Goal: Information Seeking & Learning: Learn about a topic

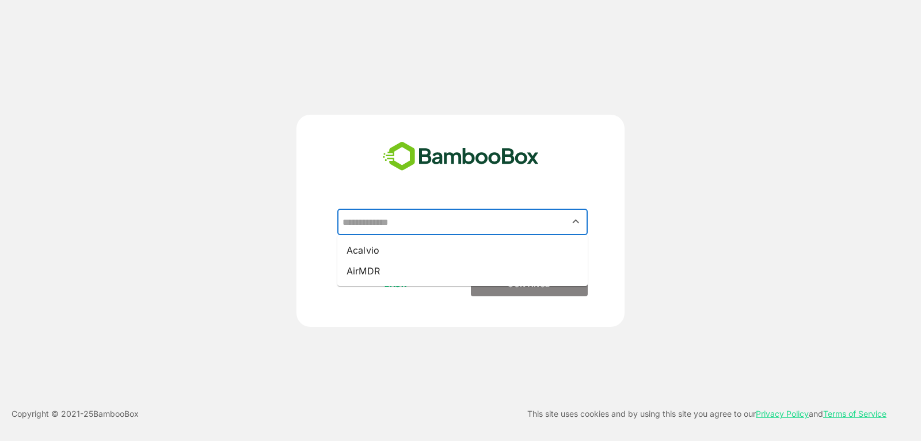
click at [447, 215] on input "text" at bounding box center [463, 222] width 246 height 22
click at [418, 251] on li "Acalvio" at bounding box center [462, 250] width 251 height 21
type input "*******"
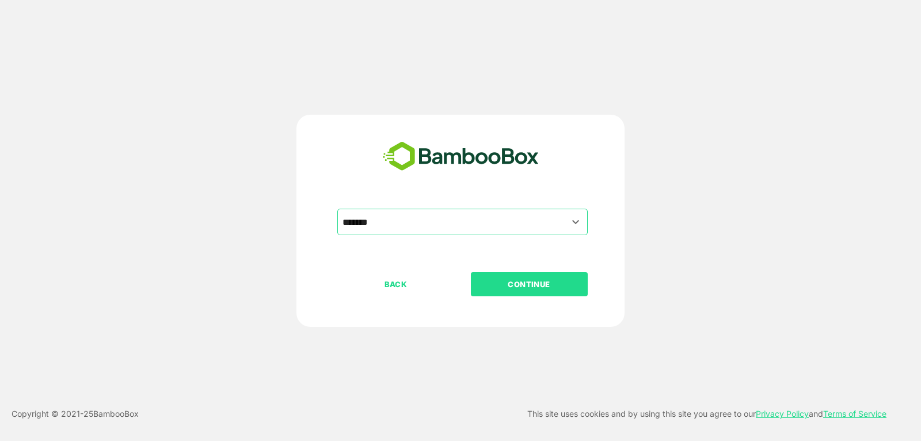
click at [502, 275] on button "CONTINUE" at bounding box center [529, 284] width 117 height 24
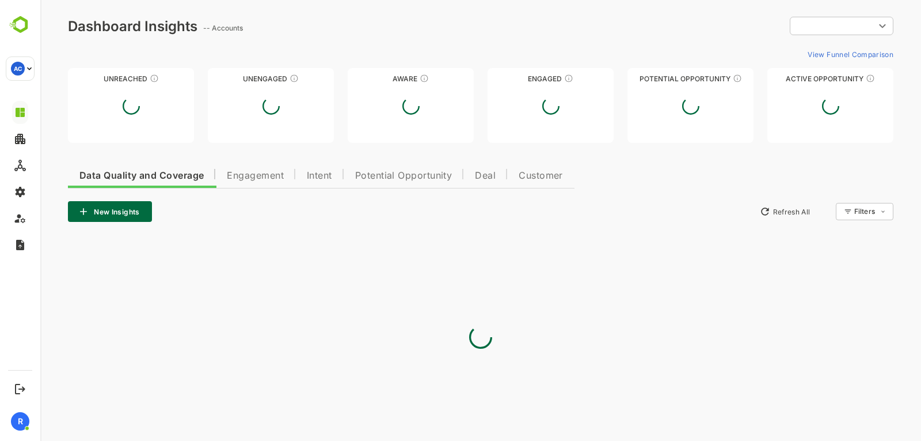
type input "**********"
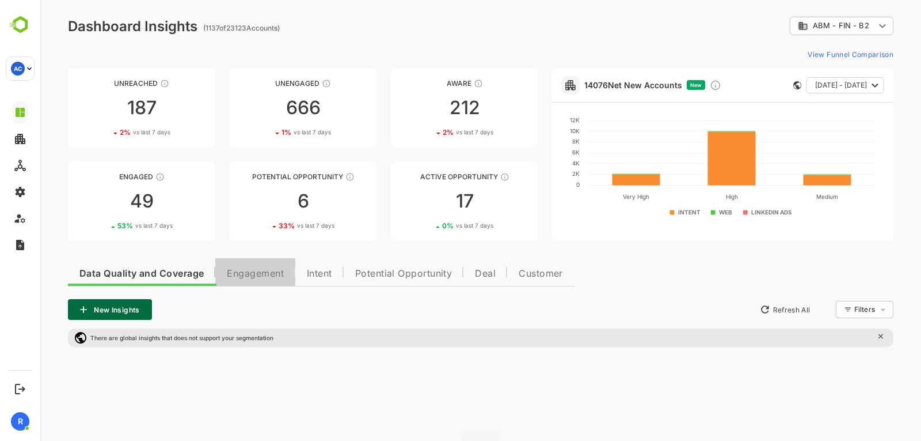
click at [263, 270] on span "Engagement" at bounding box center [255, 273] width 57 height 9
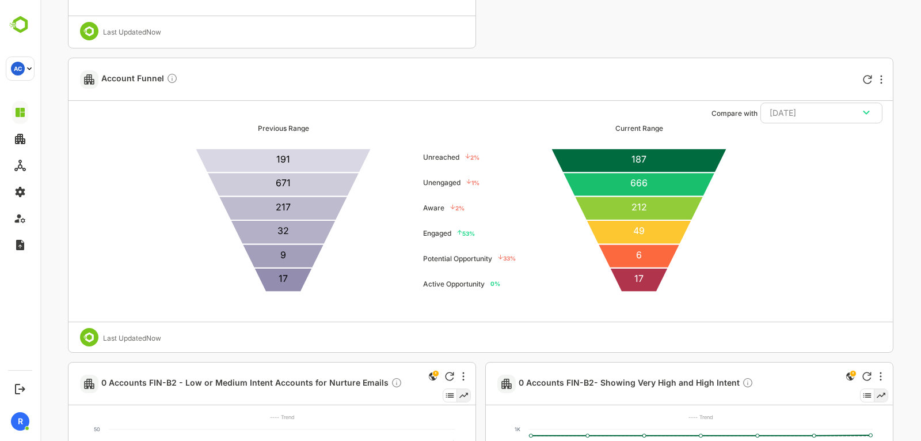
scroll to position [2915, 0]
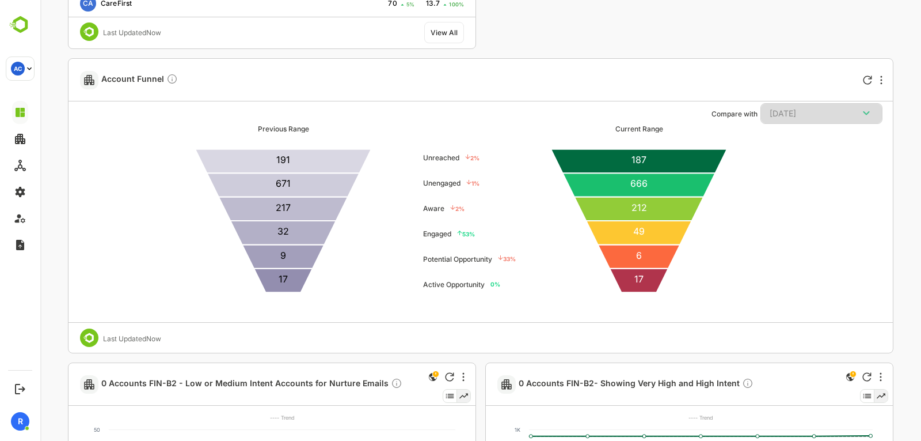
click at [853, 107] on div "[DATE]" at bounding box center [822, 113] width 104 height 15
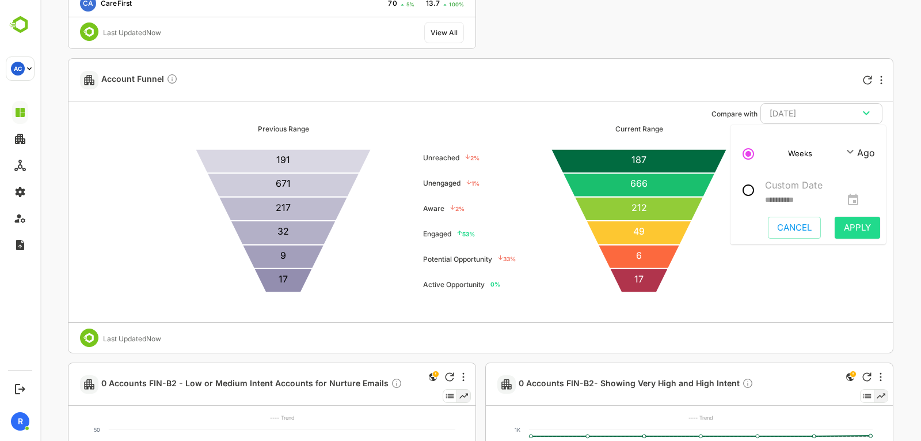
click at [862, 196] on div "**********" at bounding box center [813, 200] width 97 height 16
click at [862, 192] on button "**********" at bounding box center [853, 199] width 17 height 17
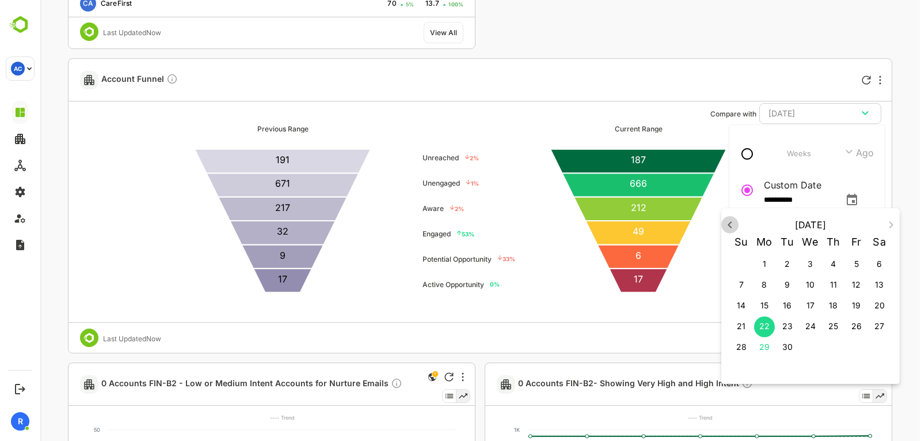
click at [737, 226] on icon "button" at bounding box center [730, 225] width 14 height 14
click at [759, 351] on span "28" at bounding box center [764, 347] width 21 height 12
type input "**********"
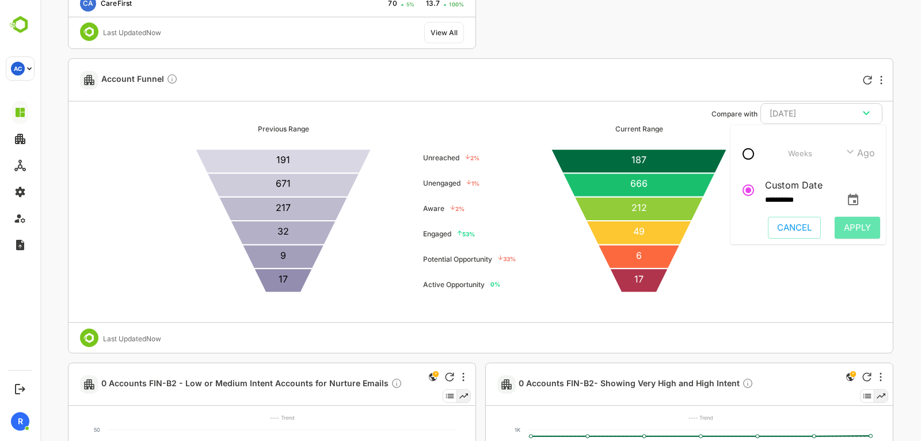
click at [863, 225] on span "Apply" at bounding box center [857, 227] width 27 height 15
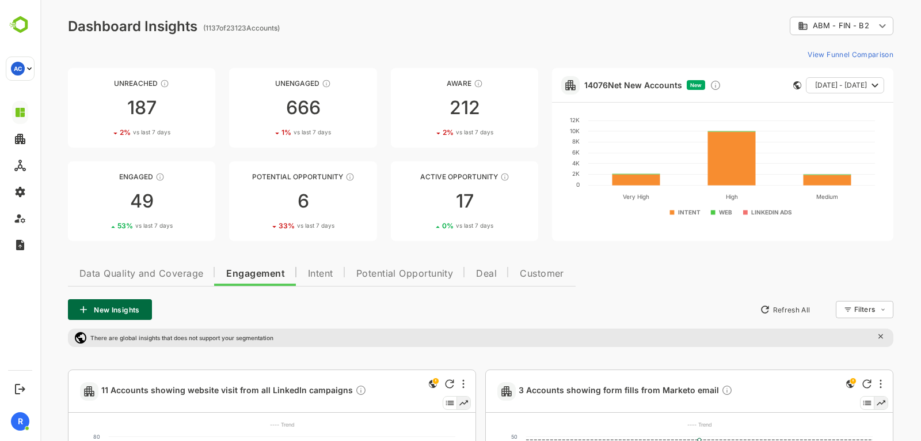
scroll to position [1, 0]
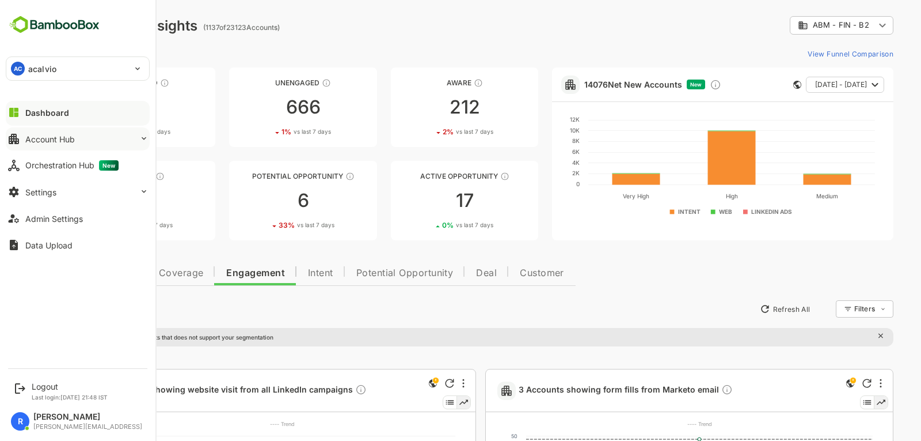
click at [74, 145] on button "Account Hub" at bounding box center [78, 138] width 144 height 23
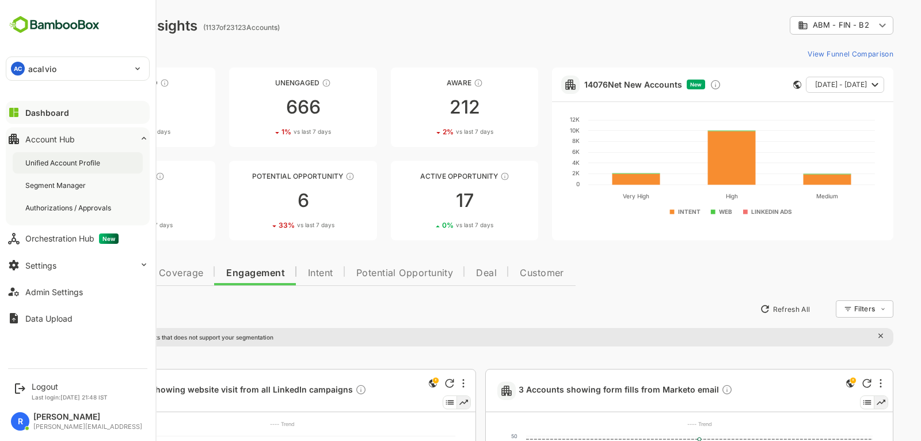
click at [76, 159] on div "Unified Account Profile" at bounding box center [63, 163] width 77 height 10
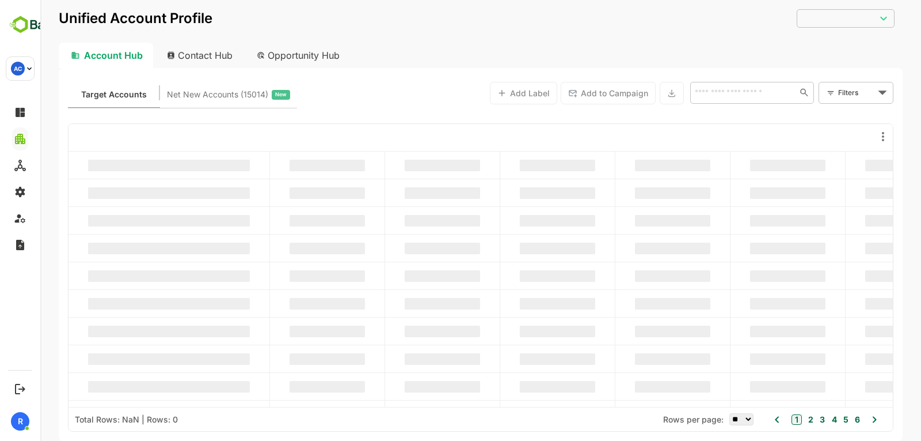
type input "**********"
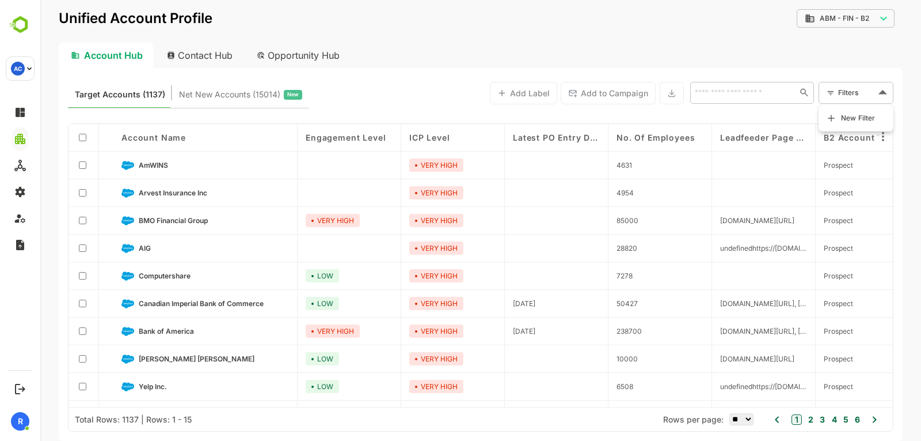
click at [854, 88] on body "**********" at bounding box center [480, 220] width 881 height 441
click at [841, 116] on span "New Filter" at bounding box center [858, 118] width 35 height 14
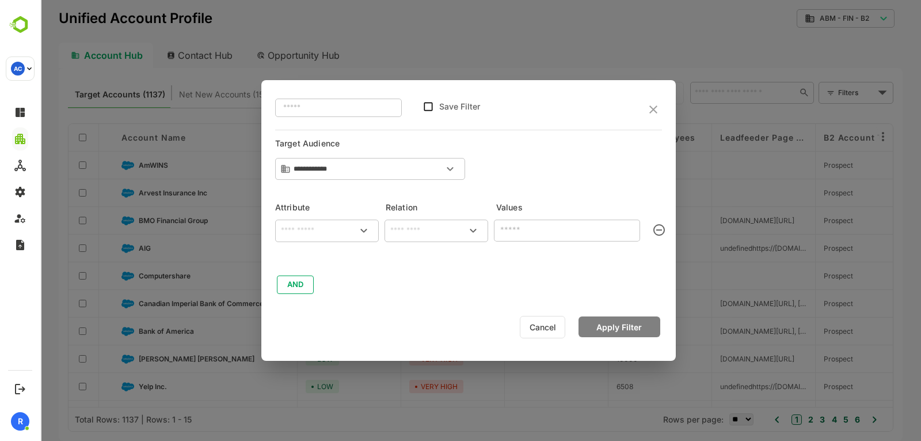
click at [323, 108] on input "text" at bounding box center [338, 107] width 127 height 21
type input "**********"
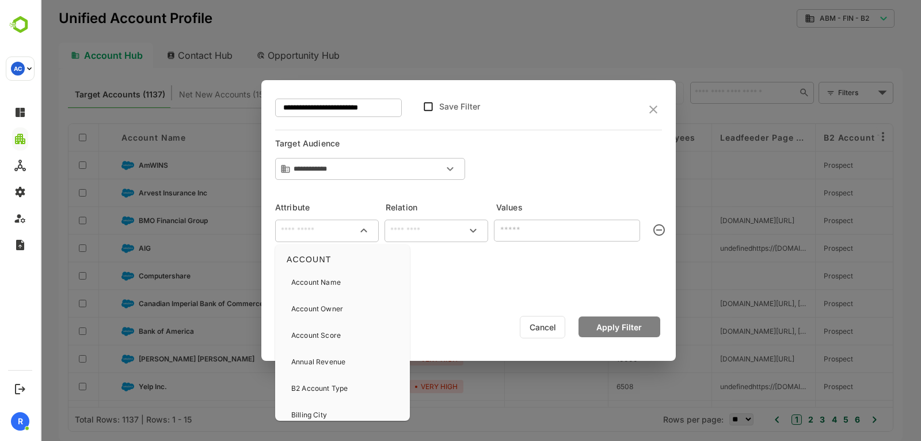
click at [308, 224] on input "text" at bounding box center [327, 230] width 99 height 14
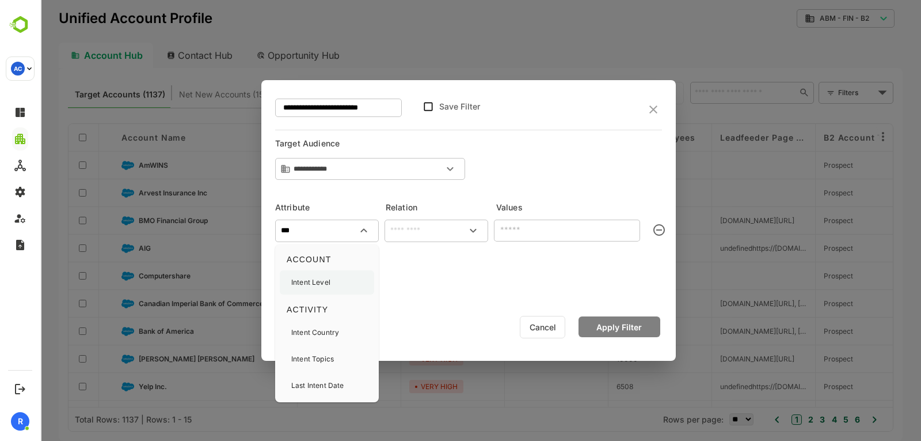
click at [318, 284] on p "Intent Level" at bounding box center [310, 282] width 39 height 10
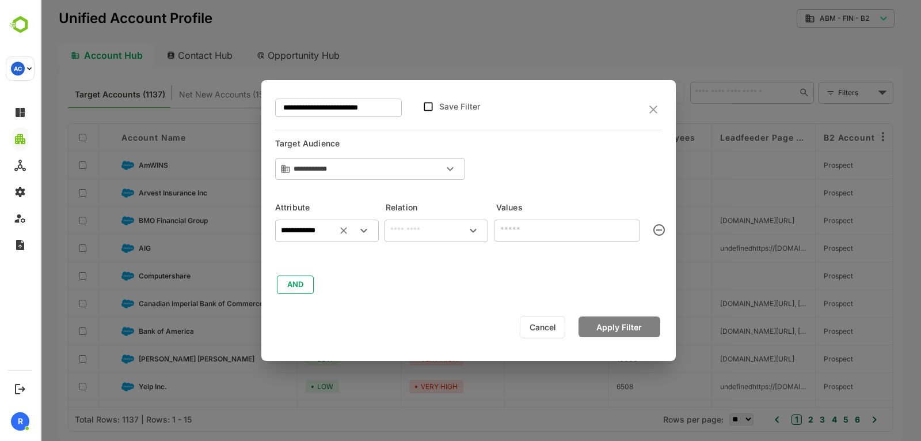
type input "**********"
click at [394, 229] on input "text" at bounding box center [436, 230] width 99 height 14
click at [428, 261] on li "includes" at bounding box center [436, 256] width 99 height 21
type input "********"
click at [518, 230] on input "text" at bounding box center [558, 230] width 120 height 14
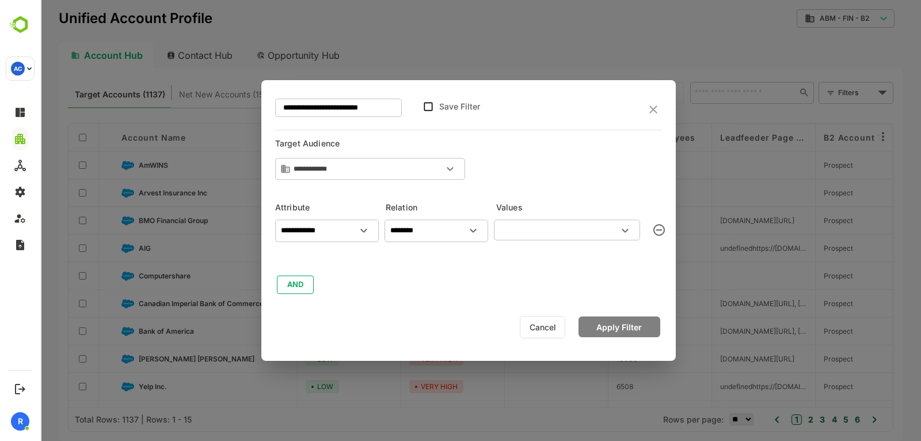
click at [522, 230] on input "text" at bounding box center [558, 230] width 120 height 14
click at [302, 289] on button "AND" at bounding box center [295, 284] width 37 height 18
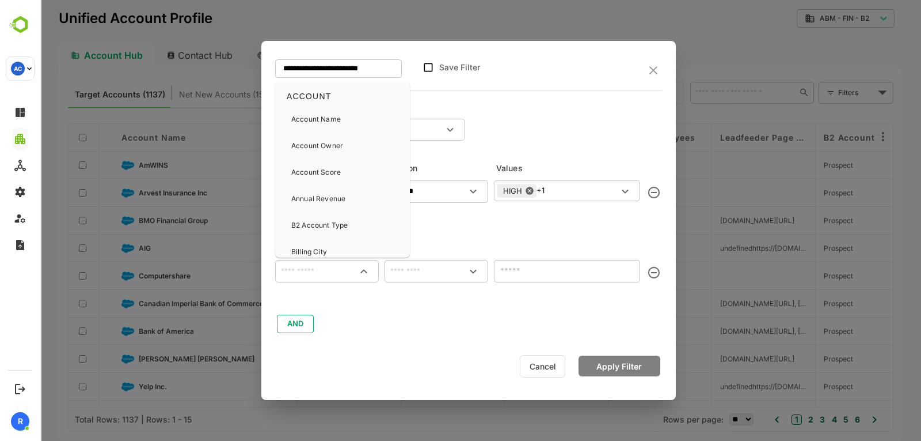
click at [306, 265] on input "text" at bounding box center [327, 271] width 99 height 14
click at [327, 204] on div "Engagement Level" at bounding box center [322, 196] width 62 height 24
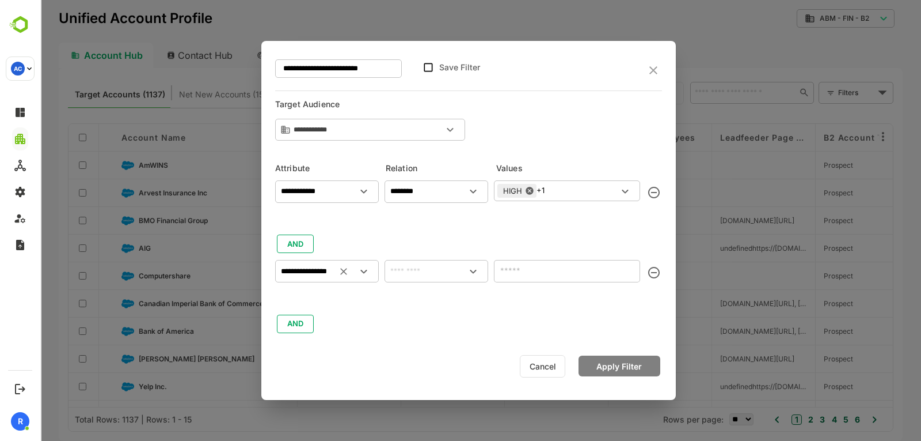
type input "**********"
click at [412, 278] on input "text" at bounding box center [436, 271] width 99 height 14
click at [432, 303] on li "includes" at bounding box center [436, 297] width 99 height 21
type input "********"
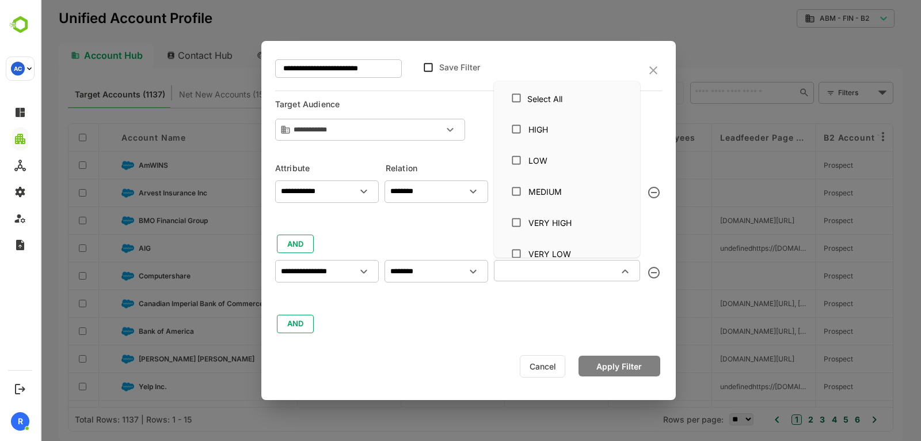
click at [521, 276] on input "text" at bounding box center [558, 270] width 120 height 14
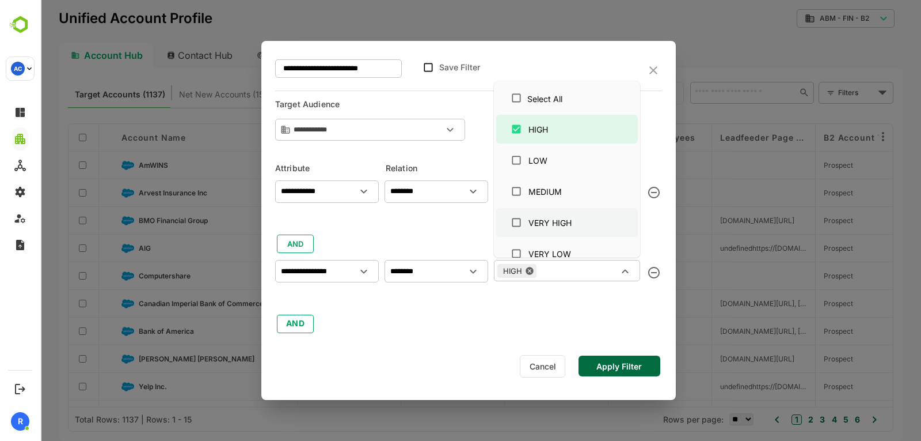
scroll to position [13, 0]
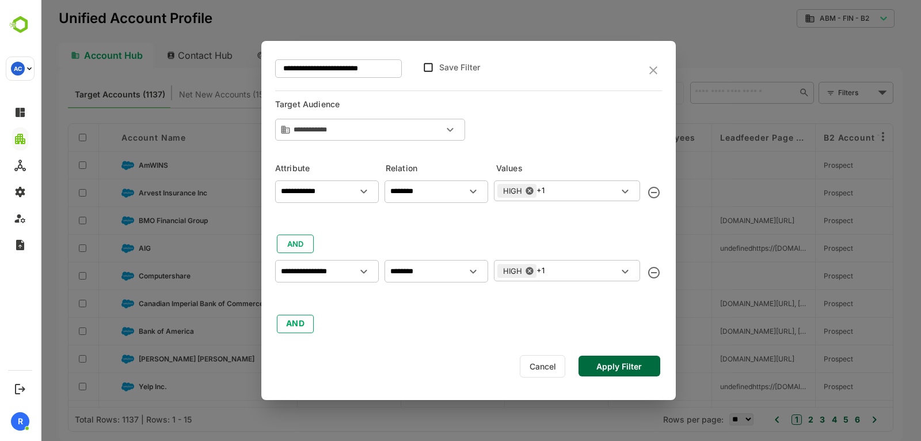
click at [553, 329] on div "**********" at bounding box center [468, 255] width 387 height 160
click at [290, 314] on button "AND" at bounding box center [295, 323] width 37 height 18
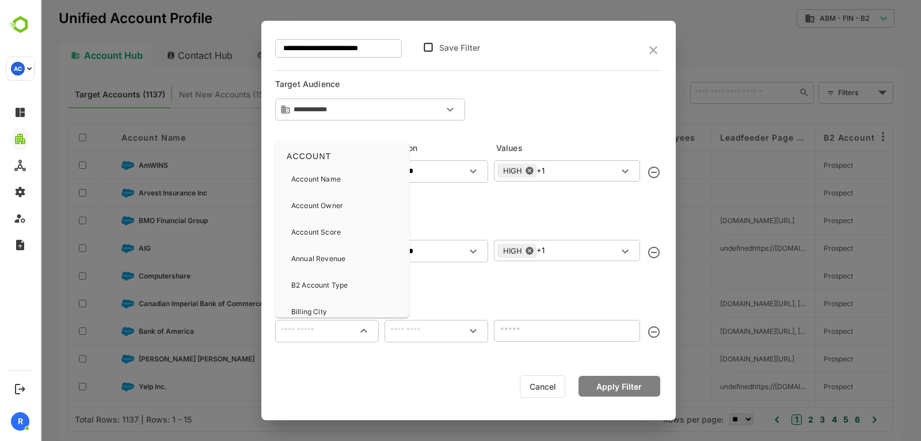
click at [306, 332] on input "text" at bounding box center [327, 331] width 99 height 14
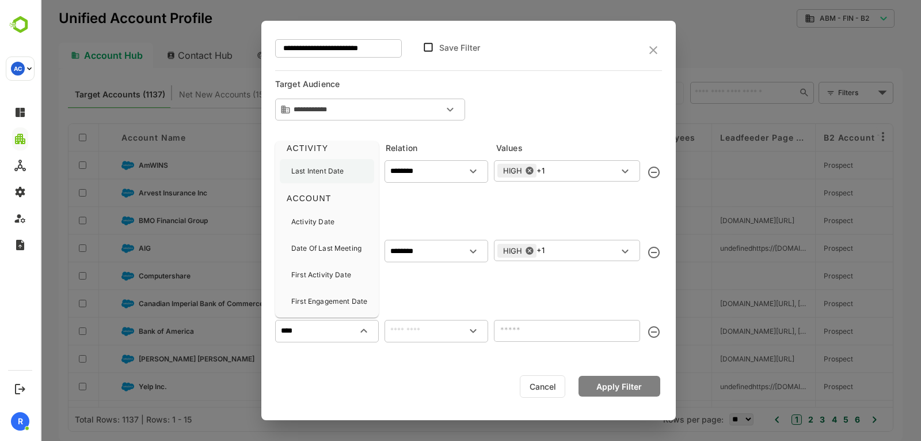
scroll to position [64, 0]
click at [317, 219] on p "Activity Date" at bounding box center [312, 215] width 43 height 10
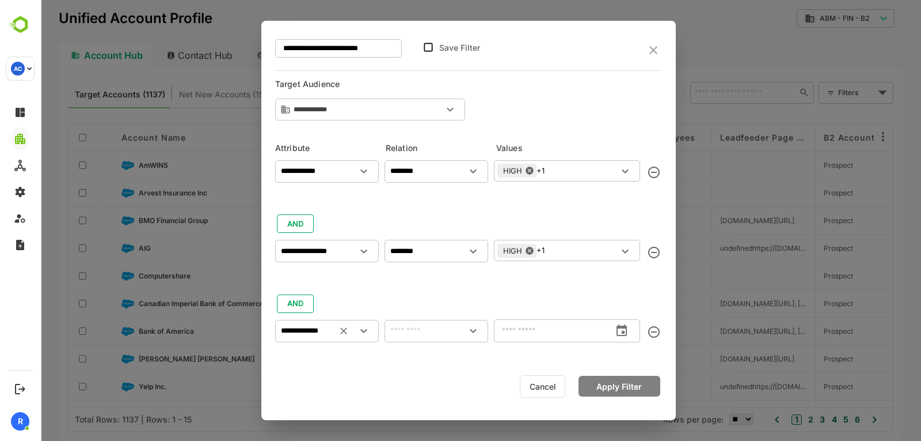
type input "**********"
click at [418, 334] on input "text" at bounding box center [436, 331] width 99 height 14
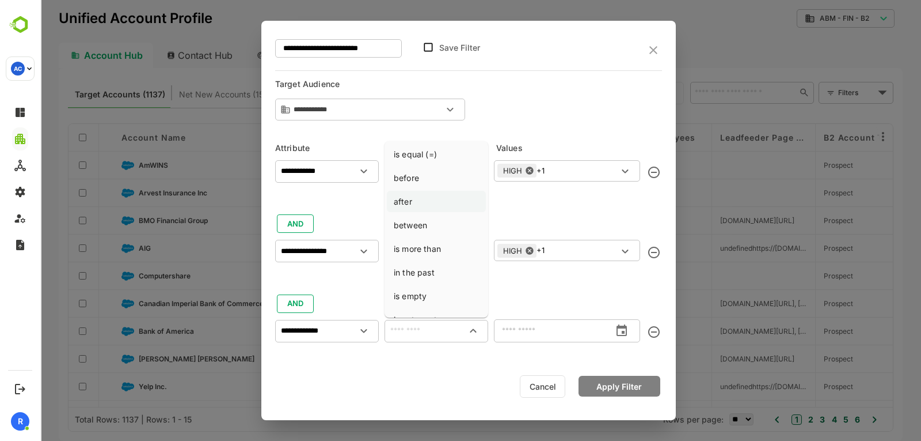
click at [415, 209] on li "after" at bounding box center [436, 201] width 99 height 21
type input "*****"
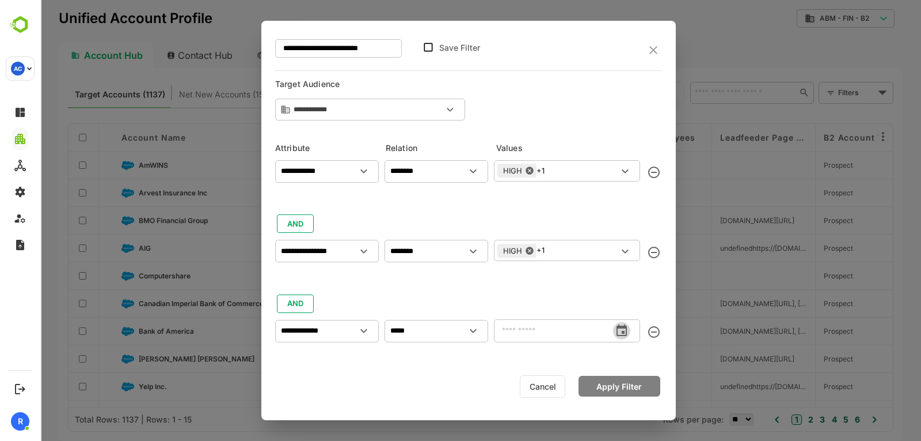
click at [623, 333] on icon "change date" at bounding box center [622, 331] width 14 height 14
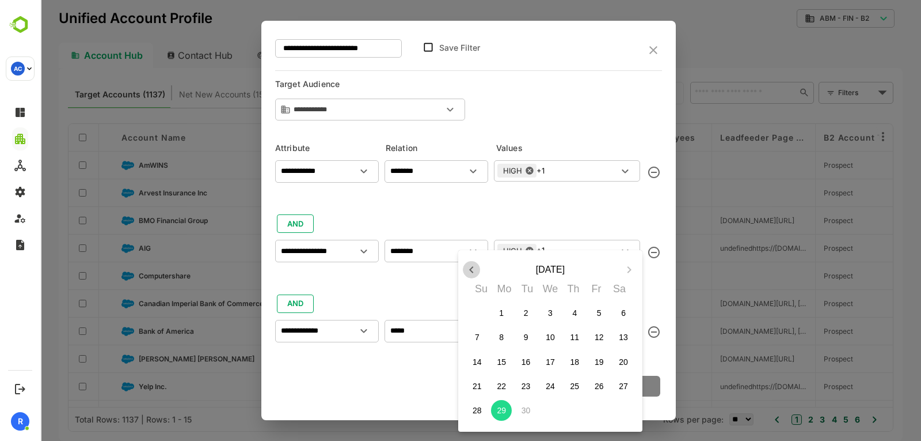
click at [476, 275] on icon "button" at bounding box center [472, 270] width 14 height 14
click at [564, 408] on span "31" at bounding box center [574, 410] width 21 height 12
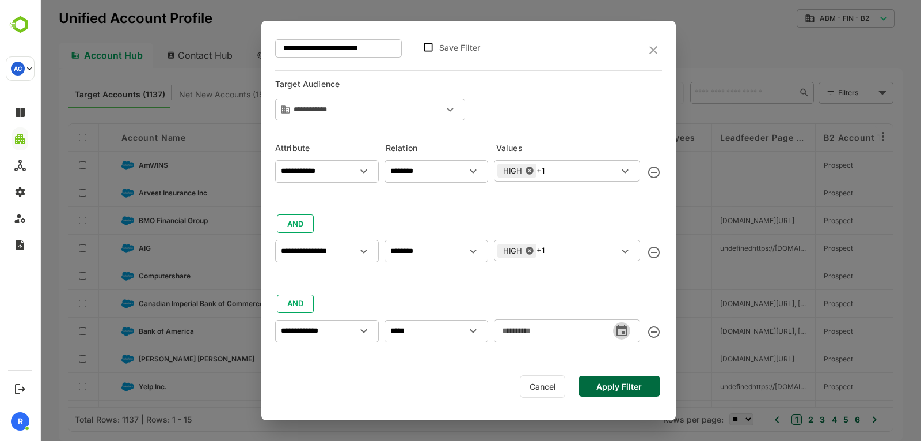
click at [625, 325] on icon "change date" at bounding box center [622, 330] width 10 height 12
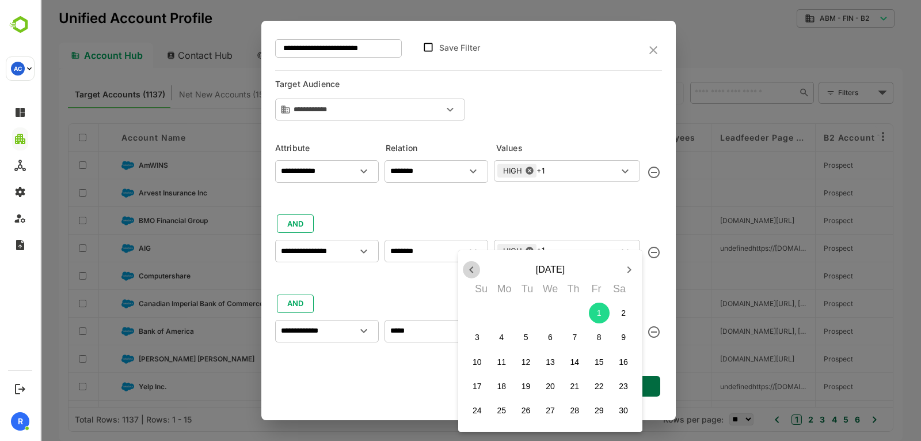
click at [474, 266] on icon "button" at bounding box center [472, 270] width 14 height 14
click at [624, 270] on icon "button" at bounding box center [630, 270] width 14 height 14
click at [571, 407] on p "31" at bounding box center [575, 410] width 9 height 12
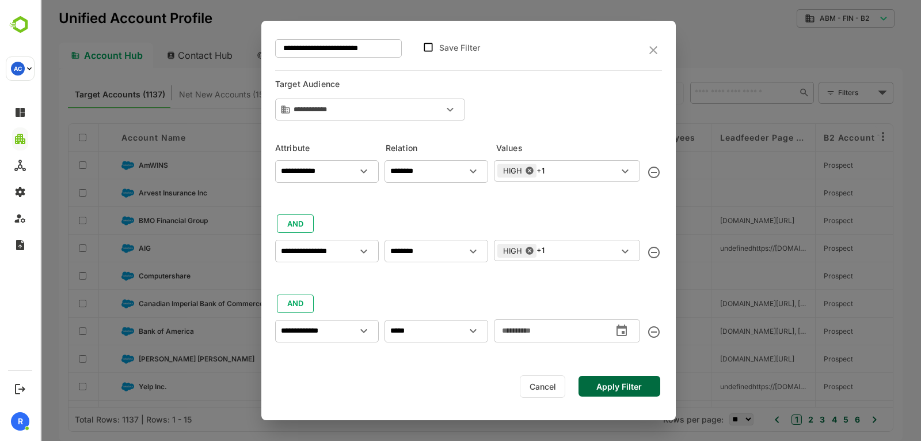
type input "**********"
click at [615, 380] on button "Apply Filter" at bounding box center [620, 385] width 82 height 21
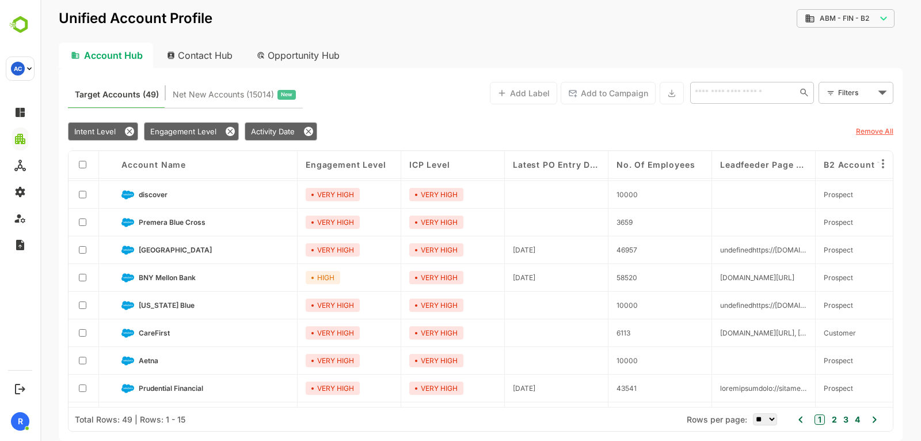
scroll to position [189, 0]
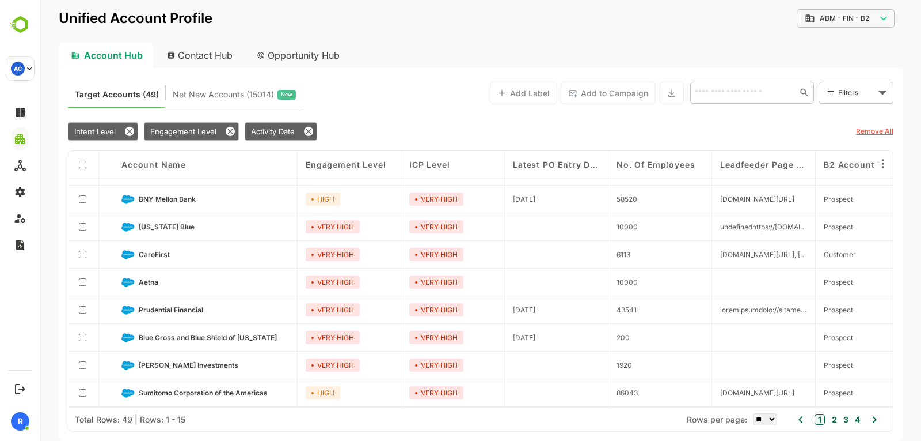
click at [754, 416] on select "** ** ** *** *** ****" at bounding box center [765, 419] width 24 height 12
select select "**"
click at [753, 413] on select "** ** ** *** *** ****" at bounding box center [765, 419] width 24 height 12
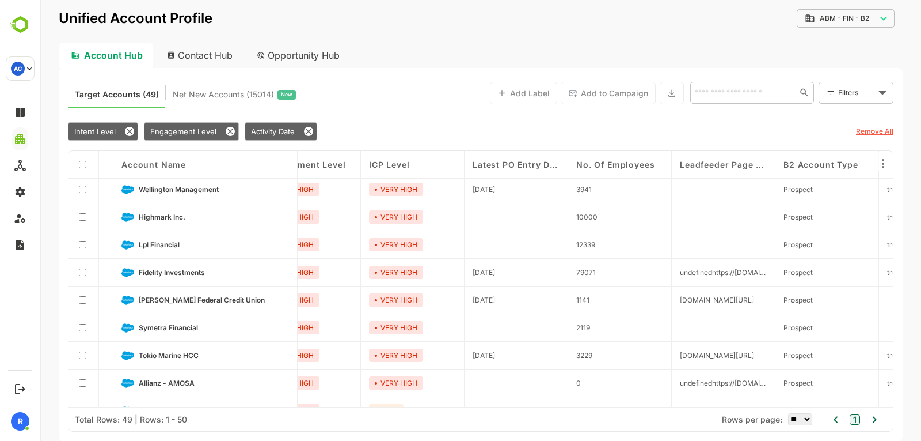
scroll to position [555, 40]
click at [208, 303] on span "[PERSON_NAME] Federal Credit Union" at bounding box center [202, 300] width 126 height 9
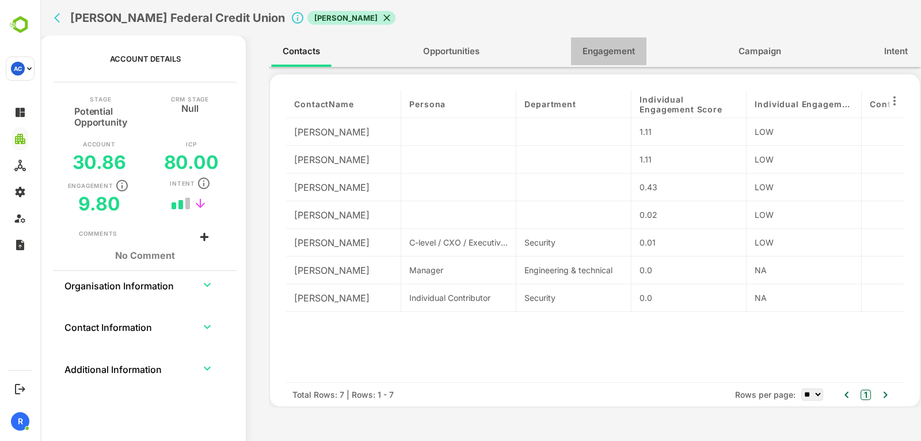
click at [609, 43] on button "Engagement" at bounding box center [608, 51] width 75 height 28
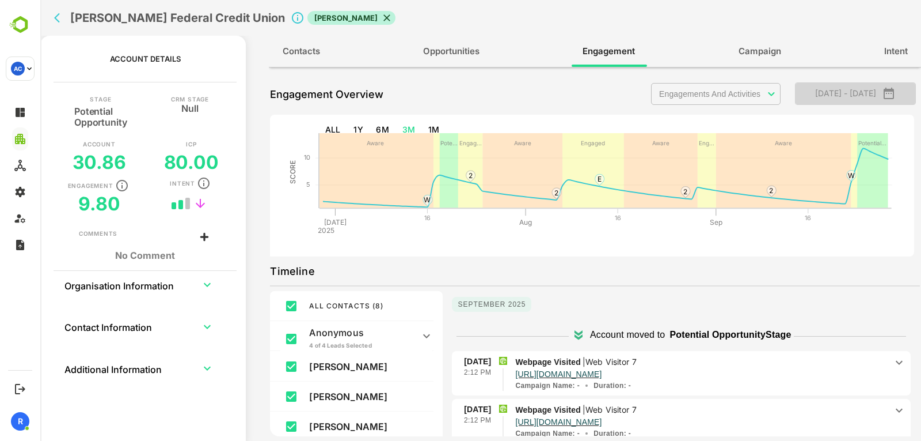
click at [896, 97] on icon "button" at bounding box center [889, 93] width 14 height 14
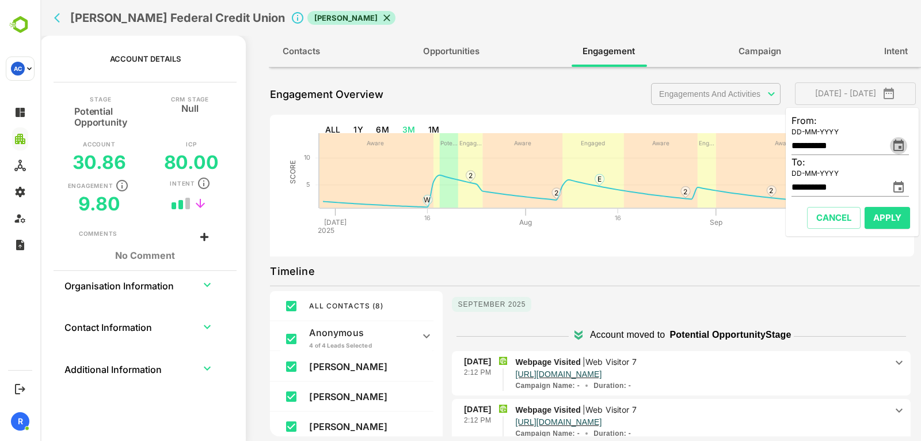
click at [897, 145] on icon "change date" at bounding box center [899, 146] width 14 height 14
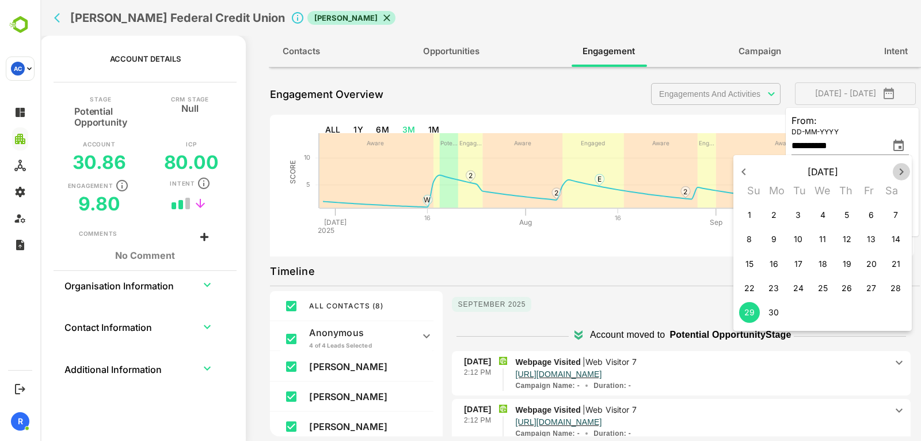
click at [902, 176] on icon "button" at bounding box center [902, 172] width 14 height 14
click at [771, 311] on p "28" at bounding box center [774, 312] width 10 height 12
type input "**********"
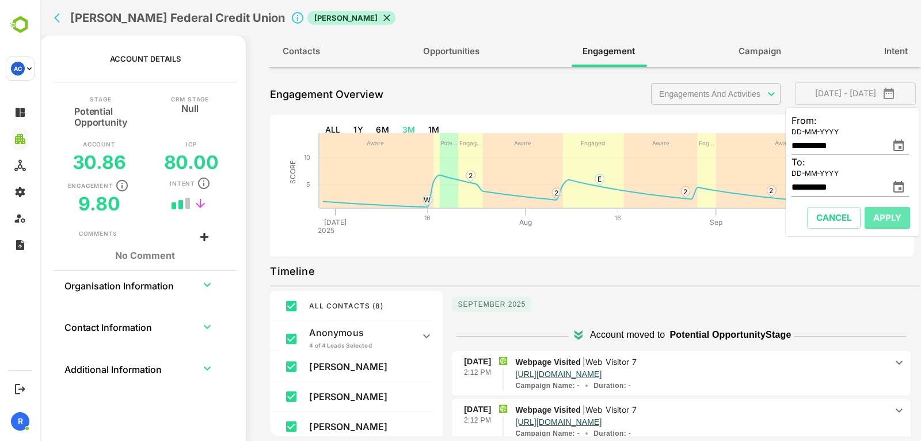
click at [874, 224] on span "Apply" at bounding box center [888, 217] width 28 height 15
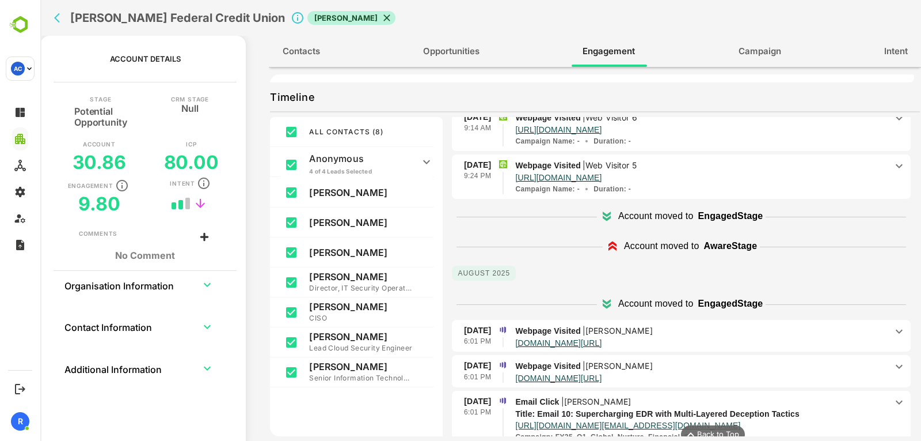
scroll to position [404, 0]
click at [792, 175] on p "[URL][DOMAIN_NAME]" at bounding box center [700, 177] width 371 height 10
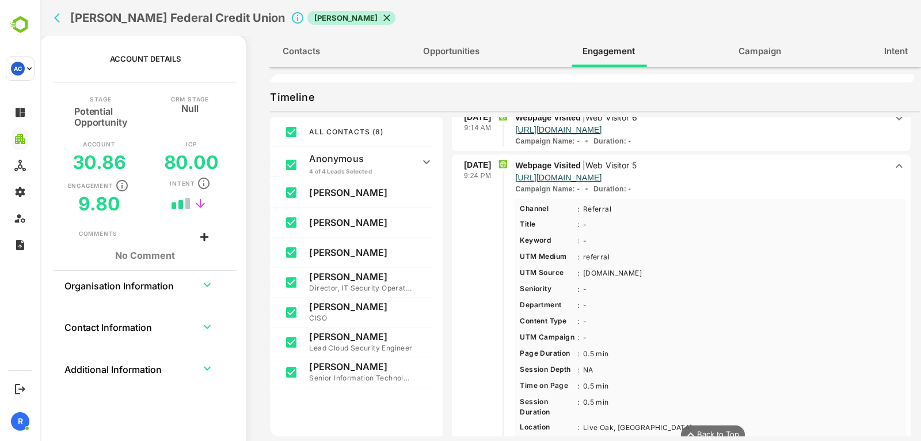
click at [792, 175] on p "[URL][DOMAIN_NAME]" at bounding box center [700, 177] width 371 height 10
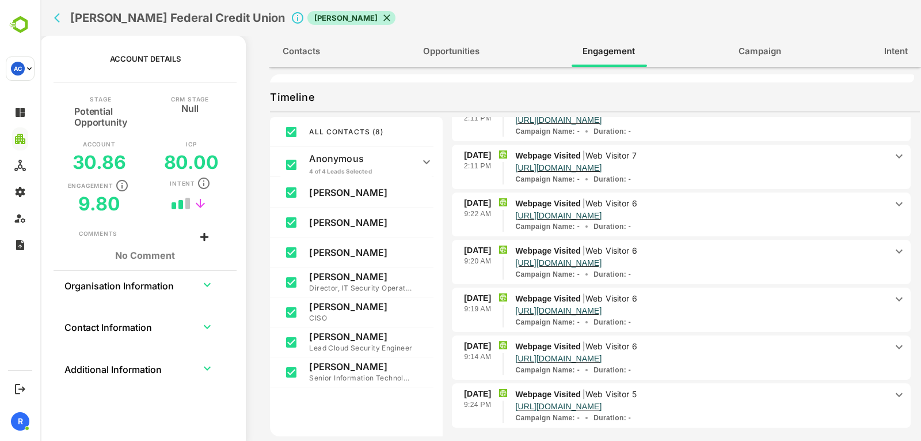
scroll to position [155, 0]
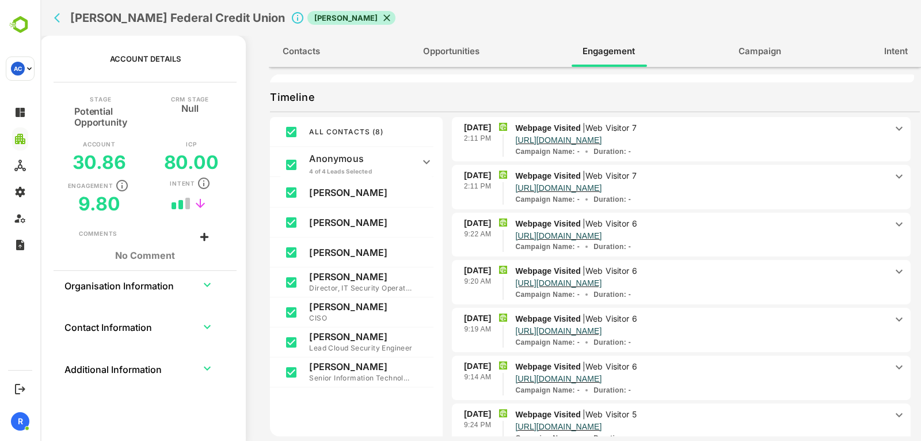
click at [782, 183] on p "[URL][DOMAIN_NAME]" at bounding box center [700, 187] width 371 height 10
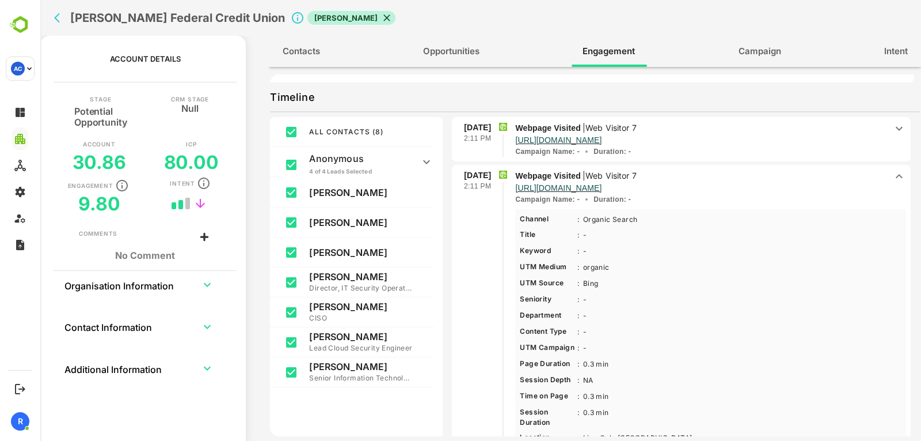
click at [782, 183] on p "[URL][DOMAIN_NAME]" at bounding box center [700, 187] width 371 height 10
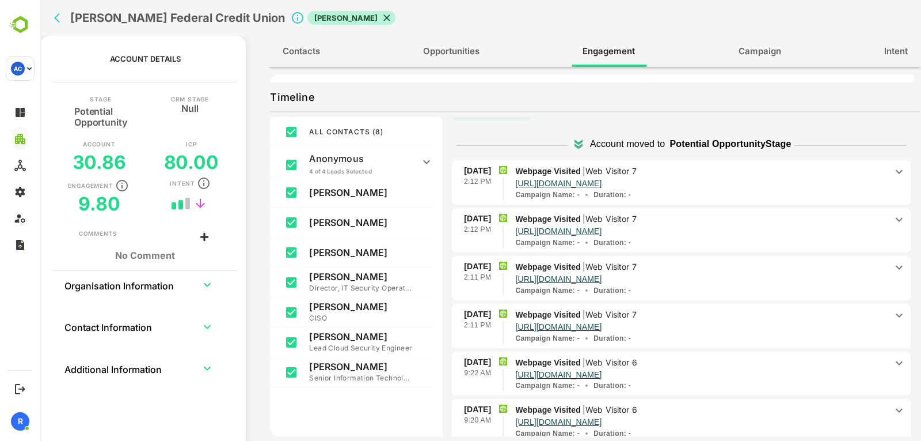
scroll to position [16, 0]
click at [782, 183] on p "[URL][DOMAIN_NAME]" at bounding box center [700, 184] width 371 height 10
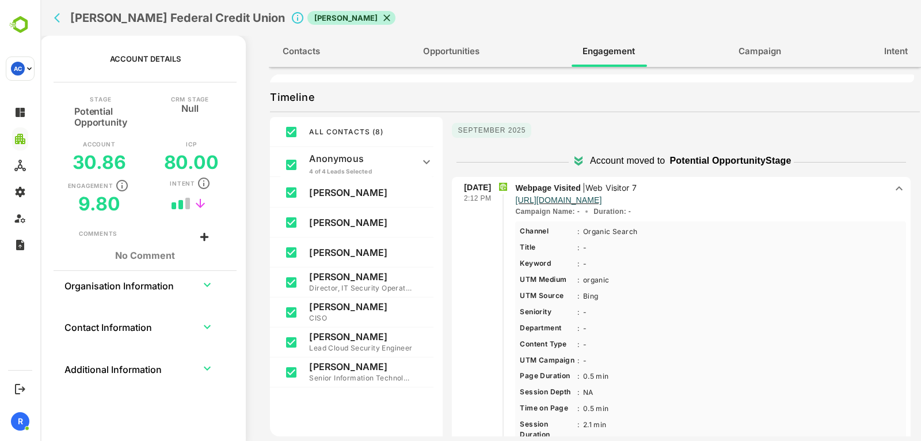
scroll to position [1, 0]
click at [777, 193] on p "[URL][DOMAIN_NAME]" at bounding box center [700, 198] width 371 height 10
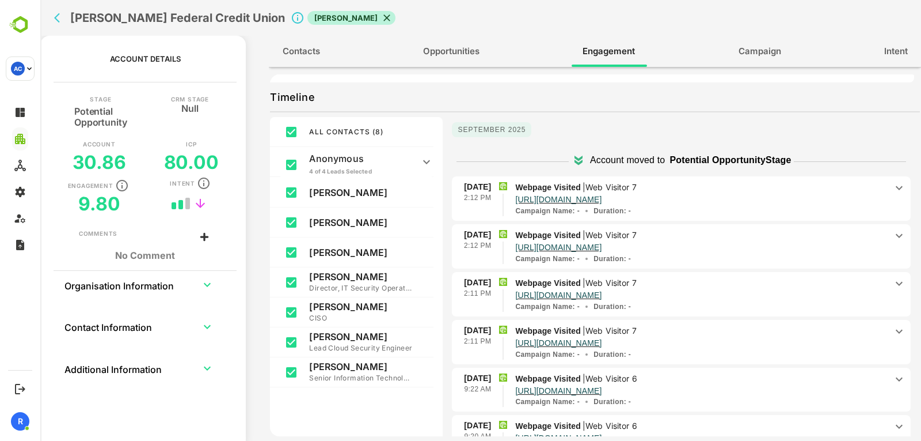
click at [64, 18] on icon "back" at bounding box center [60, 18] width 12 height 12
select select "**"
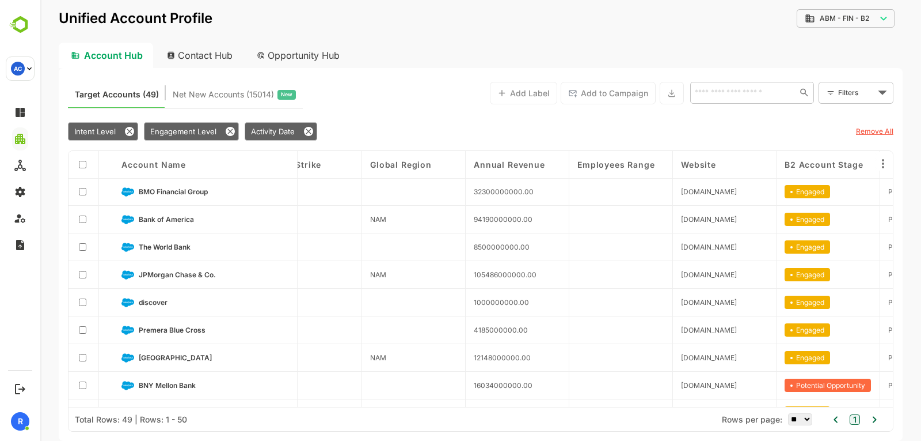
scroll to position [1, 662]
drag, startPoint x: 791, startPoint y: 158, endPoint x: 384, endPoint y: 168, distance: 407.3
click at [384, 168] on div "Account Name Engagement Level ICP Level Latest PO Entry Date No. of Employees L…" at bounding box center [481, 279] width 825 height 256
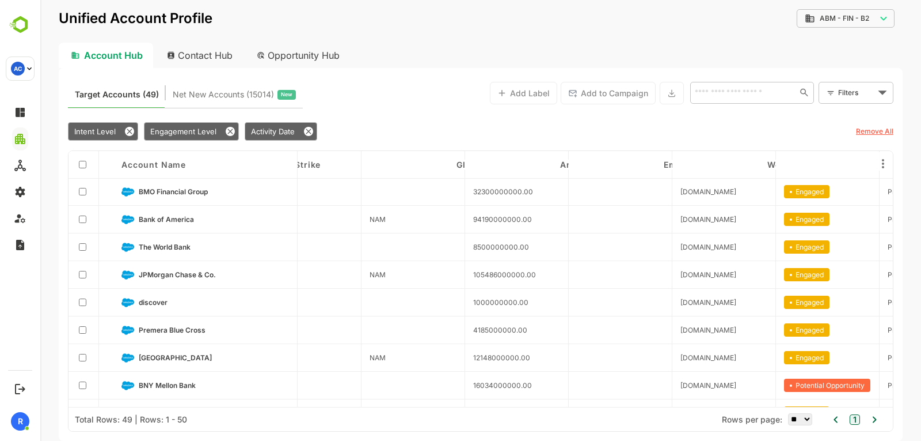
drag, startPoint x: 849, startPoint y: 168, endPoint x: 352, endPoint y: 154, distance: 497.2
click at [352, 154] on div "Account Name Engagement Level ICP Level Latest PO Entry Date No. of Employees L…" at bounding box center [481, 279] width 825 height 256
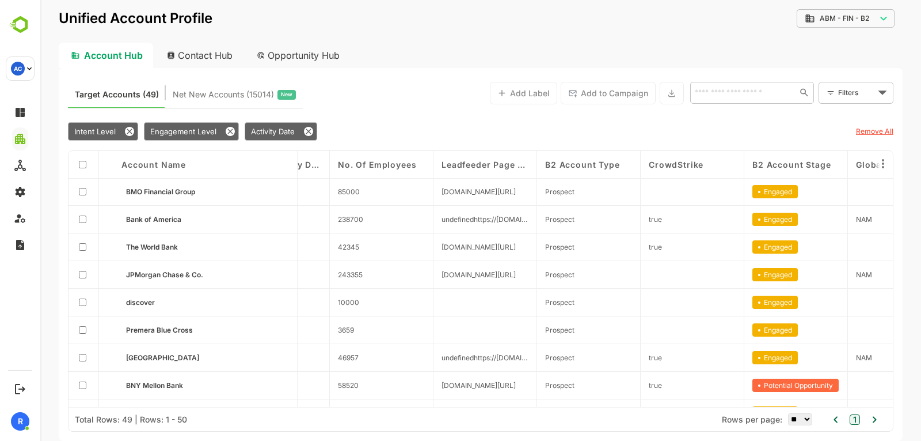
scroll to position [1, 287]
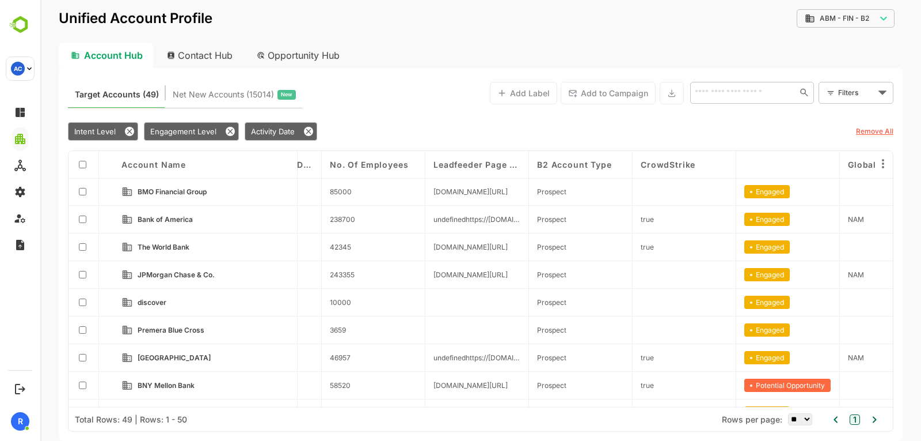
drag, startPoint x: 792, startPoint y: 161, endPoint x: 489, endPoint y: 173, distance: 303.2
click at [489, 173] on div "Account Name Engagement Level ICP Level Latest PO Entry Date No. of Employees L…" at bounding box center [481, 279] width 825 height 256
drag, startPoint x: 787, startPoint y: 160, endPoint x: 367, endPoint y: 157, distance: 420.4
click at [367, 157] on div "Account Name Engagement Level ICP Level Latest PO Entry Date No. of Employees L…" at bounding box center [481, 279] width 825 height 256
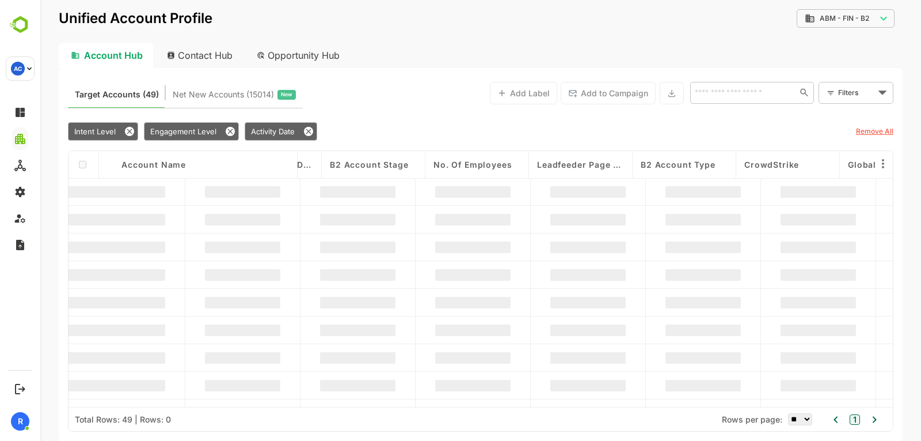
scroll to position [1, 0]
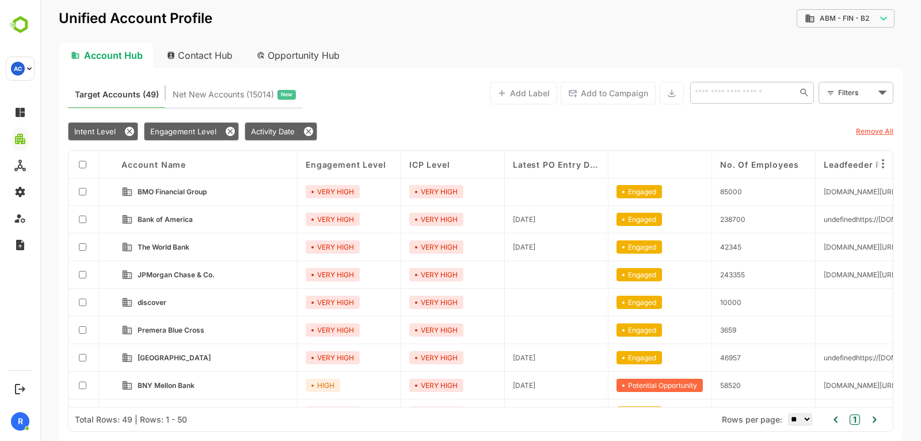
drag, startPoint x: 666, startPoint y: 162, endPoint x: 432, endPoint y: 162, distance: 233.8
click at [432, 162] on div "Account Name Engagement Level ICP Level Latest PO Entry Date B2 Account Stage N…" at bounding box center [481, 279] width 825 height 256
drag, startPoint x: 639, startPoint y: 171, endPoint x: 451, endPoint y: 167, distance: 187.8
click at [451, 167] on div "Account Name Engagement Level ICP Level Latest PO Entry Date B2 Account Stage N…" at bounding box center [481, 279] width 825 height 256
drag, startPoint x: 625, startPoint y: 162, endPoint x: 450, endPoint y: 165, distance: 175.7
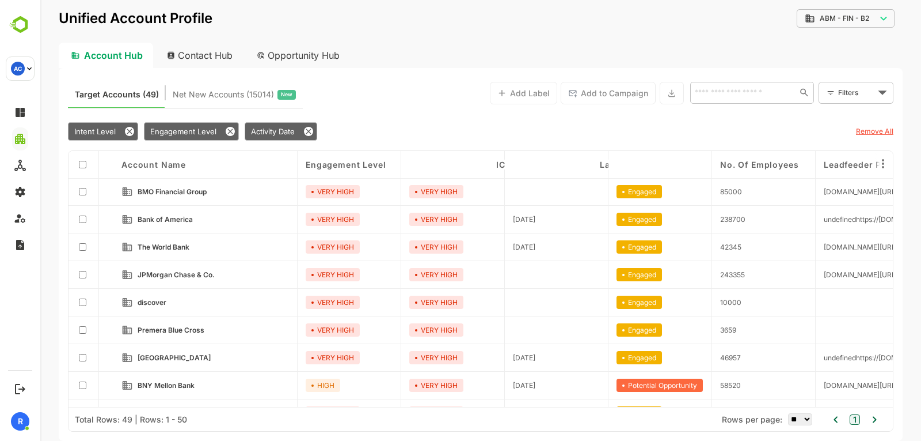
click at [450, 165] on div "Account Name Engagement Level ICP Level Latest PO Entry Date B2 Account Stage N…" at bounding box center [481, 279] width 825 height 256
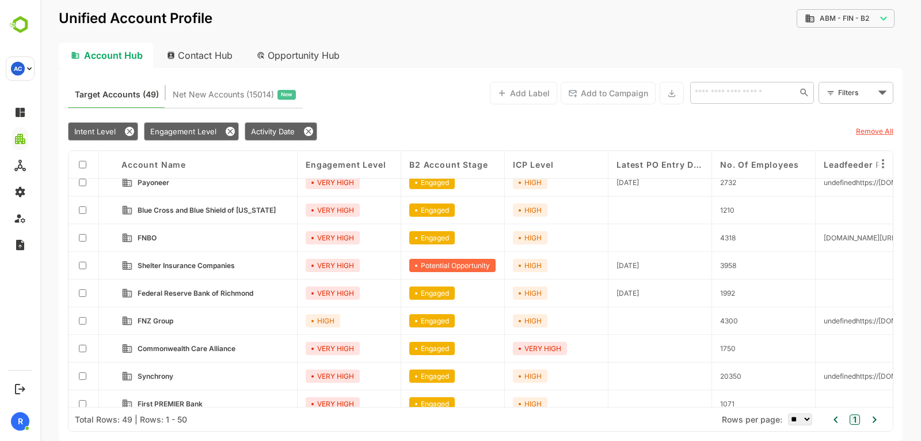
scroll to position [977, 0]
click at [214, 260] on link "Shelter Insurance Companies" at bounding box center [213, 265] width 151 height 13
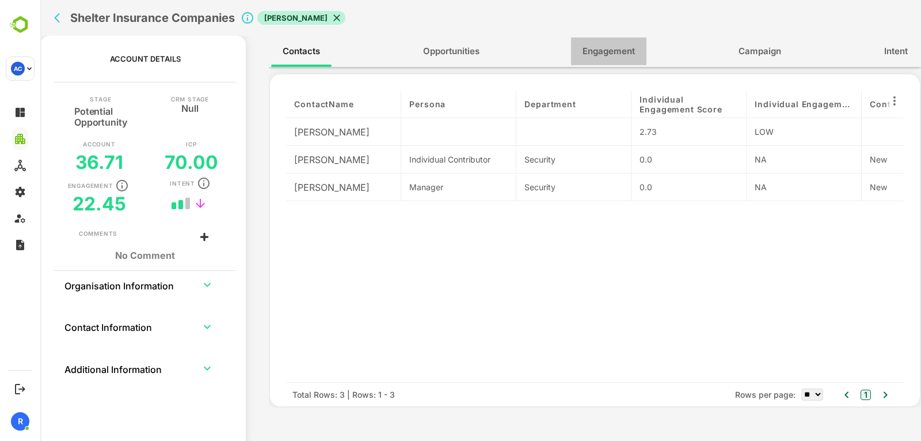
click at [600, 65] on button "Engagement" at bounding box center [608, 51] width 75 height 28
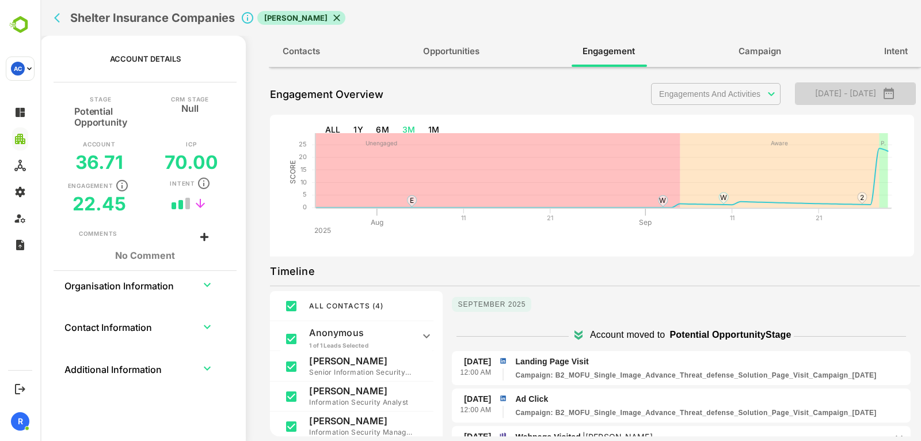
click at [833, 92] on span "[DATE] - [DATE]" at bounding box center [856, 93] width 103 height 15
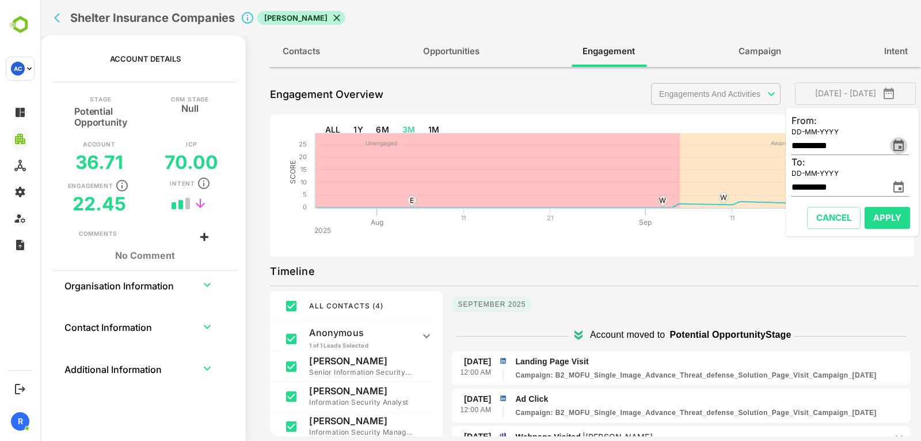
click at [898, 148] on icon "change date" at bounding box center [899, 146] width 14 height 14
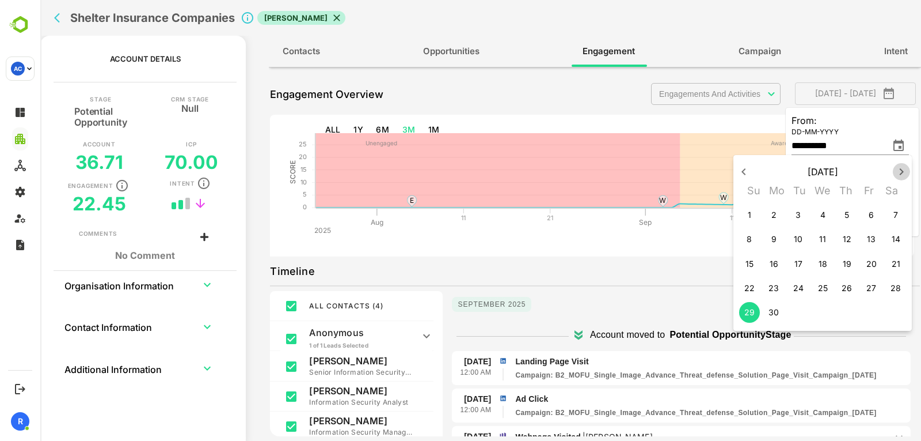
click at [905, 177] on icon "button" at bounding box center [902, 172] width 14 height 14
click at [774, 311] on p "28" at bounding box center [774, 312] width 10 height 12
type input "**********"
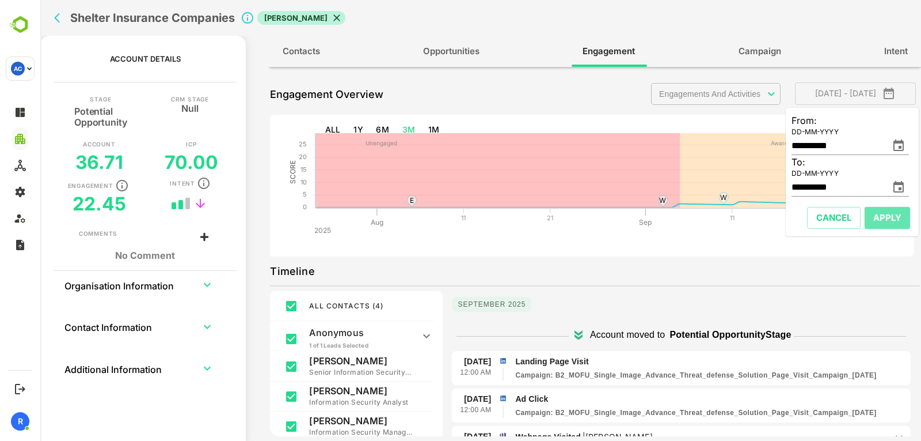
click at [876, 220] on span "Apply" at bounding box center [888, 217] width 28 height 15
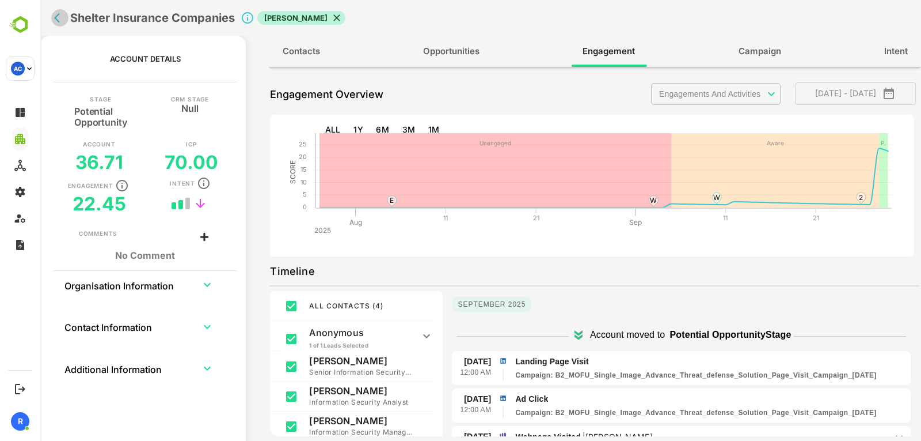
click at [58, 22] on icon "back" at bounding box center [60, 18] width 12 height 12
select select "**"
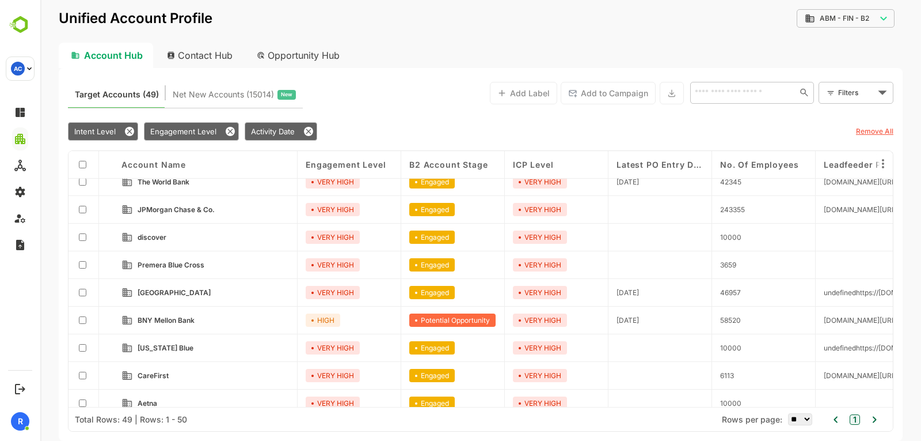
scroll to position [67, 0]
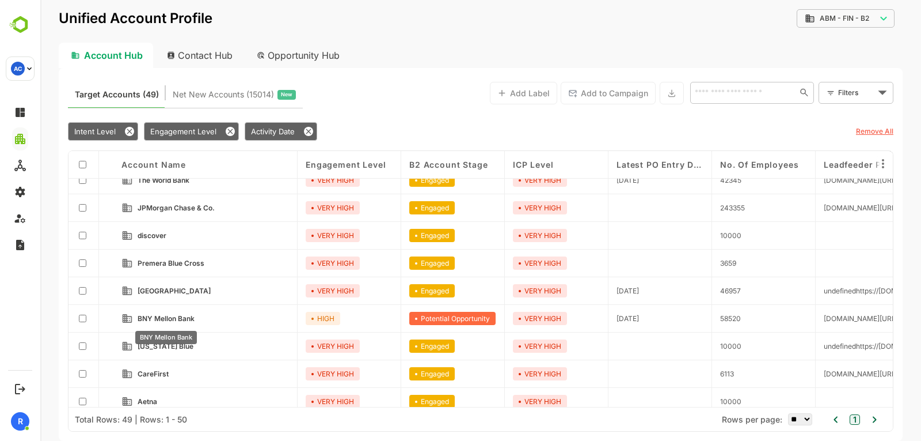
click at [151, 321] on span "BNY Mellon Bank" at bounding box center [166, 318] width 57 height 9
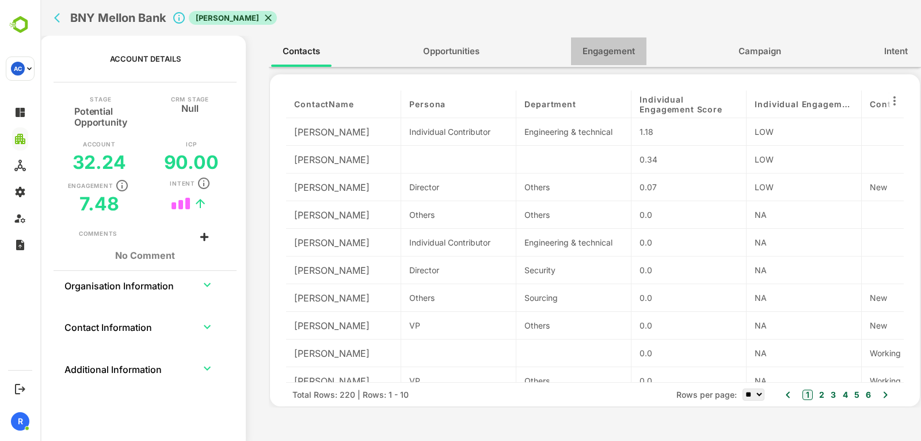
click at [598, 55] on span "Engagement" at bounding box center [609, 51] width 52 height 15
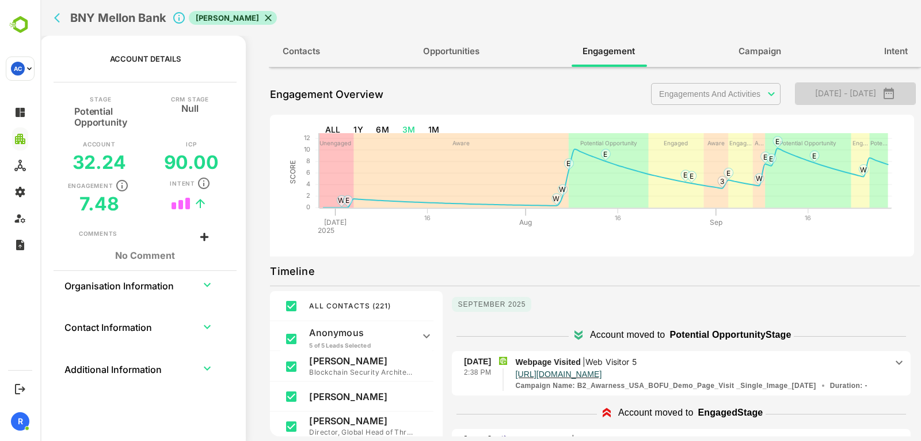
click at [891, 88] on icon "button" at bounding box center [889, 93] width 14 height 14
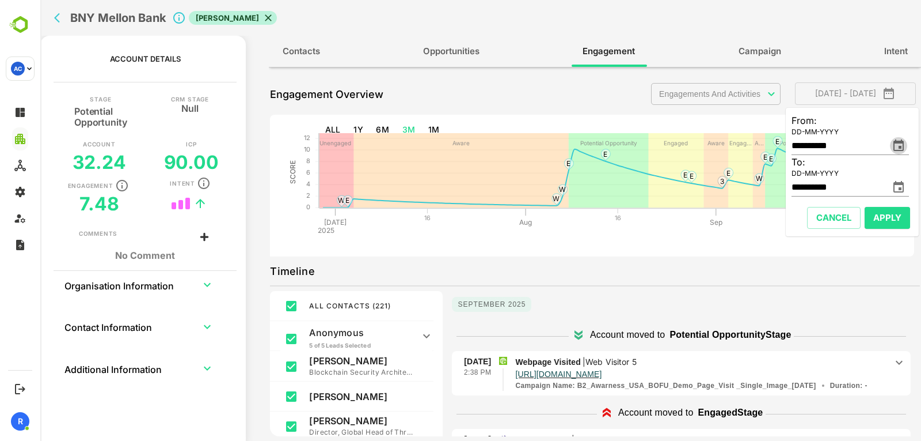
click at [899, 147] on icon "change date" at bounding box center [899, 145] width 10 height 12
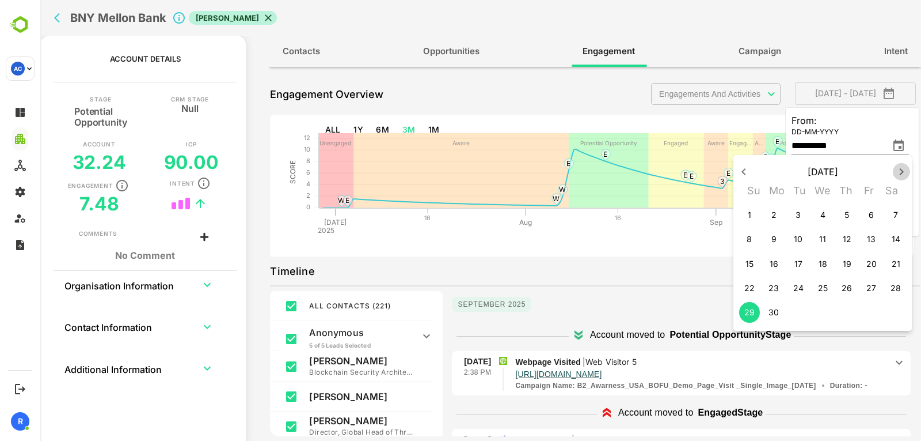
click at [905, 168] on icon "button" at bounding box center [902, 172] width 14 height 14
click at [800, 316] on p "29" at bounding box center [799, 312] width 10 height 12
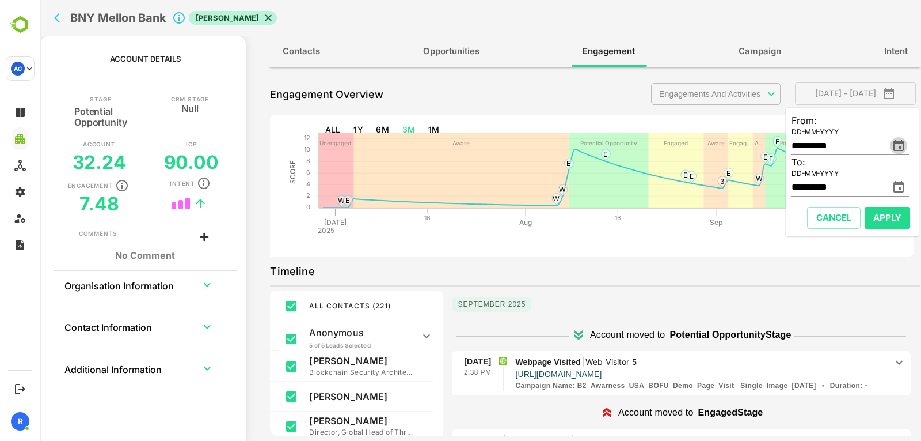
click at [900, 140] on icon "change date" at bounding box center [899, 146] width 14 height 14
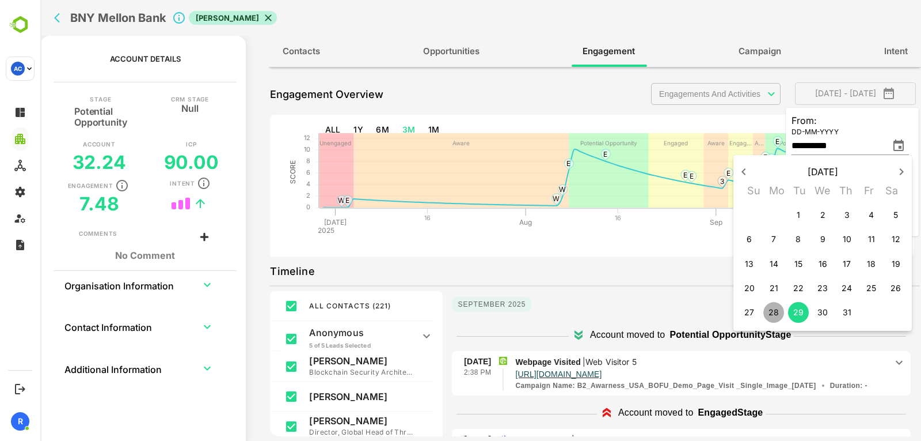
click at [765, 308] on span "28" at bounding box center [774, 312] width 21 height 12
type input "**********"
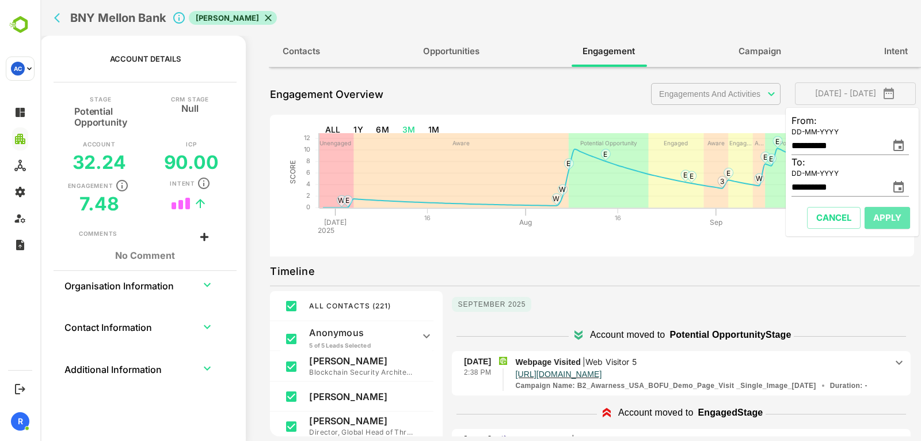
click at [888, 222] on span "Apply" at bounding box center [888, 217] width 28 height 15
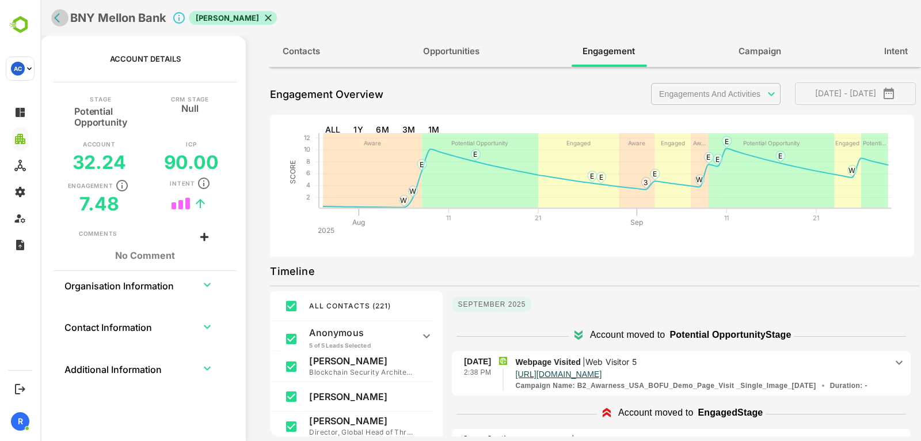
click at [63, 21] on icon "back" at bounding box center [60, 18] width 12 height 12
select select "**"
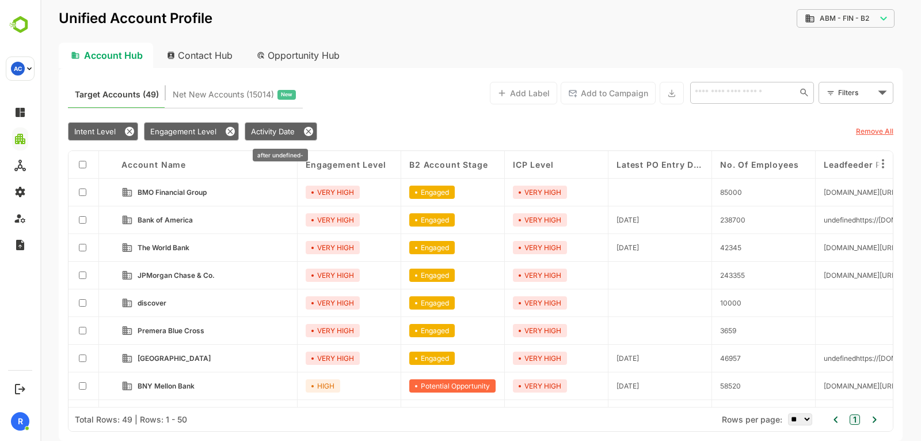
click at [263, 127] on span "Activity Date" at bounding box center [273, 131] width 44 height 9
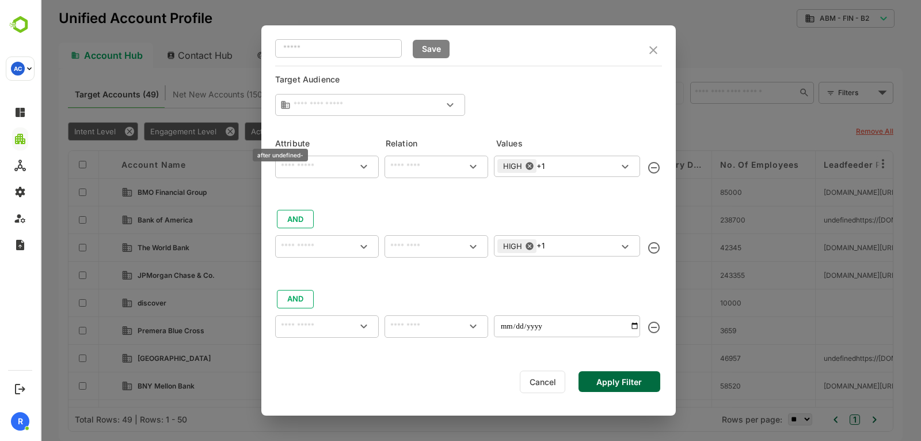
type input "**********"
type input "********"
type input "**********"
type input "********"
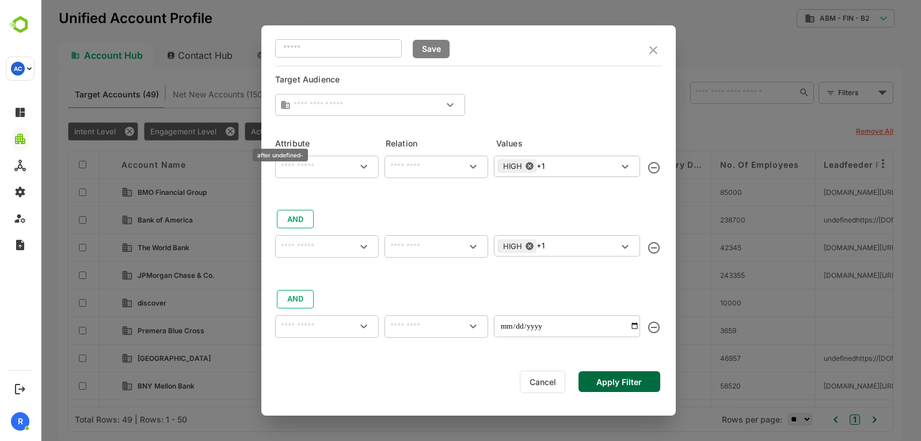
type input "**********"
type input "*****"
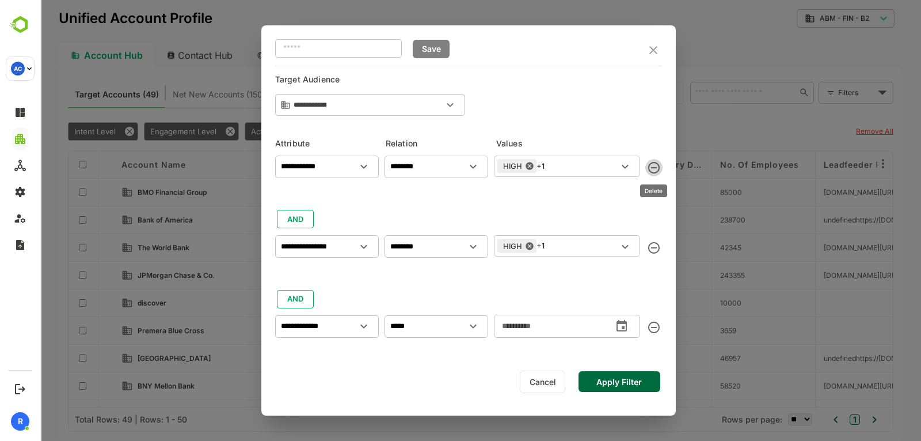
click at [650, 166] on icon "delete" at bounding box center [654, 168] width 12 height 12
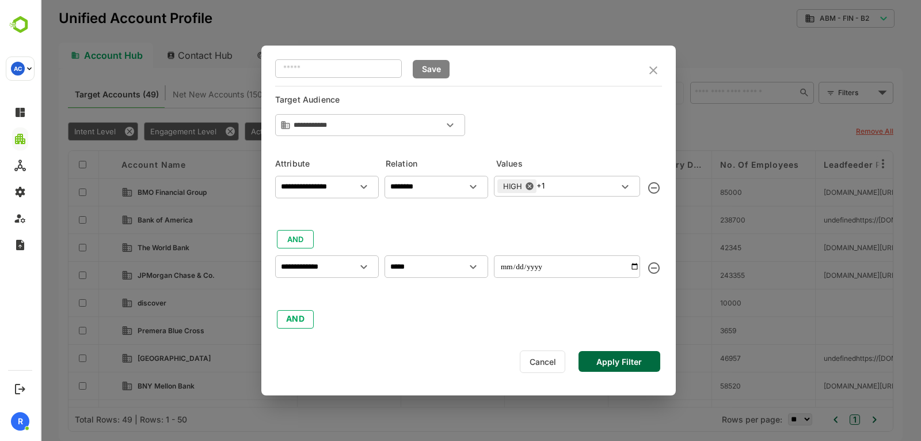
click at [631, 265] on input "date" at bounding box center [567, 266] width 146 height 22
type input "**********"
click at [635, 361] on button "Apply Filter" at bounding box center [620, 361] width 82 height 21
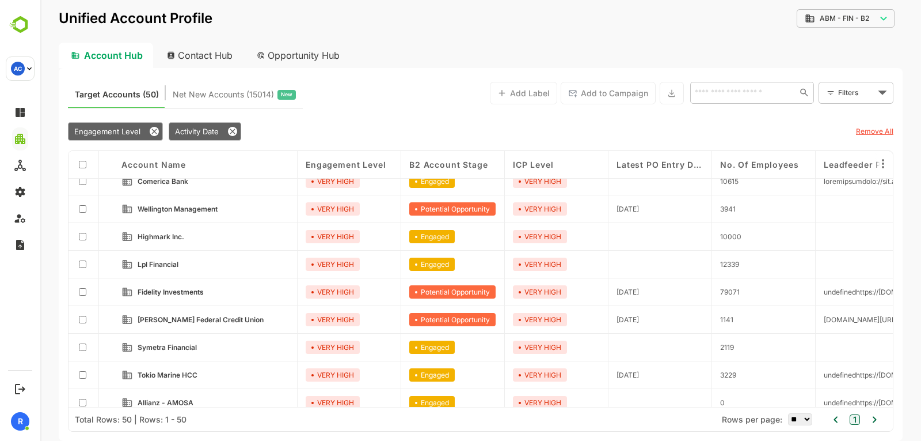
scroll to position [536, 0]
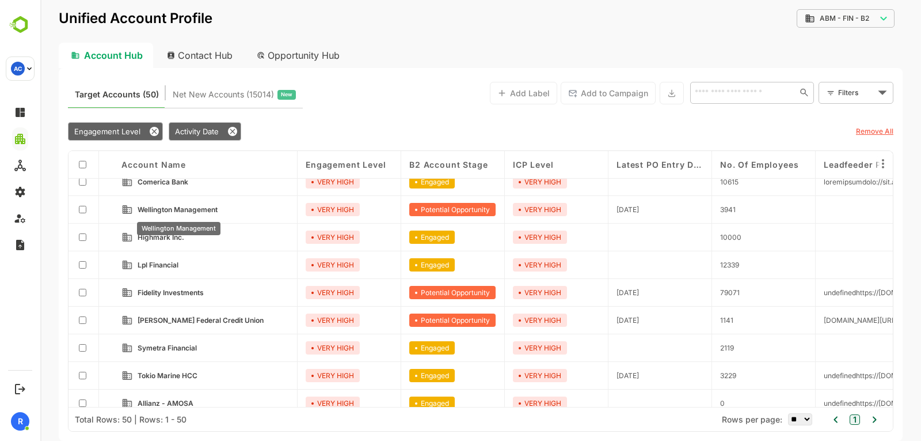
click at [214, 208] on span "Wellington Management" at bounding box center [178, 209] width 80 height 9
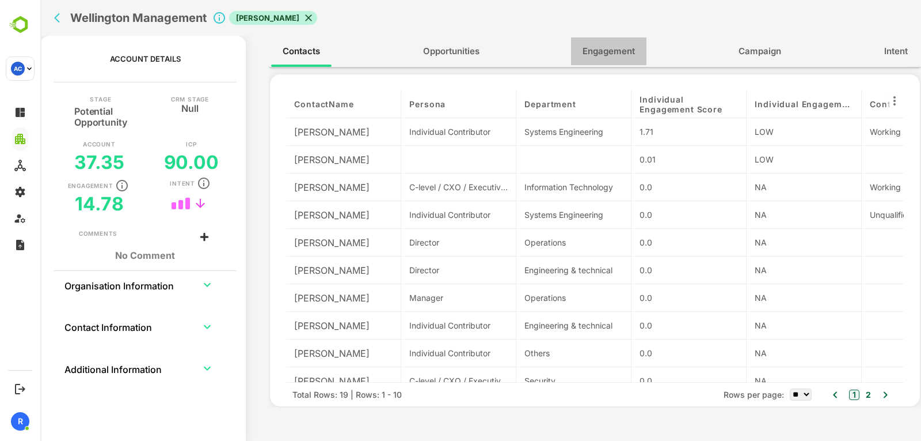
click at [581, 50] on button "Engagement" at bounding box center [608, 51] width 75 height 28
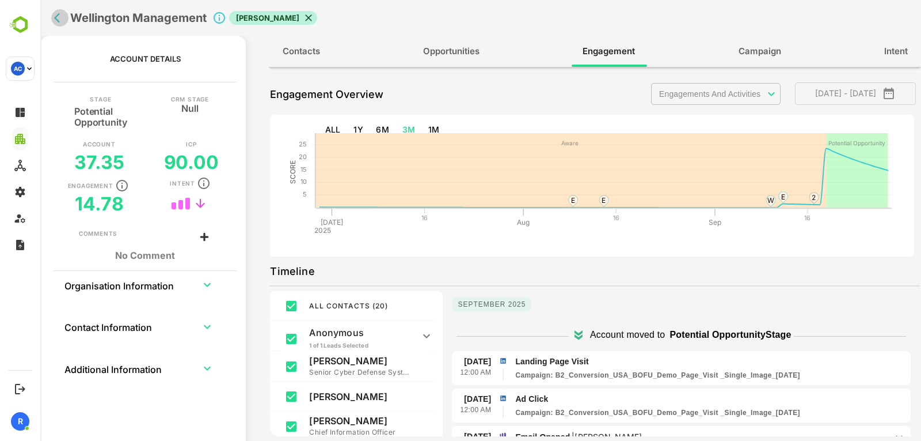
click at [60, 14] on icon "back" at bounding box center [60, 18] width 12 height 12
select select "**"
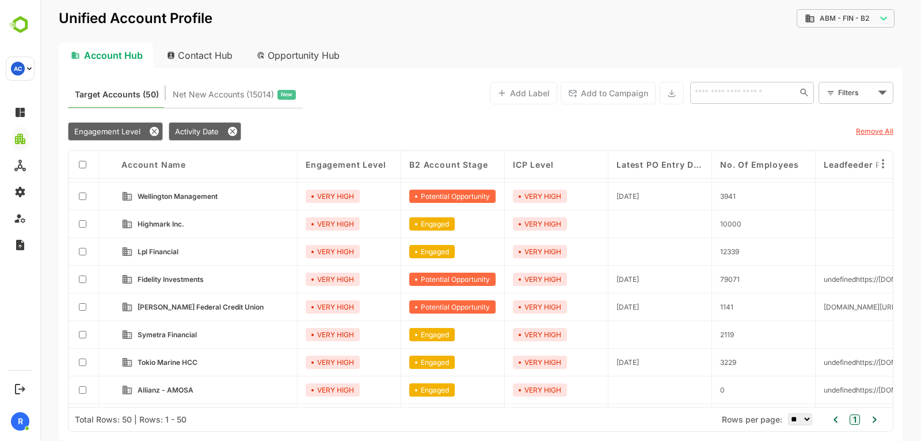
scroll to position [550, 0]
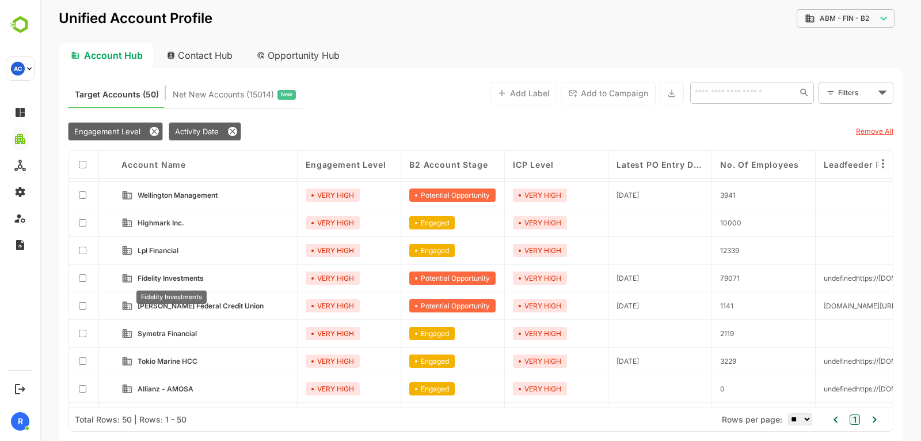
click at [197, 278] on span "Fidelity Investments" at bounding box center [171, 278] width 66 height 9
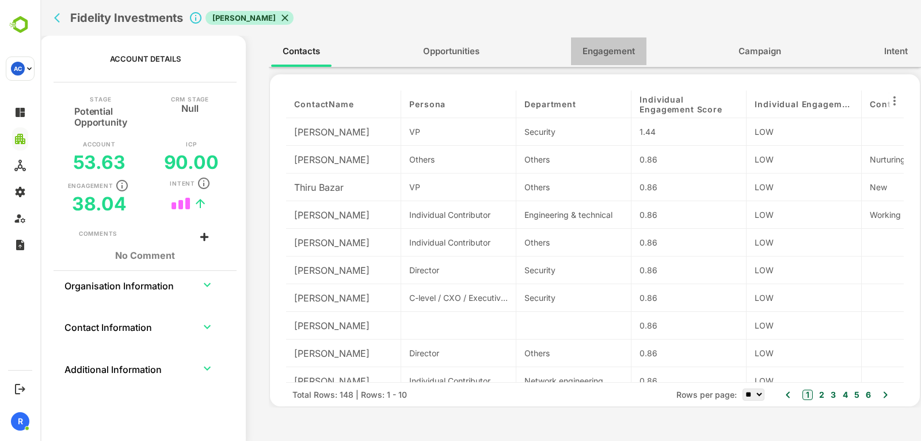
click at [579, 52] on button "Engagement" at bounding box center [608, 51] width 75 height 28
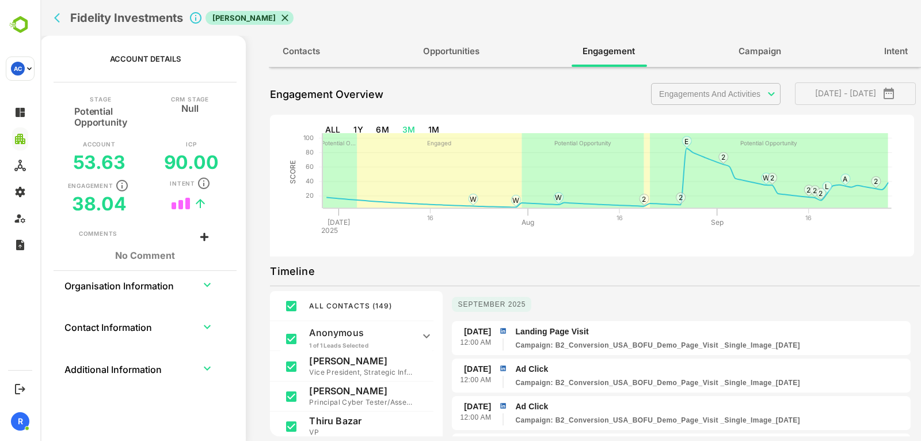
scroll to position [1, 0]
click at [54, 16] on icon "back" at bounding box center [60, 18] width 12 height 12
select select "**"
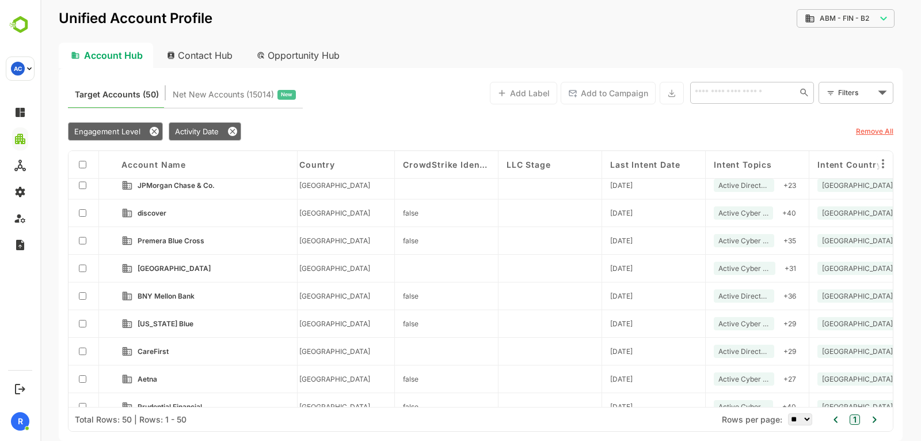
scroll to position [89, 1458]
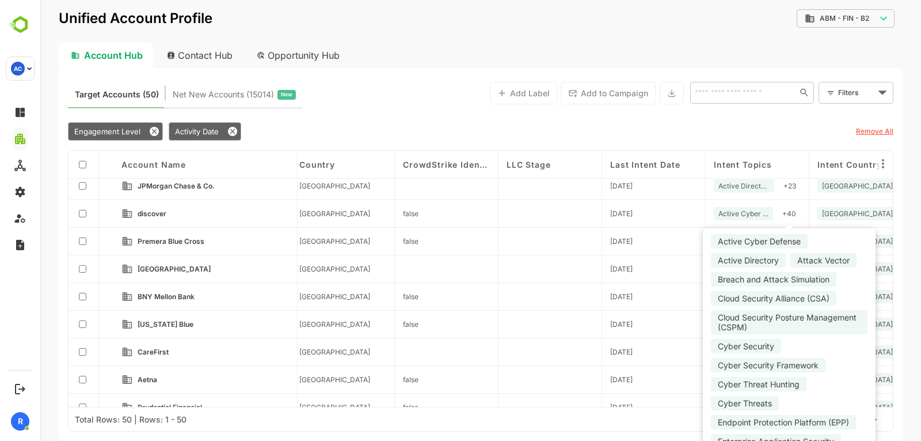
click at [788, 211] on div "+ 40" at bounding box center [789, 213] width 23 height 13
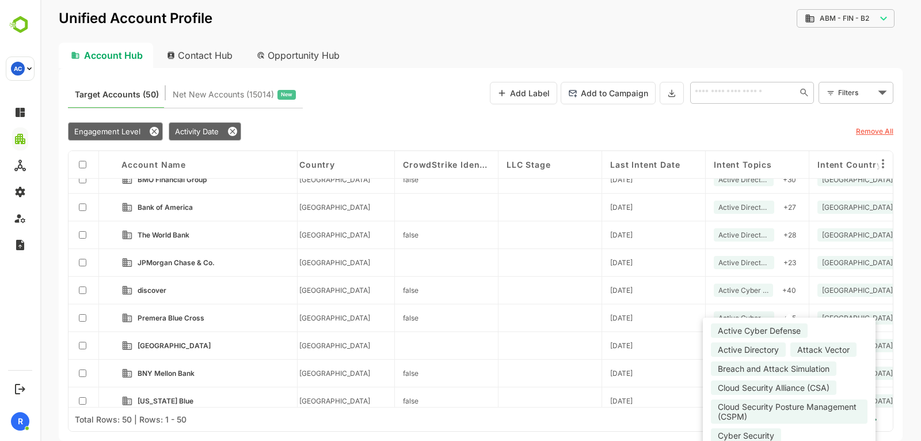
scroll to position [0, 1458]
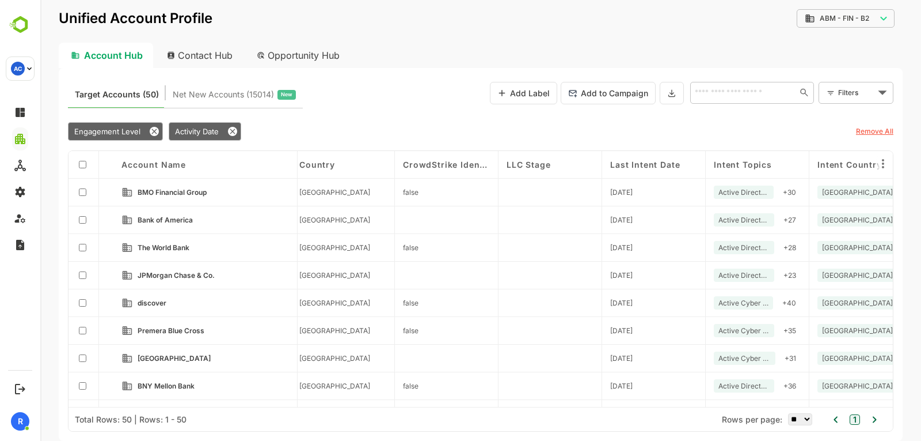
click at [81, 307] on div at bounding box center [84, 303] width 31 height 28
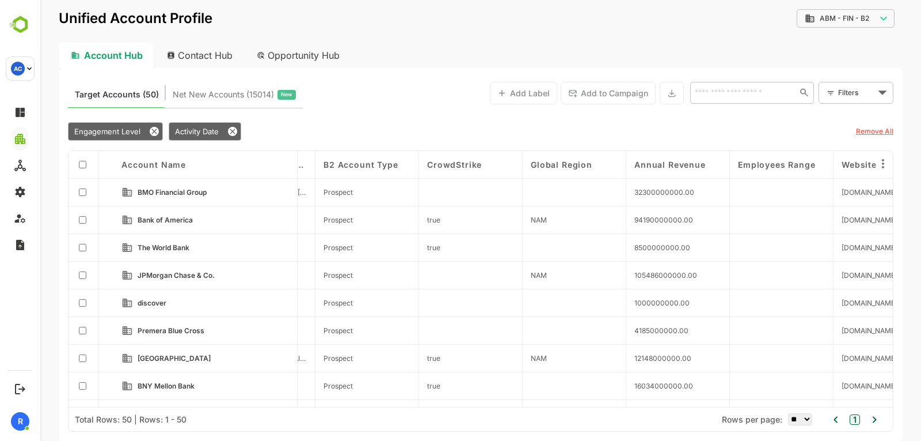
scroll to position [0, 561]
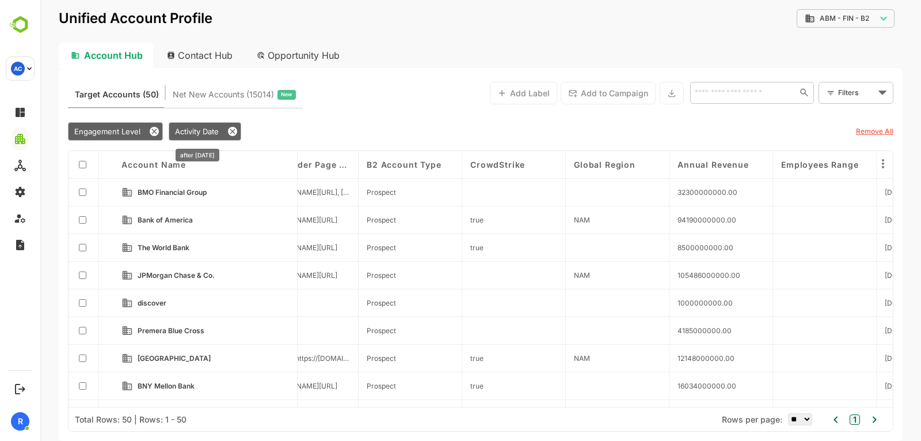
click at [202, 133] on span "Activity Date" at bounding box center [197, 131] width 44 height 9
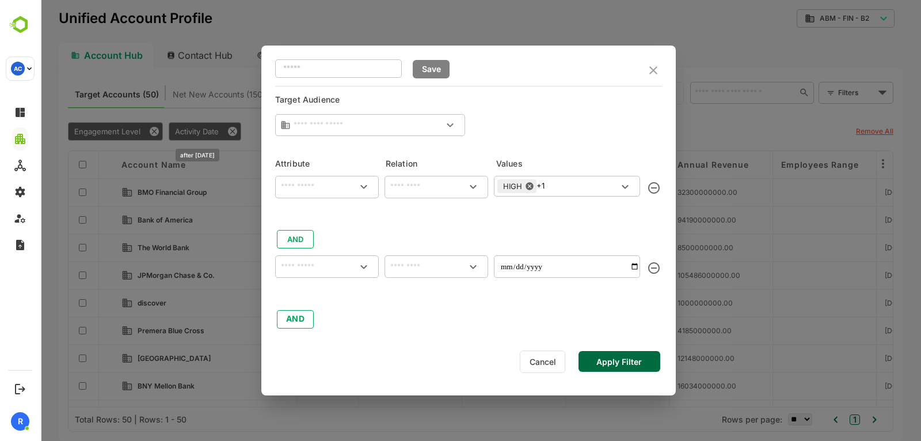
type input "**********"
type input "********"
type input "**********"
type input "*****"
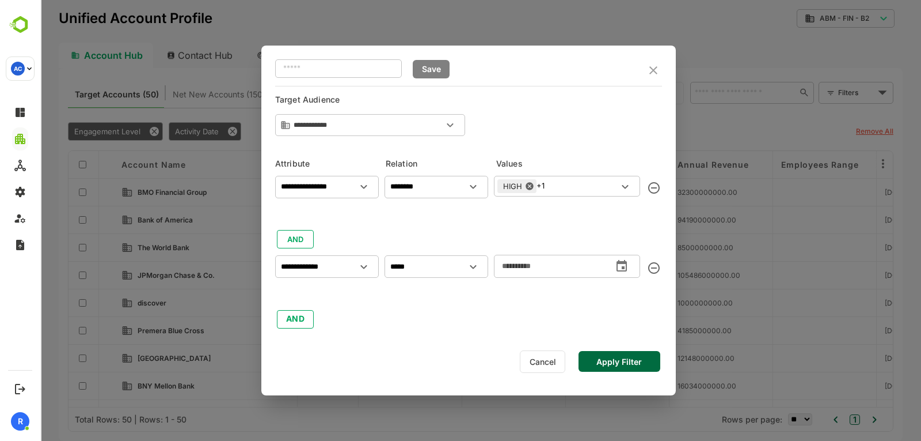
click at [294, 237] on div "**********" at bounding box center [468, 250] width 387 height 160
click at [293, 319] on button "AND" at bounding box center [295, 319] width 37 height 18
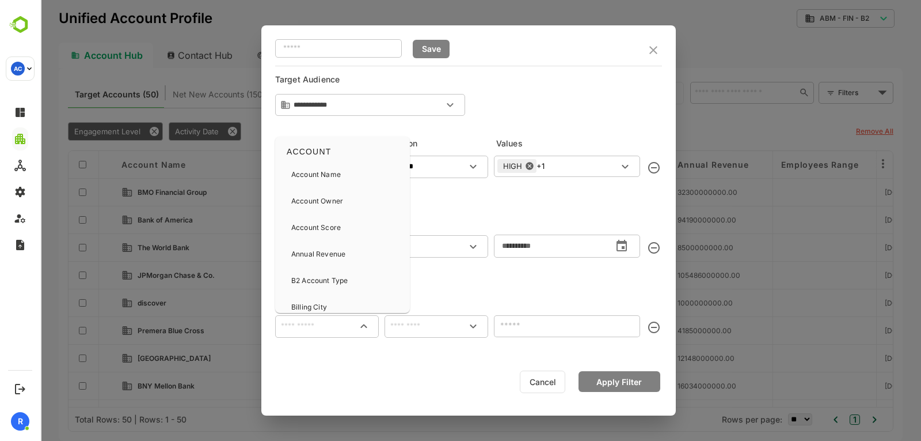
click at [311, 323] on input "text" at bounding box center [327, 326] width 99 height 14
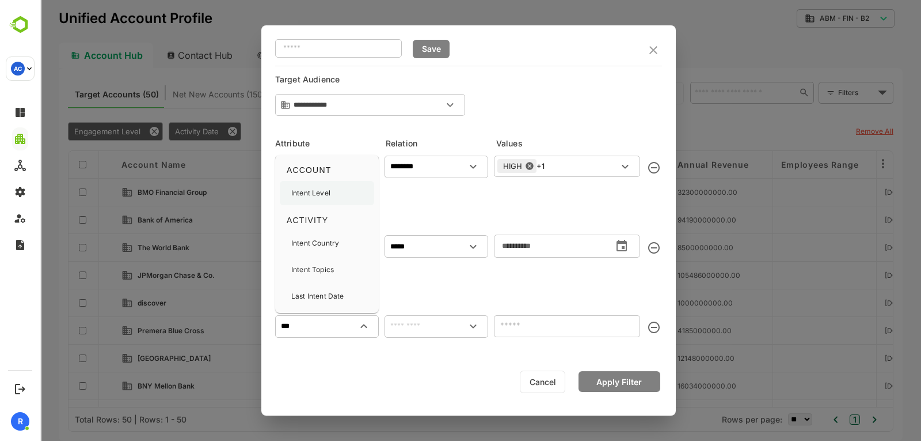
click at [331, 197] on div "Intent Level" at bounding box center [327, 193] width 94 height 24
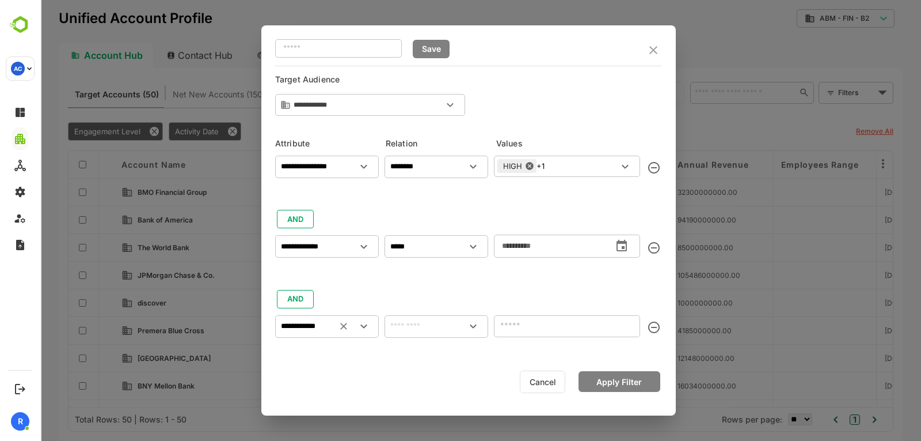
type input "**********"
click at [453, 328] on input "text" at bounding box center [436, 326] width 99 height 14
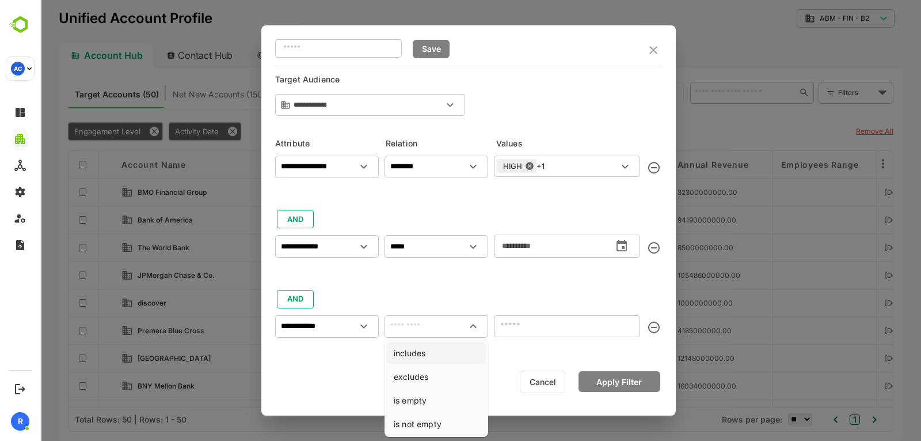
click at [435, 355] on li "includes" at bounding box center [436, 352] width 99 height 21
type input "********"
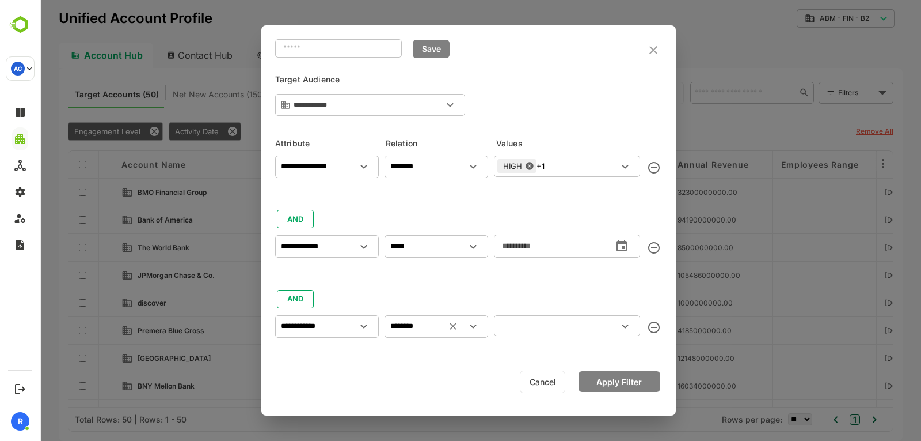
click at [533, 332] on input "text" at bounding box center [558, 325] width 120 height 14
click at [621, 381] on button "Apply Filter" at bounding box center [620, 381] width 82 height 21
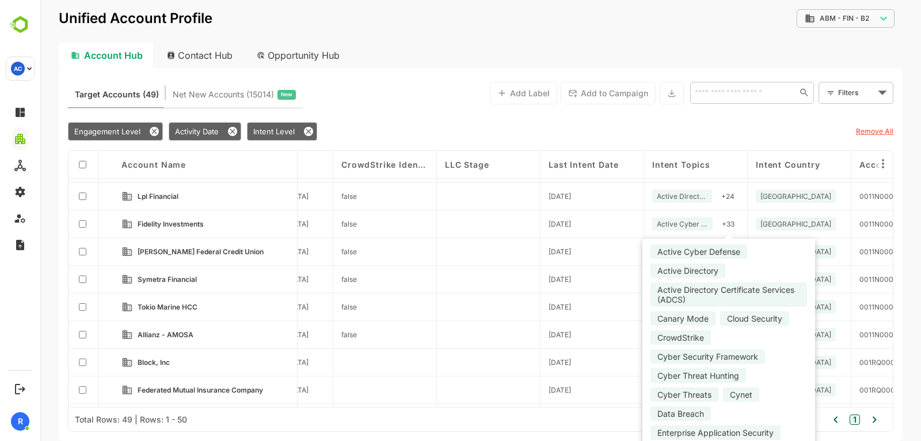
scroll to position [604, 1519]
click at [716, 292] on div "Active Directory Certificate Services (ADCS)" at bounding box center [729, 294] width 157 height 24
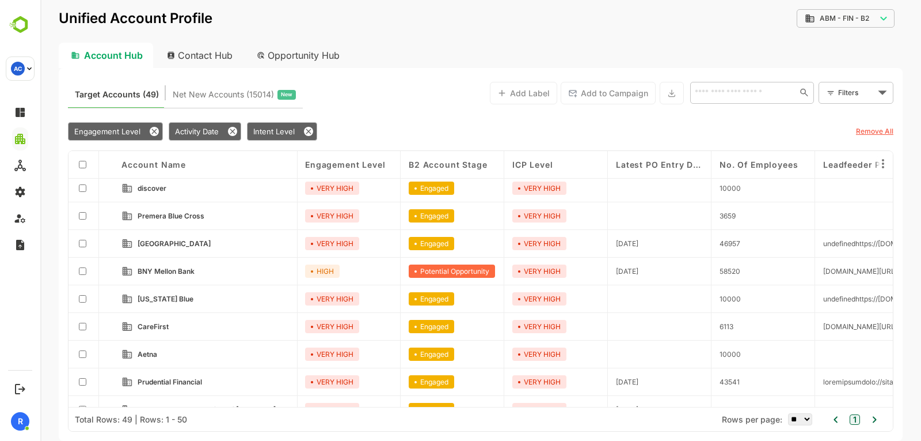
scroll to position [115, 1]
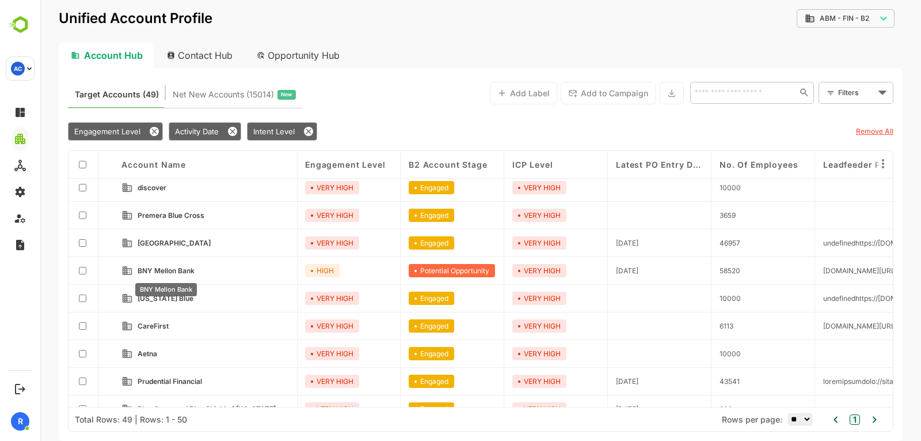
click at [180, 268] on span "BNY Mellon Bank" at bounding box center [165, 270] width 57 height 9
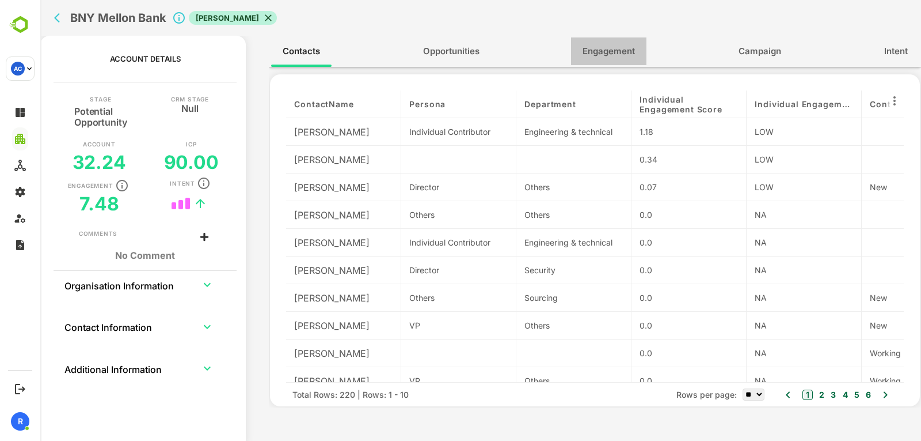
click at [640, 51] on button "Engagement" at bounding box center [608, 51] width 75 height 28
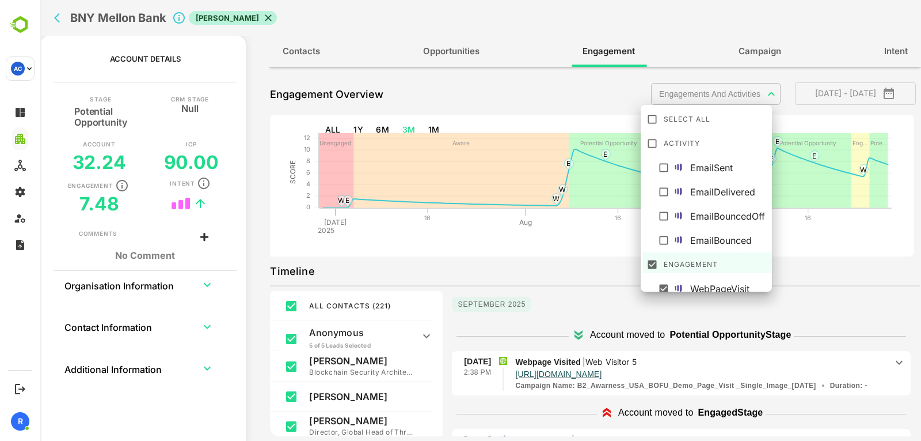
scroll to position [81, 0]
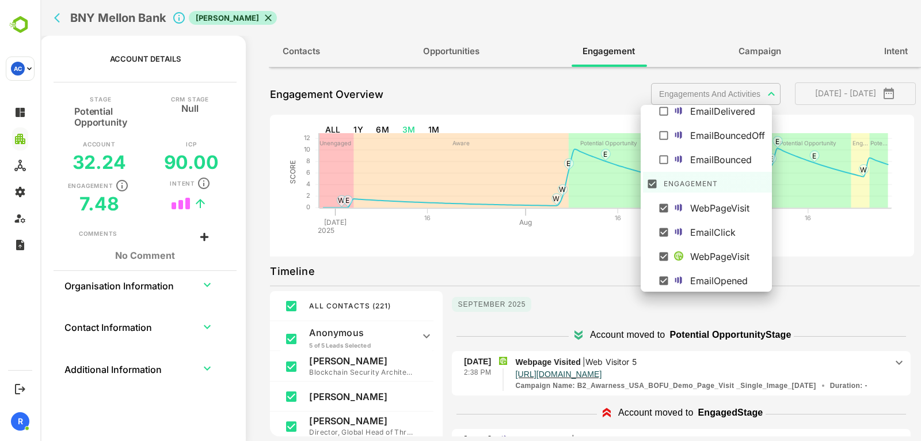
click at [762, 87] on body "**********" at bounding box center [480, 220] width 881 height 441
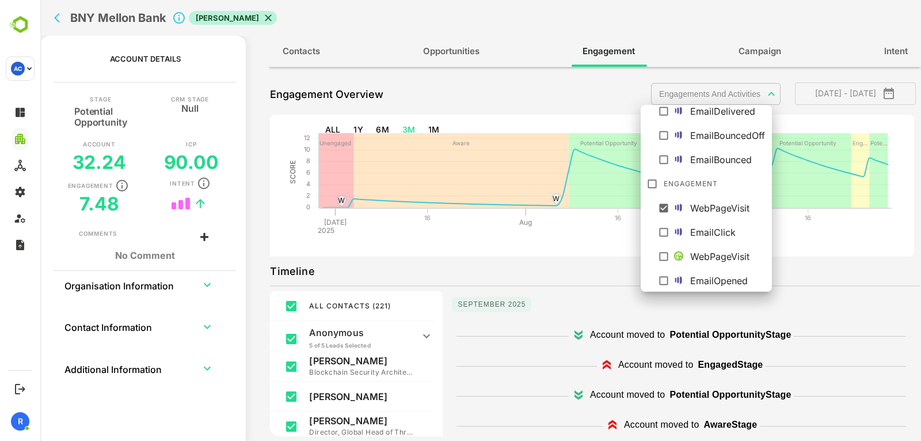
click at [615, 242] on div at bounding box center [480, 220] width 881 height 441
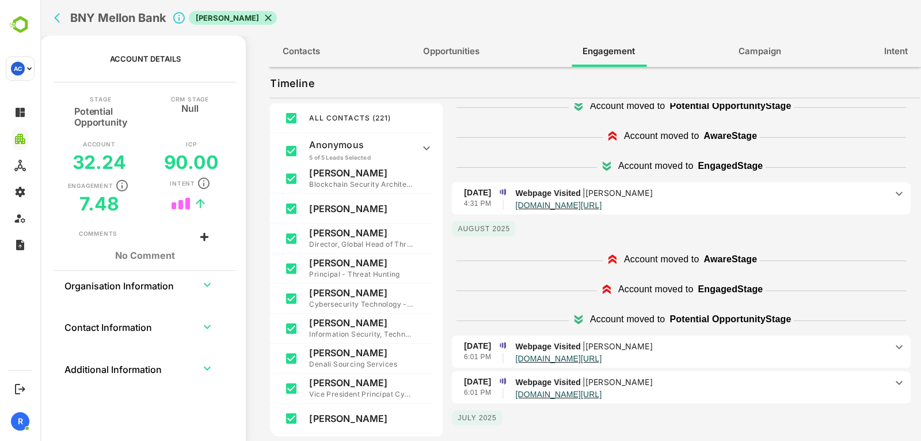
scroll to position [100, 0]
click at [707, 198] on p "Webpage Visited | Matteo Bruni" at bounding box center [700, 193] width 371 height 13
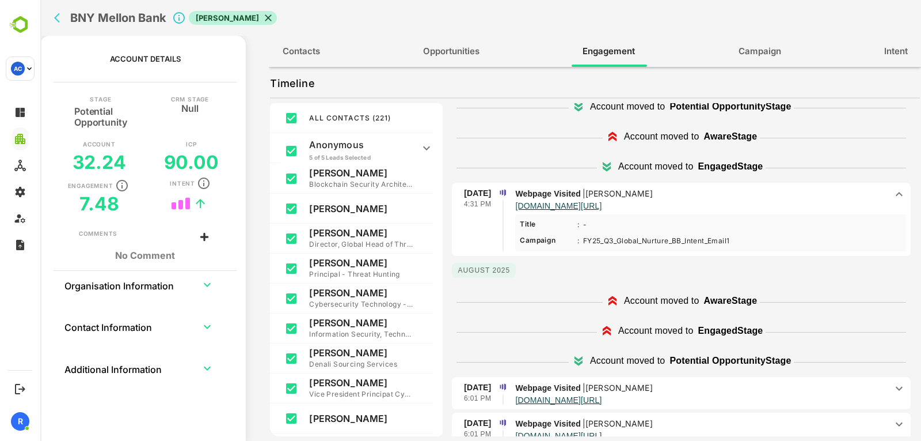
click at [707, 198] on p "Webpage Visited | Matteo Bruni" at bounding box center [700, 193] width 371 height 13
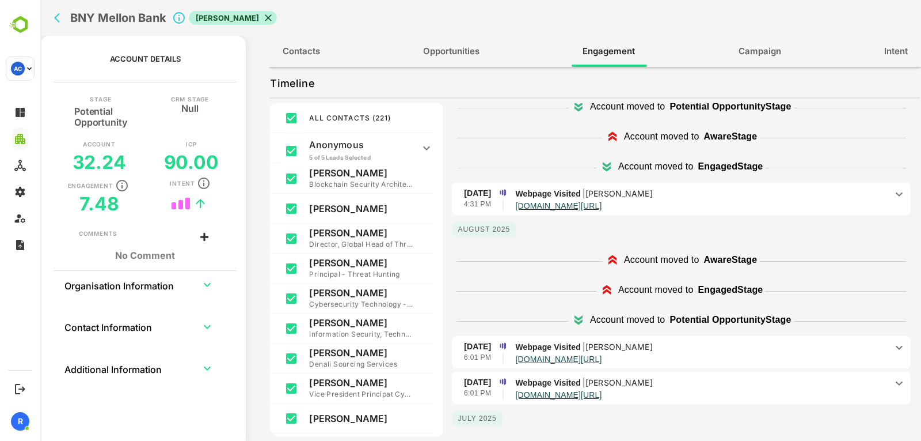
click at [658, 351] on p "Webpage Visited | Michelle George" at bounding box center [700, 346] width 371 height 13
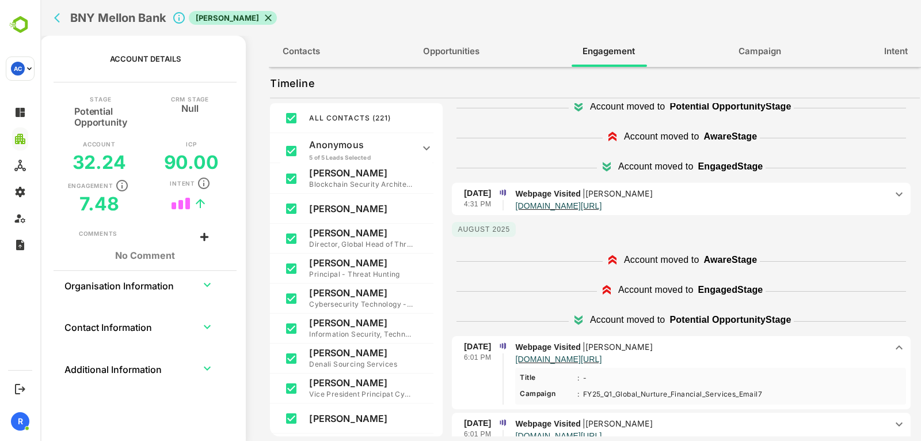
click at [695, 344] on p "Webpage Visited | Michelle George" at bounding box center [700, 346] width 371 height 13
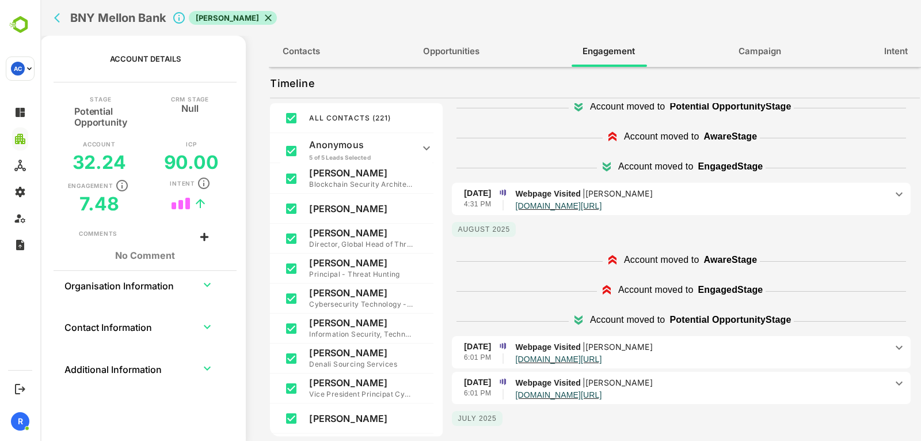
scroll to position [145, 0]
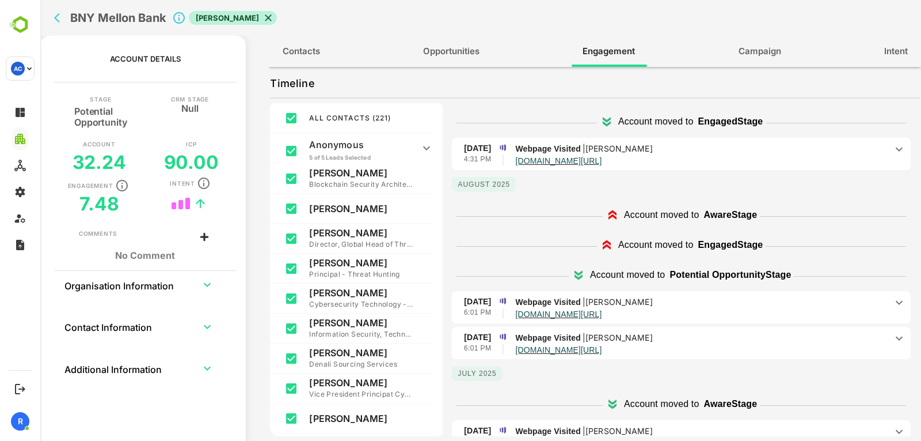
click at [695, 344] on p "[DOMAIN_NAME][URL]" at bounding box center [700, 349] width 371 height 10
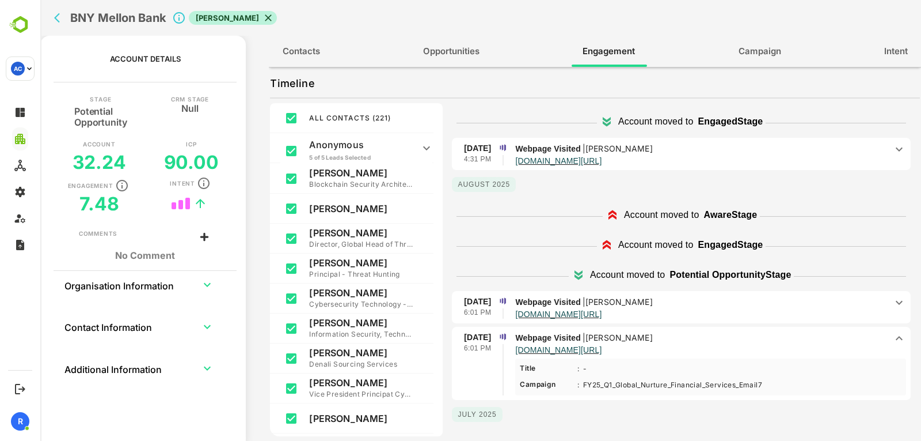
click at [695, 344] on p "[DOMAIN_NAME][URL]" at bounding box center [700, 349] width 371 height 10
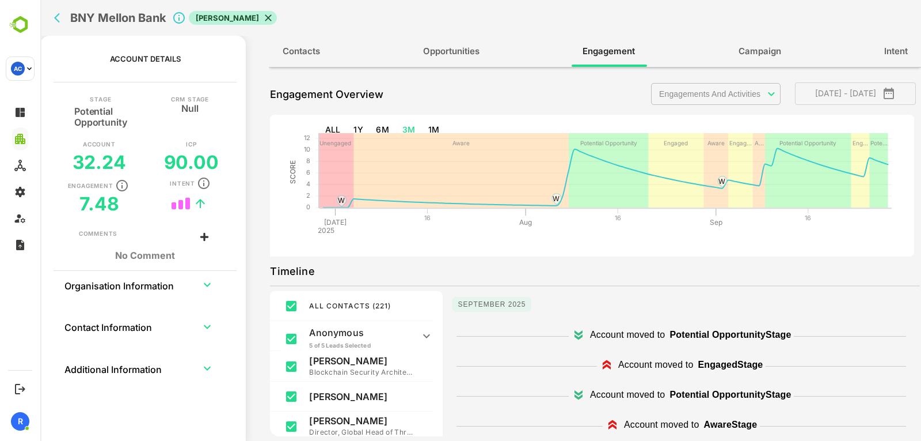
scroll to position [1, 0]
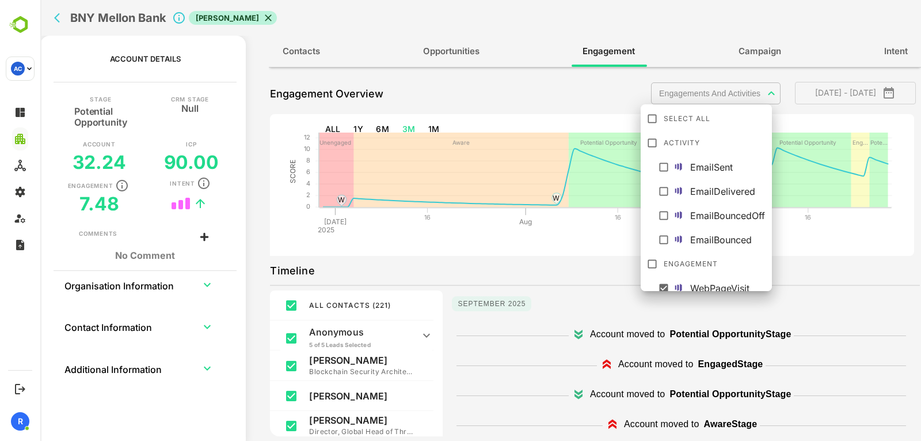
click at [755, 96] on body "**********" at bounding box center [480, 220] width 881 height 441
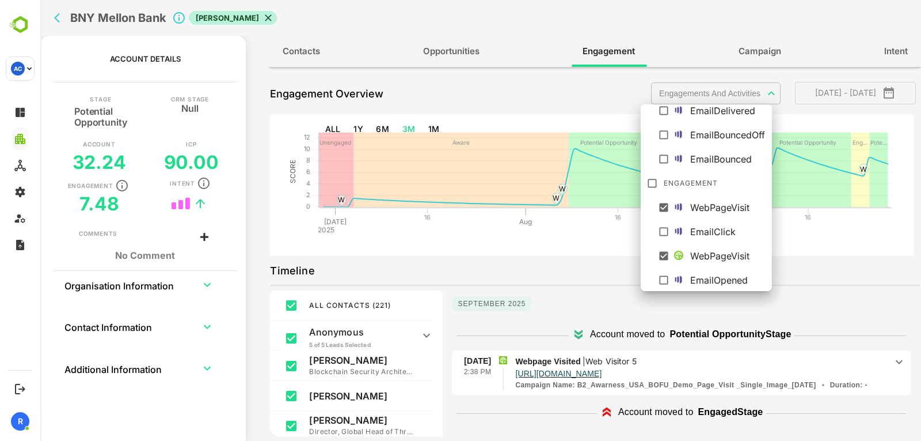
click at [604, 271] on div at bounding box center [480, 220] width 881 height 441
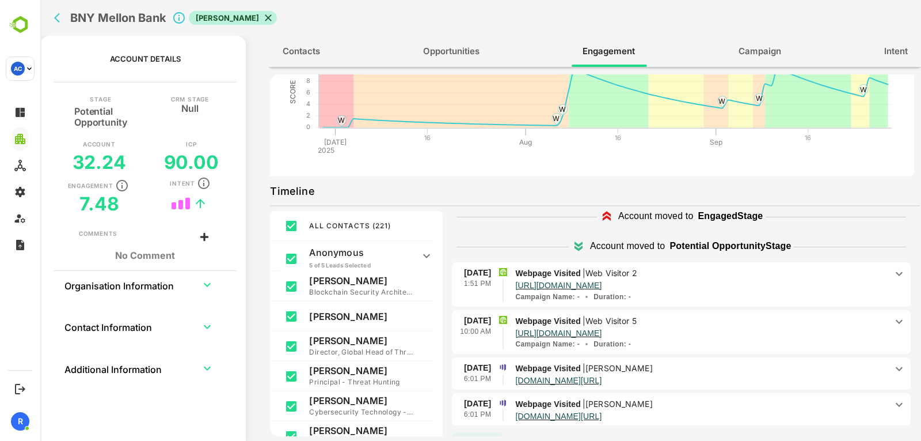
scroll to position [424, 0]
click at [638, 275] on p "Web Visitor 2" at bounding box center [612, 273] width 52 height 10
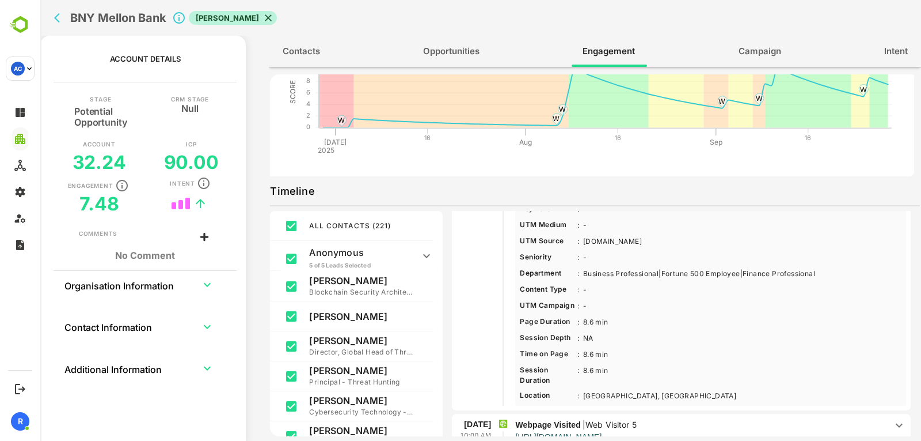
scroll to position [712, 0]
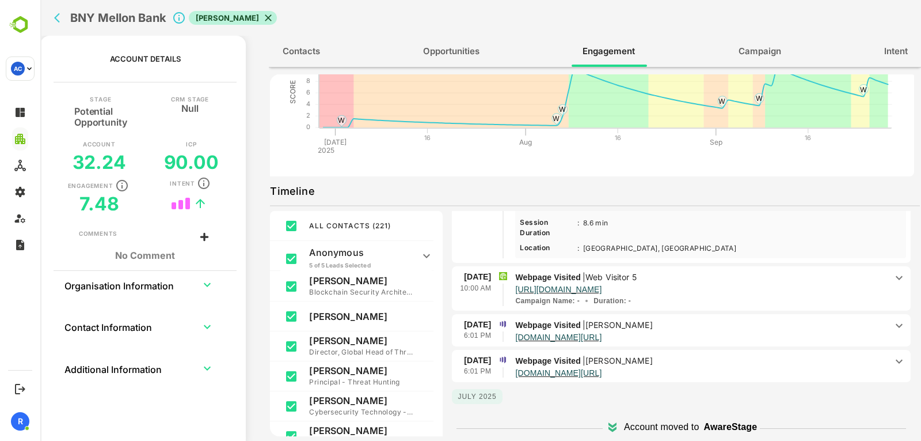
click at [637, 275] on p "Web Visitor 5" at bounding box center [611, 277] width 51 height 10
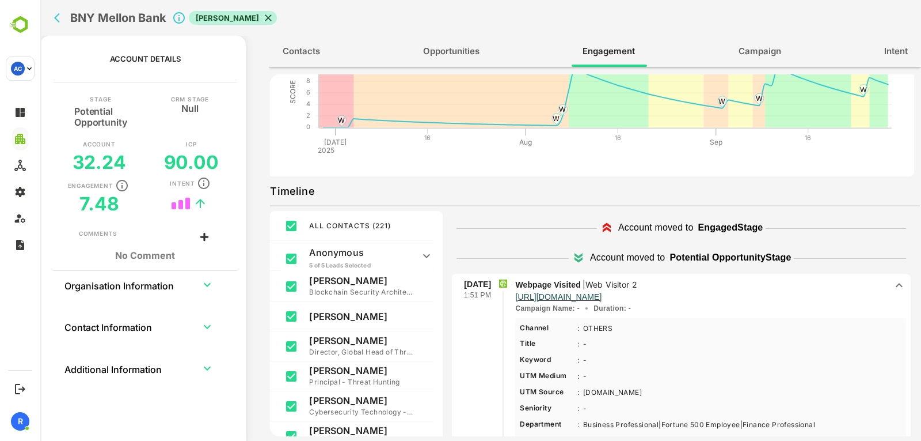
scroll to position [413, 0]
click at [633, 284] on p "Web Visitor 2" at bounding box center [612, 285] width 52 height 10
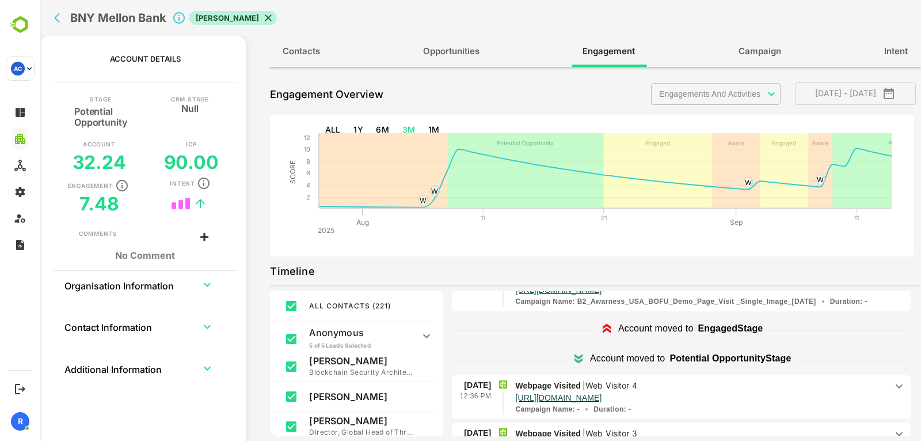
scroll to position [84, 0]
click at [883, 89] on span "[DATE] - [DATE]" at bounding box center [856, 93] width 103 height 15
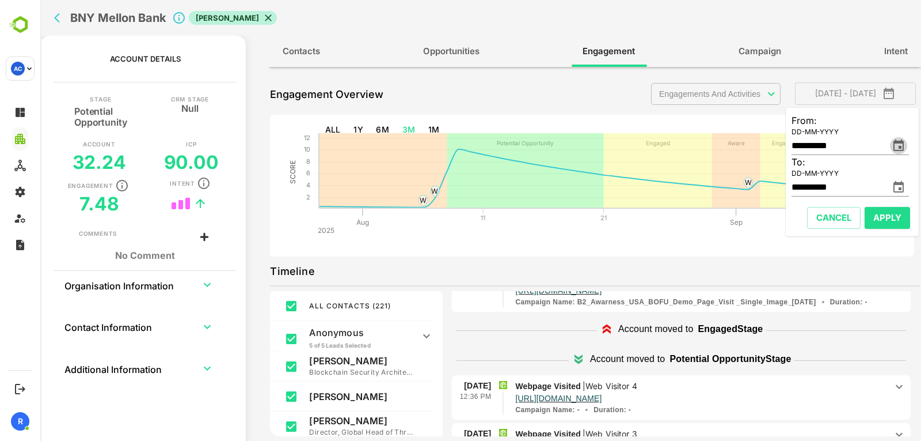
click at [903, 150] on icon "change date" at bounding box center [899, 145] width 10 height 12
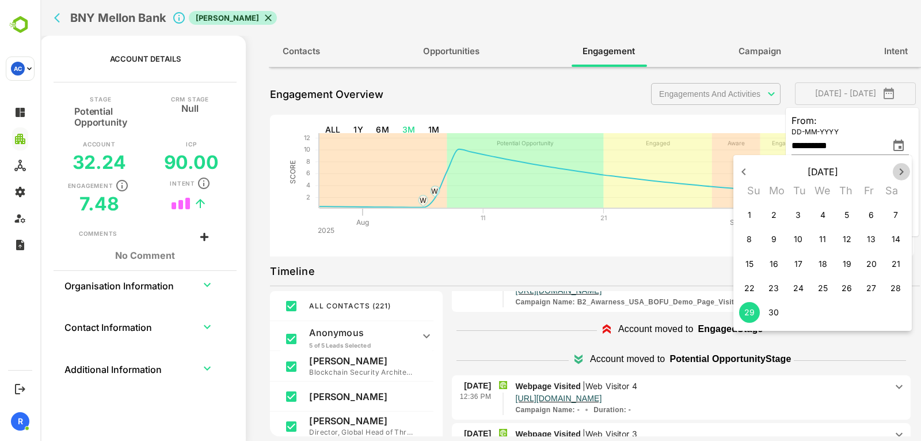
click at [902, 176] on icon "button" at bounding box center [902, 172] width 14 height 14
click at [773, 311] on p "28" at bounding box center [774, 312] width 10 height 12
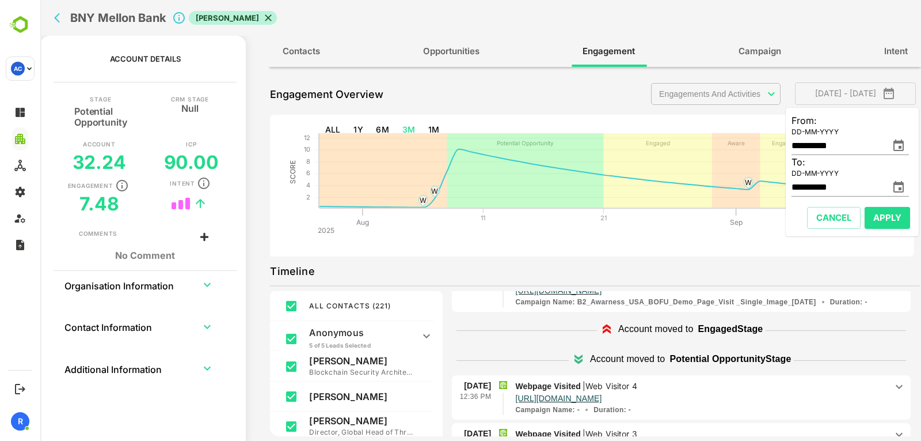
type input "**********"
click at [896, 223] on span "Apply" at bounding box center [888, 217] width 28 height 15
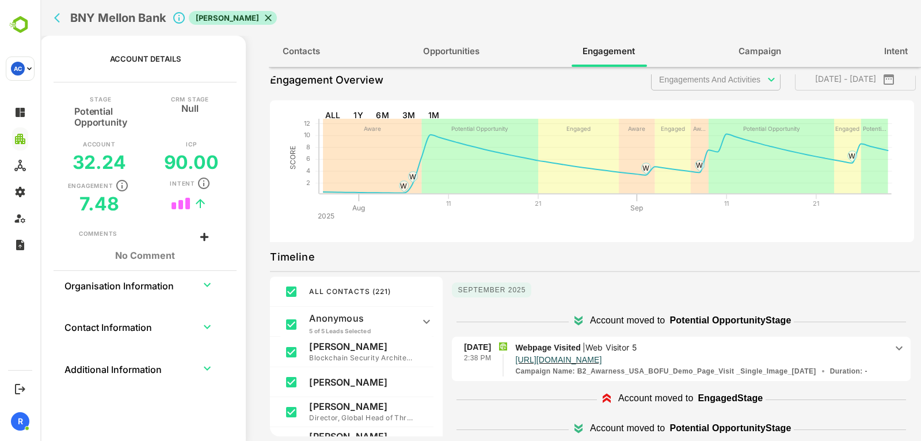
scroll to position [9, 0]
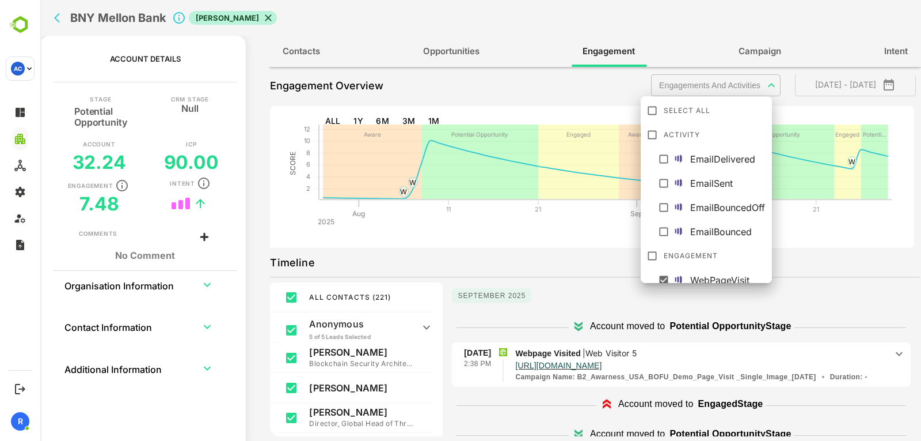
click at [758, 79] on body "**********" at bounding box center [480, 220] width 881 height 441
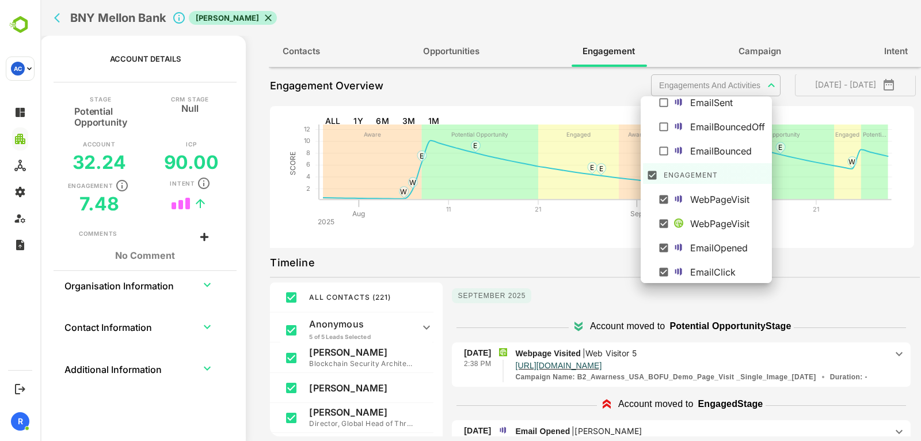
click at [805, 273] on div at bounding box center [480, 220] width 881 height 441
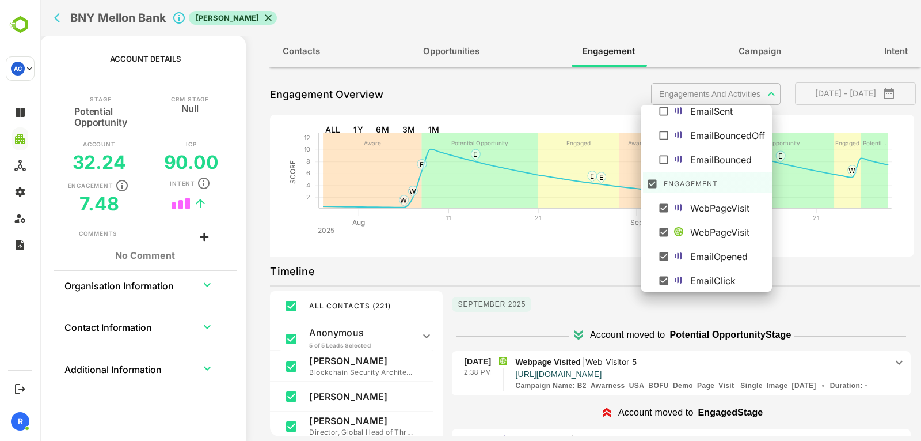
click at [744, 98] on body "**********" at bounding box center [480, 220] width 881 height 441
click at [795, 305] on div at bounding box center [480, 220] width 881 height 441
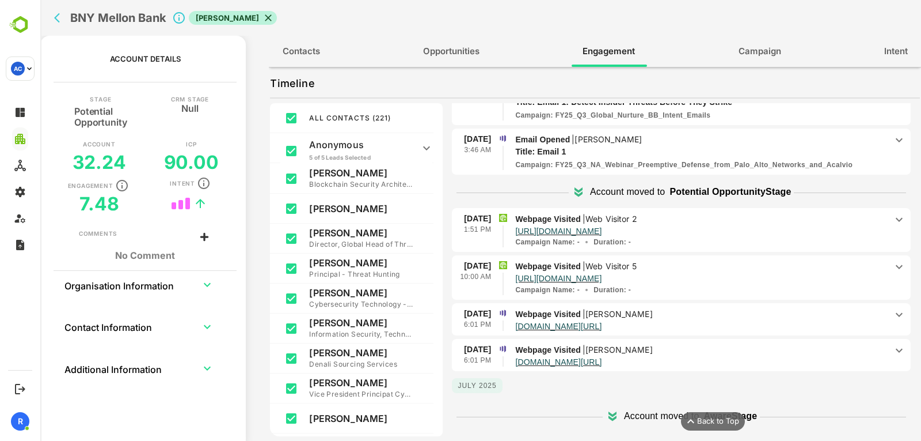
scroll to position [976, 0]
click at [772, 350] on p "Webpage Visited | Michelle George" at bounding box center [700, 349] width 371 height 13
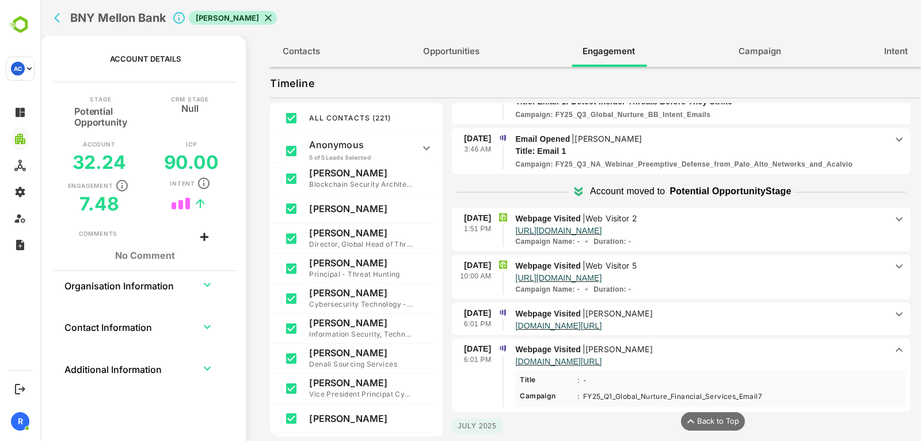
click at [772, 350] on p "Webpage Visited | Michelle George" at bounding box center [700, 349] width 371 height 13
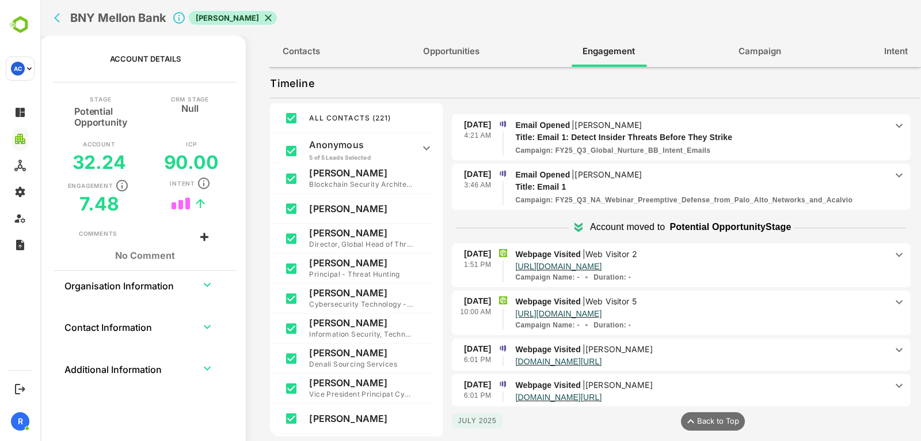
scroll to position [920, 0]
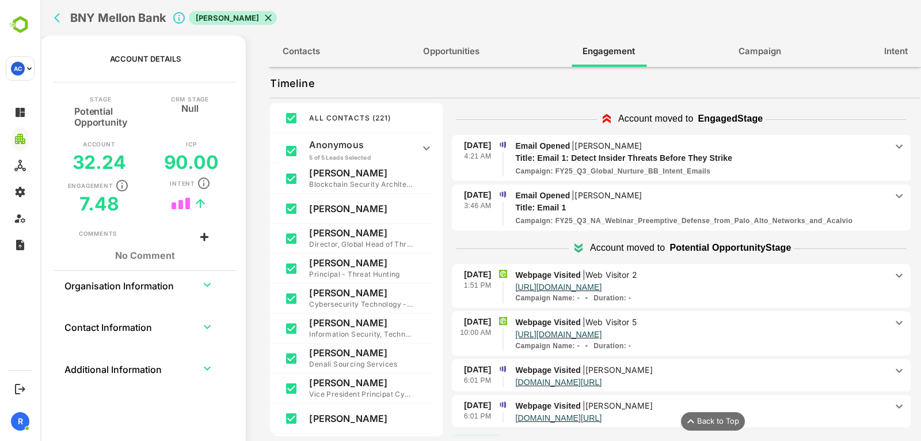
click at [748, 312] on div "7 Aug 10:00 AM Webpage Visited | Web Visitor 5 https://www.acalvio.com/cyber-de…" at bounding box center [681, 333] width 459 height 45
click at [745, 320] on p "Webpage Visited | Web Visitor 5" at bounding box center [700, 322] width 371 height 13
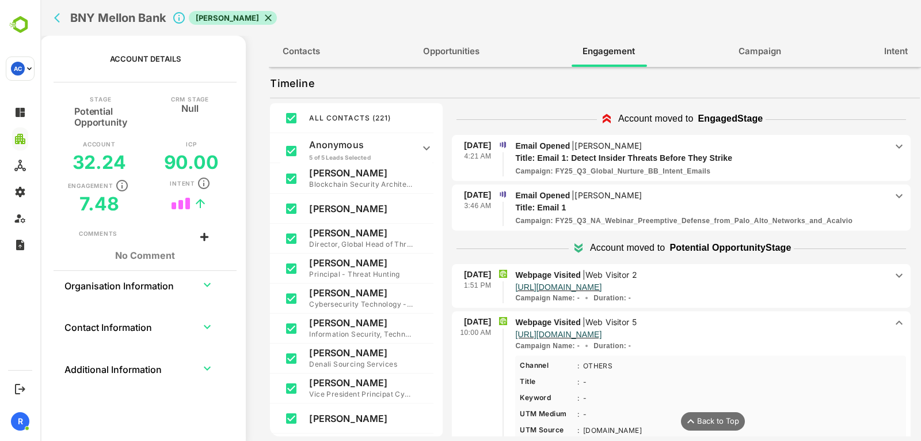
click at [745, 320] on p "Webpage Visited | Web Visitor 5" at bounding box center [700, 322] width 371 height 13
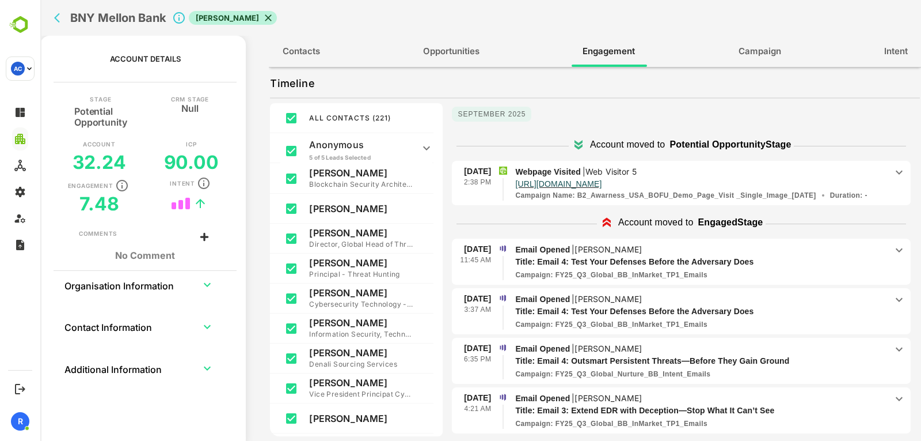
scroll to position [0, 0]
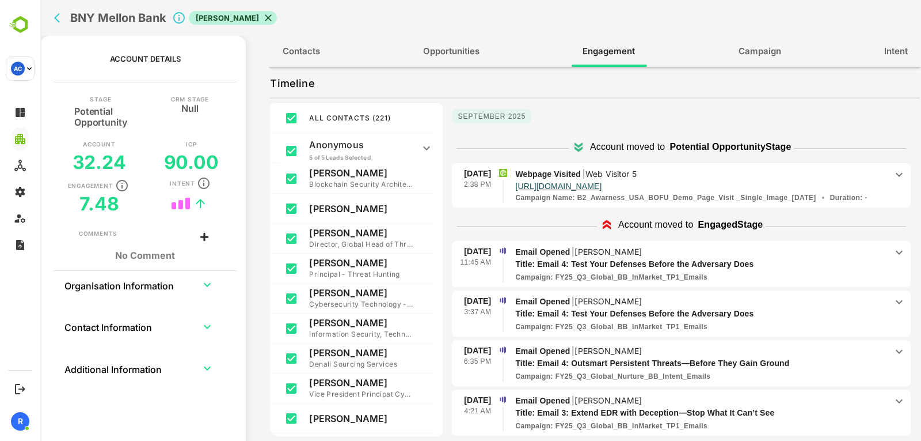
click at [676, 174] on p "Webpage Visited | Web Visitor 5" at bounding box center [700, 174] width 371 height 13
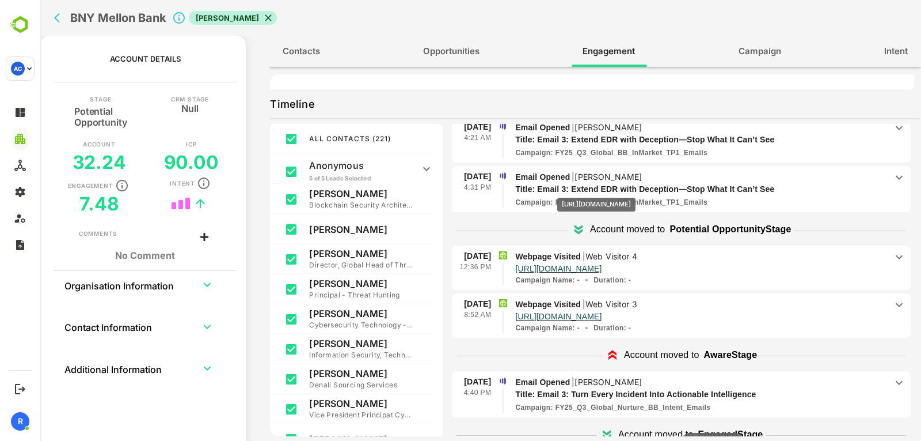
scroll to position [537, 0]
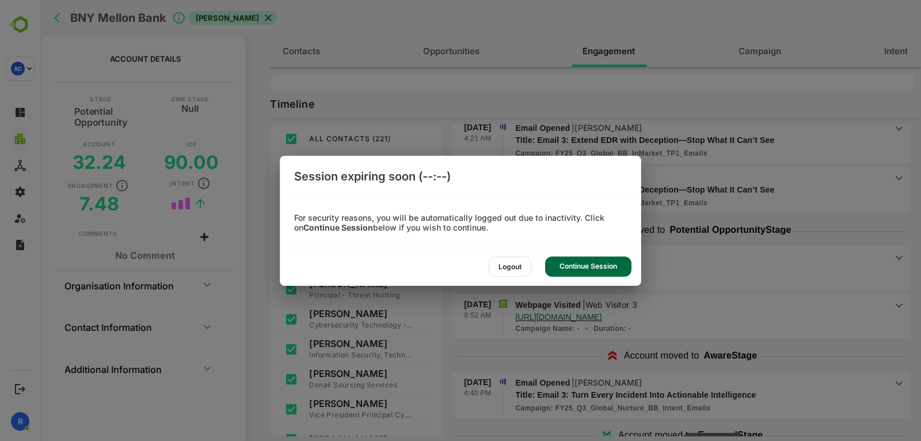
drag, startPoint x: 635, startPoint y: 303, endPoint x: 675, endPoint y: 303, distance: 40.3
click at [675, 303] on div "Session expiring soon (--:--) For security reasons, you will be automatically l…" at bounding box center [460, 220] width 921 height 441
click at [568, 255] on div "Logout Continue Session" at bounding box center [460, 266] width 361 height 37
click at [568, 261] on div "Continue Session" at bounding box center [588, 266] width 86 height 20
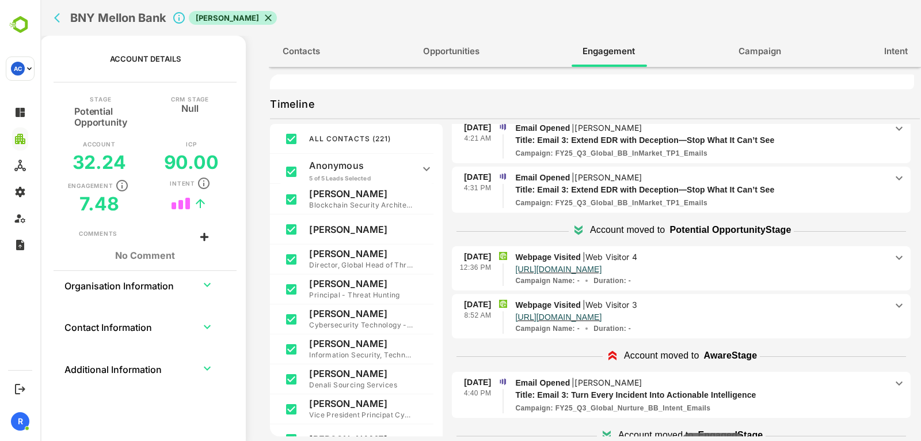
click at [659, 306] on p "Webpage Visited | Web Visitor 3" at bounding box center [700, 304] width 371 height 13
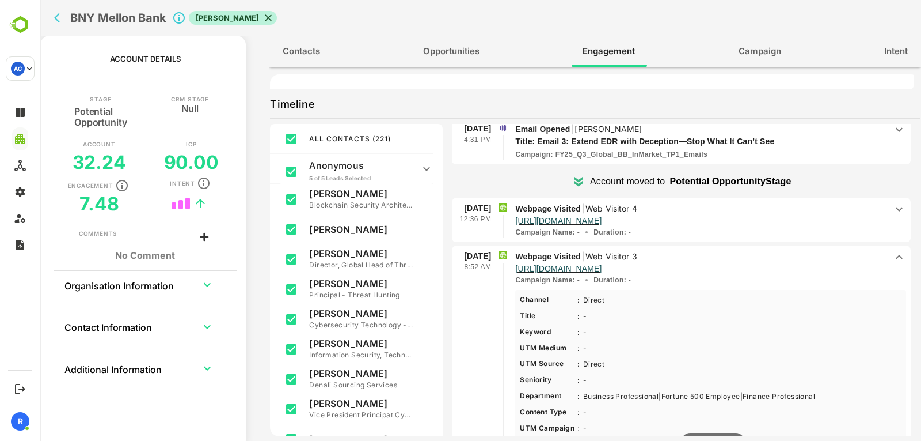
scroll to position [564, 0]
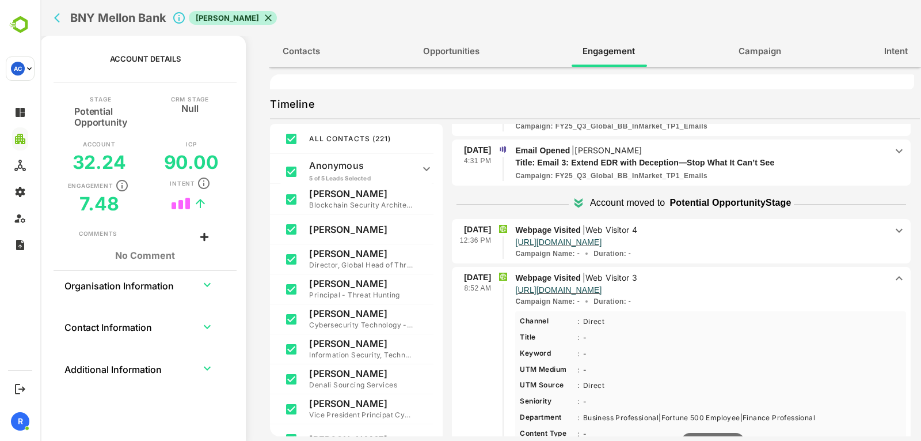
click at [667, 279] on p "Webpage Visited | Web Visitor 3" at bounding box center [700, 277] width 371 height 13
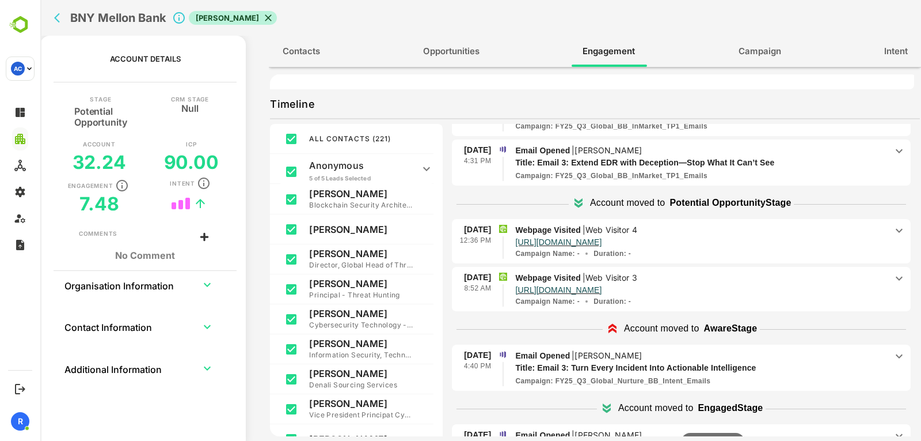
click at [666, 225] on p "Webpage Visited | Web Visitor 4" at bounding box center [700, 229] width 371 height 13
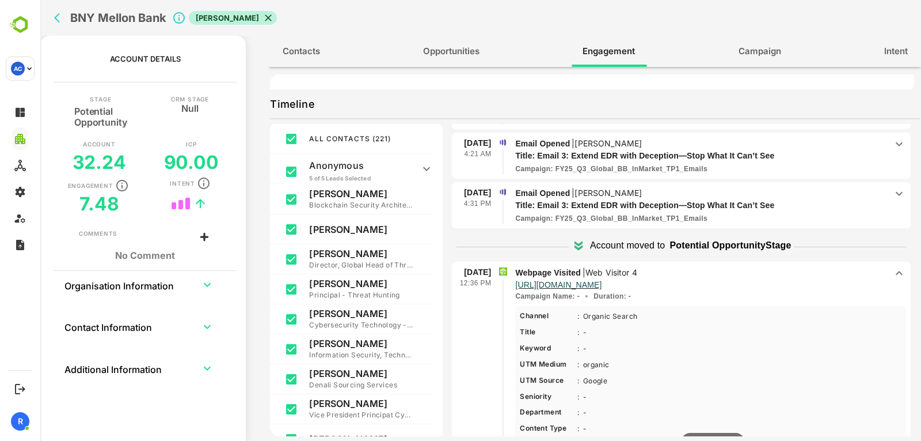
scroll to position [519, 0]
click at [674, 275] on p "Webpage Visited | Web Visitor 4" at bounding box center [700, 274] width 371 height 13
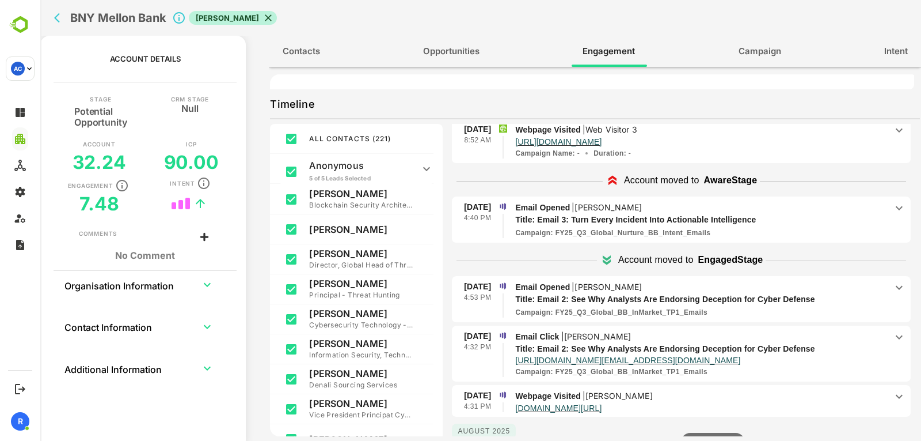
scroll to position [711, 0]
click at [682, 292] on p "Email Opened | Michael Witt" at bounding box center [700, 287] width 371 height 13
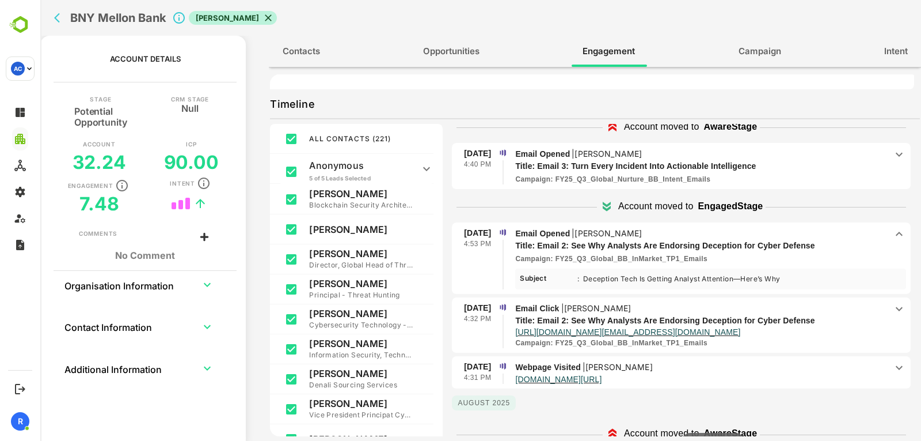
scroll to position [765, 0]
click at [703, 234] on p "Email Opened | Michael Witt" at bounding box center [700, 233] width 371 height 13
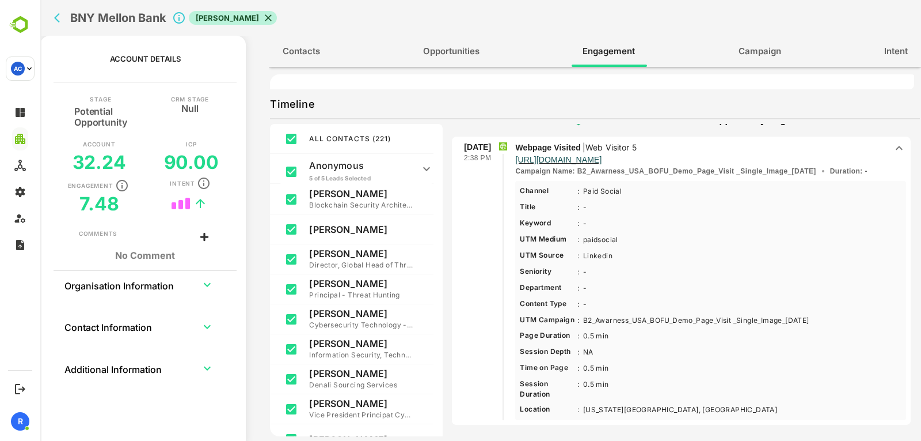
scroll to position [0, 0]
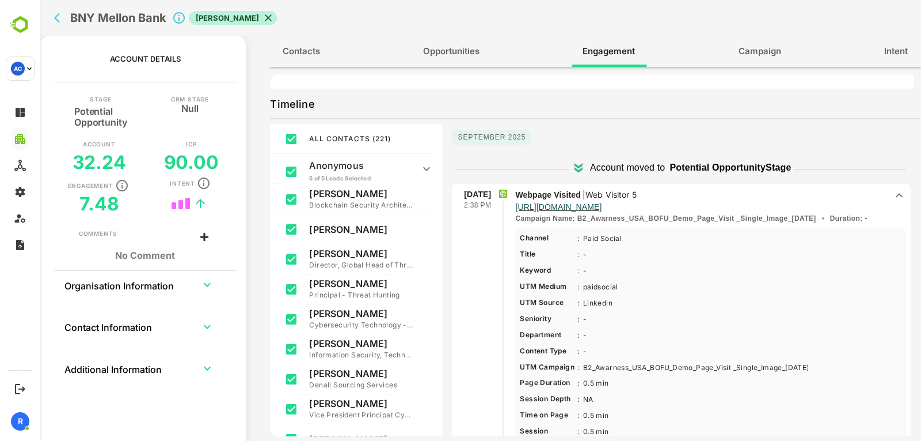
click at [705, 189] on p "Webpage Visited | Web Visitor 5" at bounding box center [700, 194] width 371 height 13
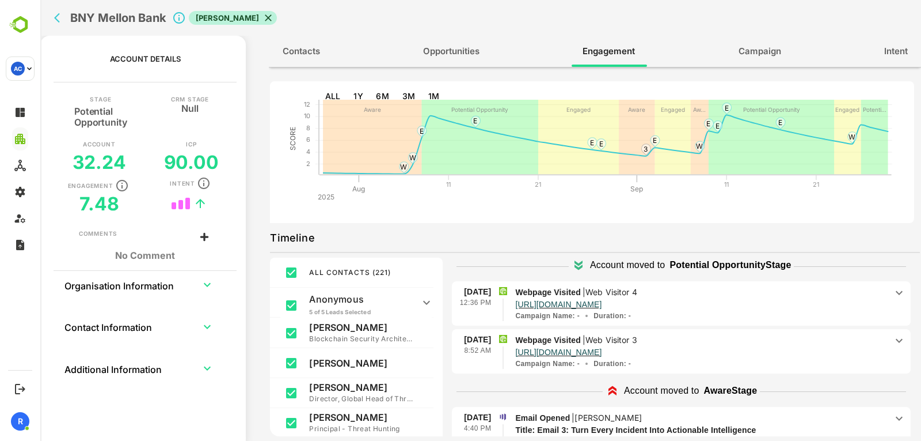
scroll to position [391, 0]
click at [747, 297] on p "Webpage Visited | Web Visitor 4" at bounding box center [700, 292] width 371 height 13
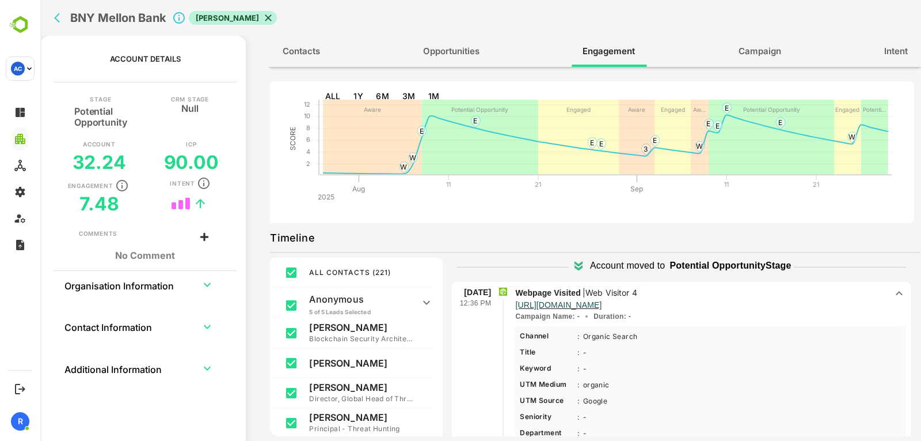
click at [747, 297] on p "Webpage Visited | Web Visitor 4" at bounding box center [700, 292] width 371 height 13
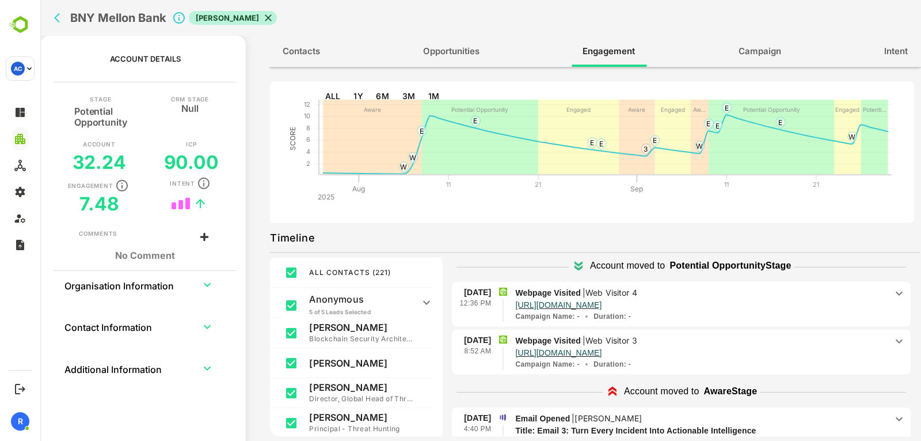
click at [749, 352] on p "[URL][DOMAIN_NAME]" at bounding box center [700, 352] width 371 height 10
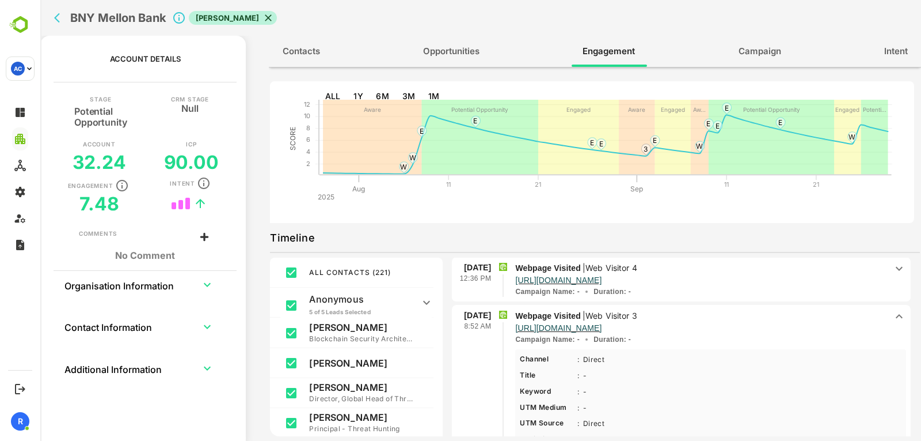
scroll to position [411, 0]
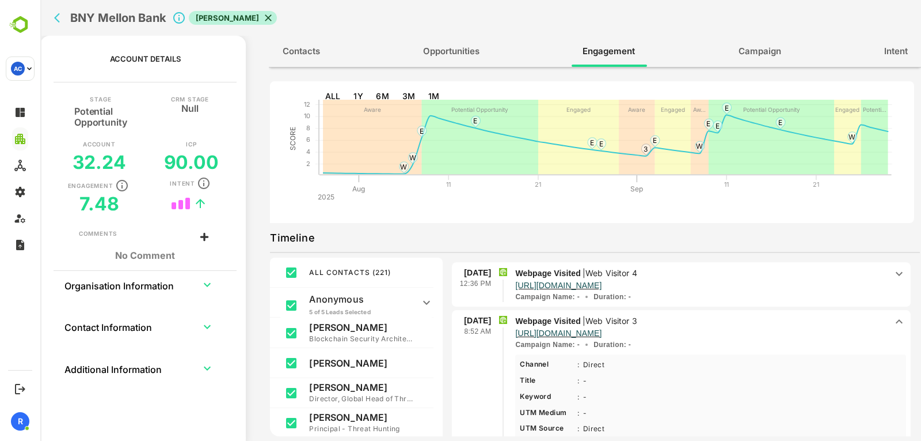
click at [773, 332] on p "[URL][DOMAIN_NAME]" at bounding box center [700, 332] width 371 height 10
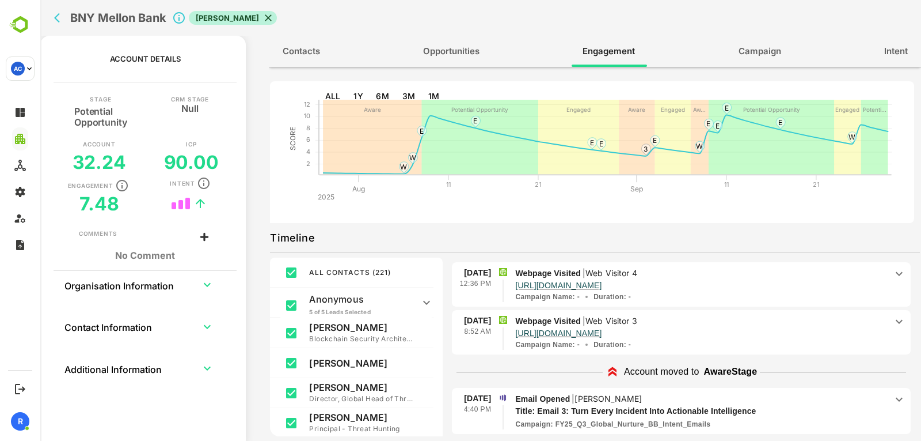
click at [765, 270] on p "Webpage Visited | Web Visitor 4" at bounding box center [700, 273] width 371 height 13
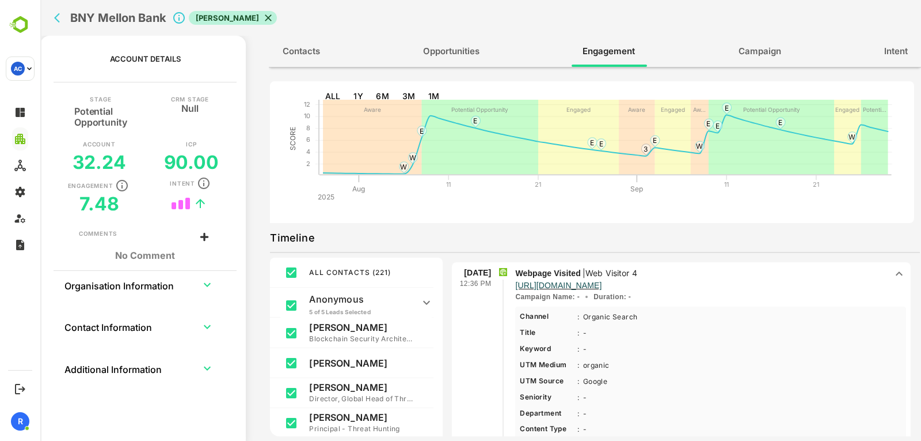
click at [765, 270] on p "Webpage Visited | Web Visitor 4" at bounding box center [700, 273] width 371 height 13
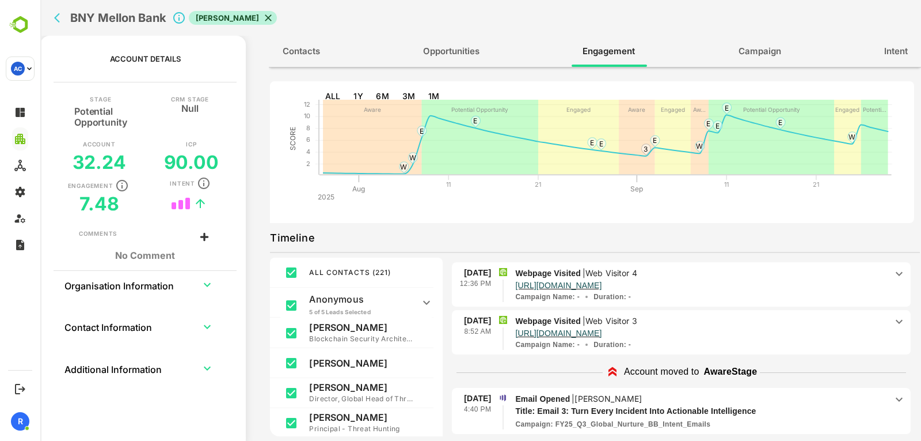
click at [769, 325] on p "Webpage Visited | Web Visitor 3" at bounding box center [700, 320] width 371 height 13
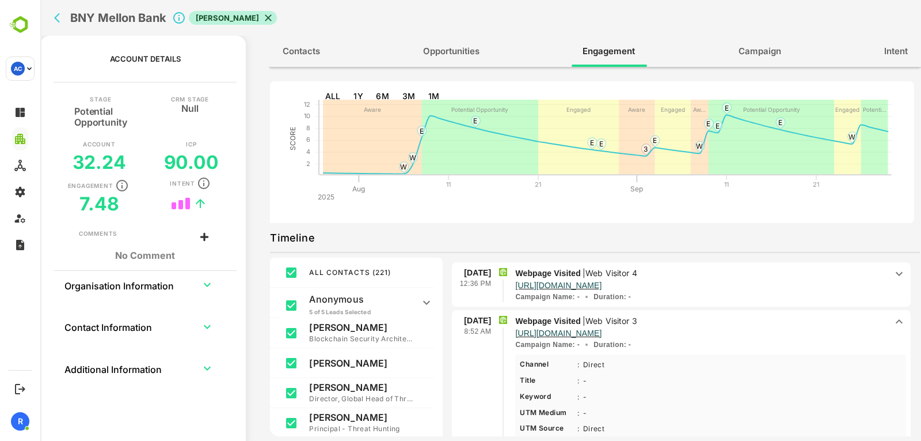
click at [769, 325] on p "Webpage Visited | Web Visitor 3" at bounding box center [700, 320] width 371 height 13
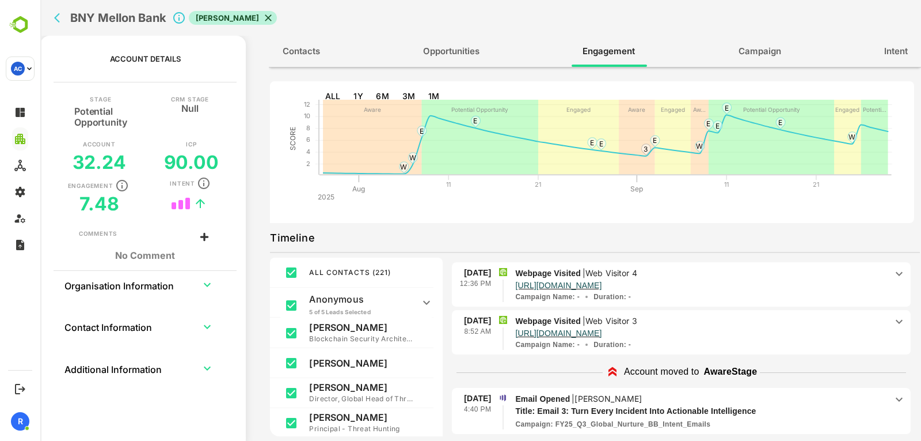
click at [769, 325] on p "Webpage Visited | Web Visitor 3" at bounding box center [700, 320] width 371 height 13
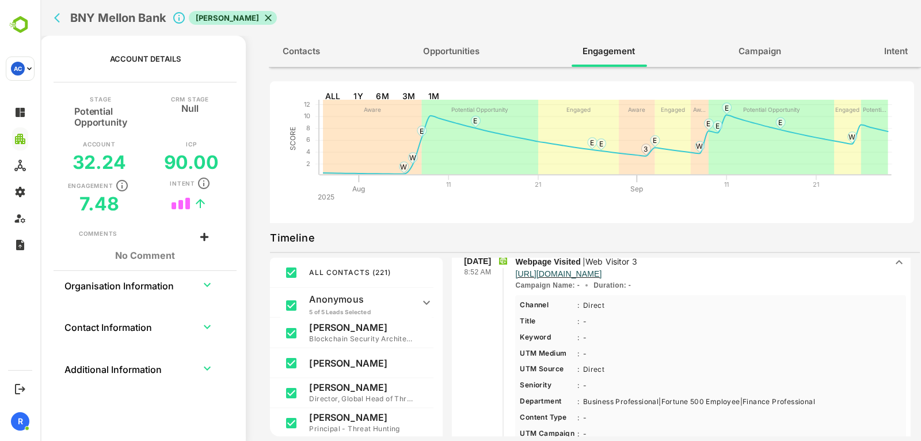
scroll to position [433, 0]
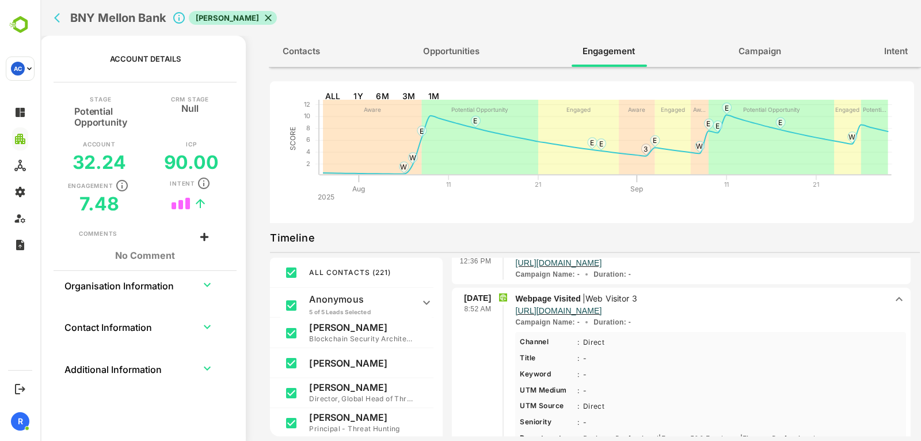
click at [784, 301] on p "Webpage Visited | Web Visitor 3" at bounding box center [700, 298] width 371 height 13
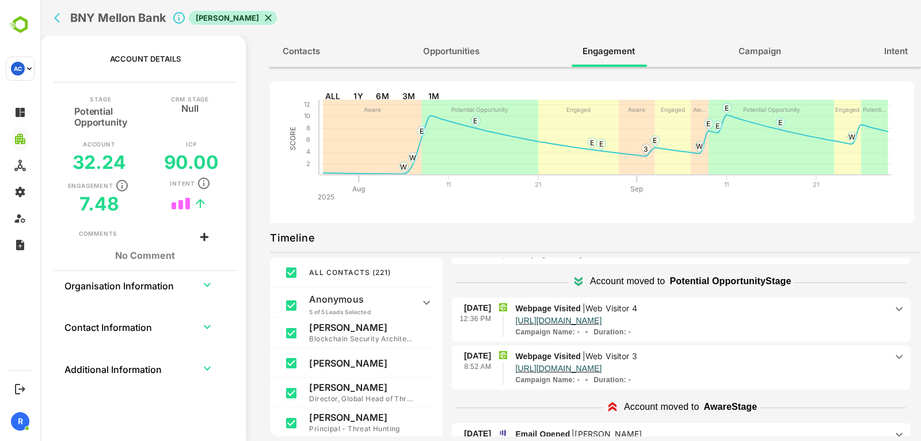
scroll to position [376, 0]
click at [57, 20] on icon "back" at bounding box center [57, 18] width 6 height 10
select select "**"
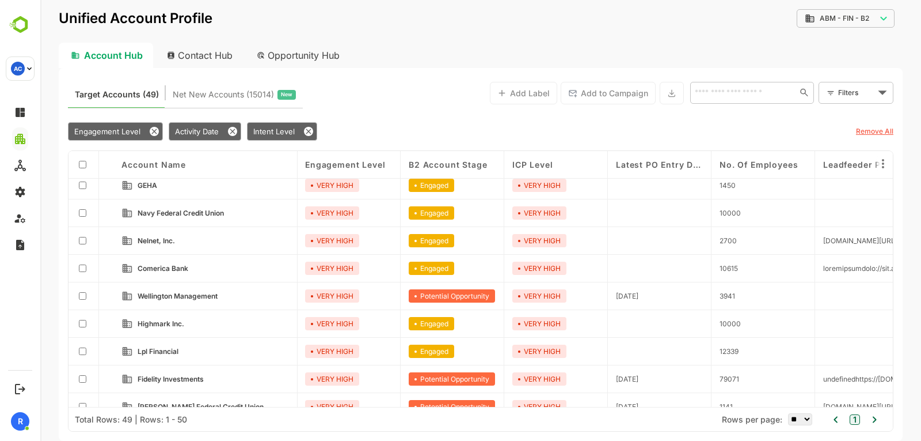
scroll to position [456, 1]
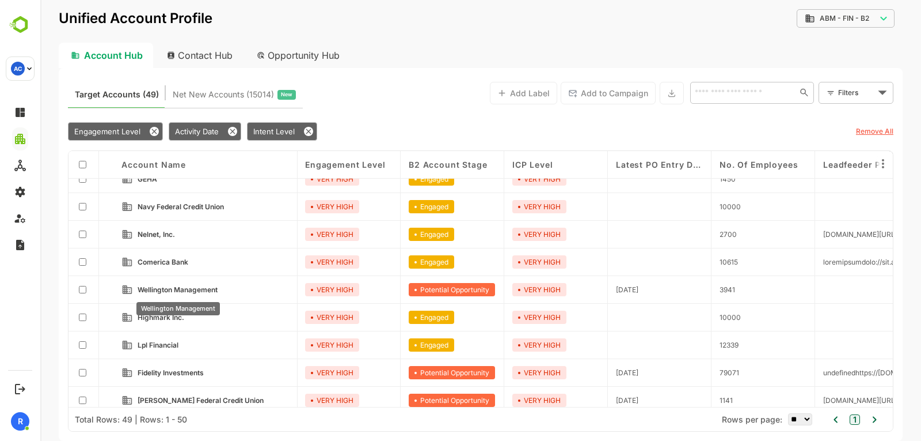
click at [195, 294] on div "Wellington Management" at bounding box center [178, 305] width 86 height 22
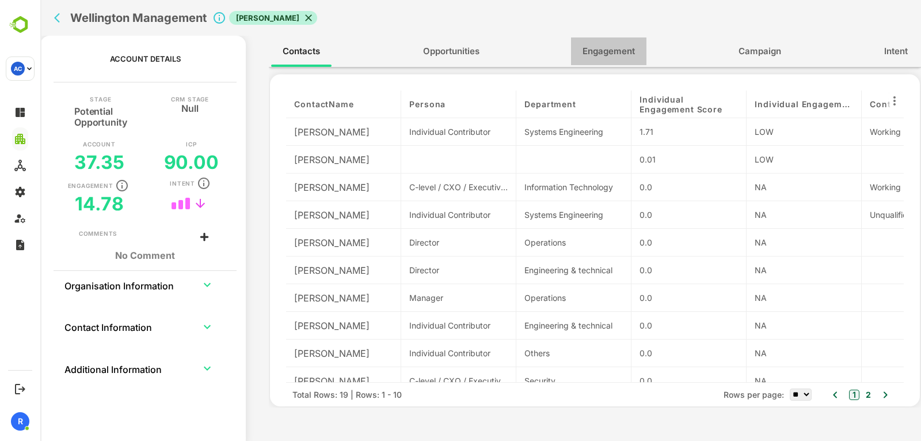
click at [600, 59] on span "Engagement" at bounding box center [609, 51] width 52 height 15
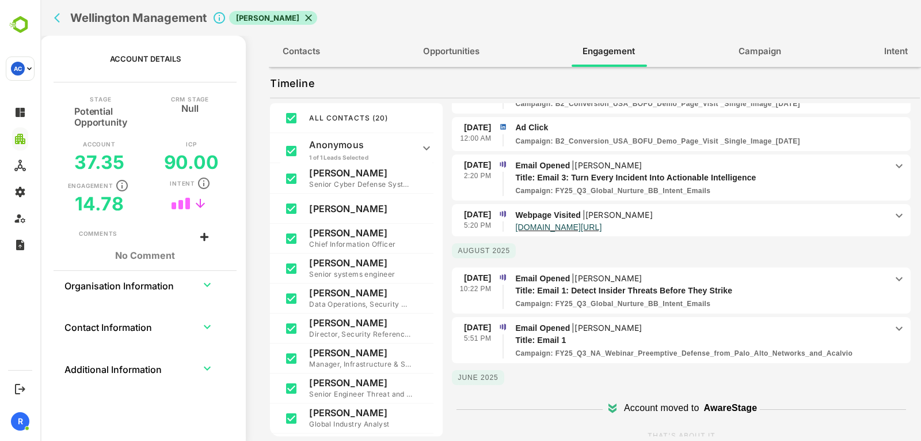
scroll to position [83, 0]
click at [774, 211] on p "Webpage Visited | David Kocis" at bounding box center [700, 215] width 371 height 13
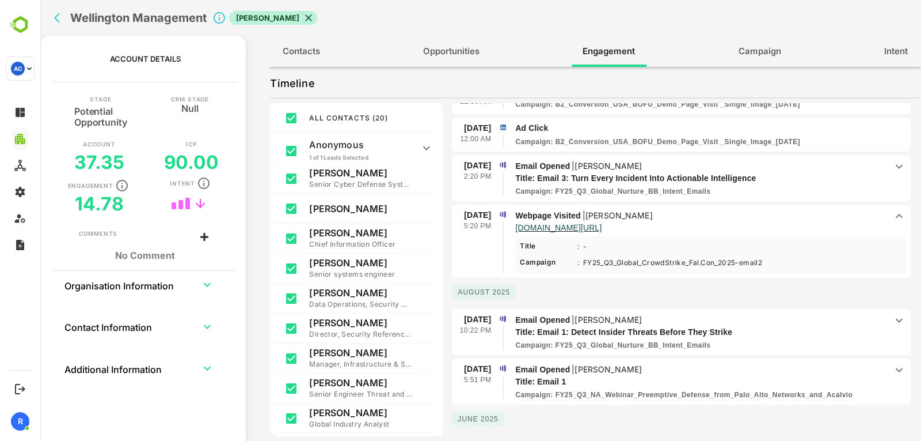
click at [774, 211] on p "Webpage Visited | David Kocis" at bounding box center [700, 215] width 371 height 13
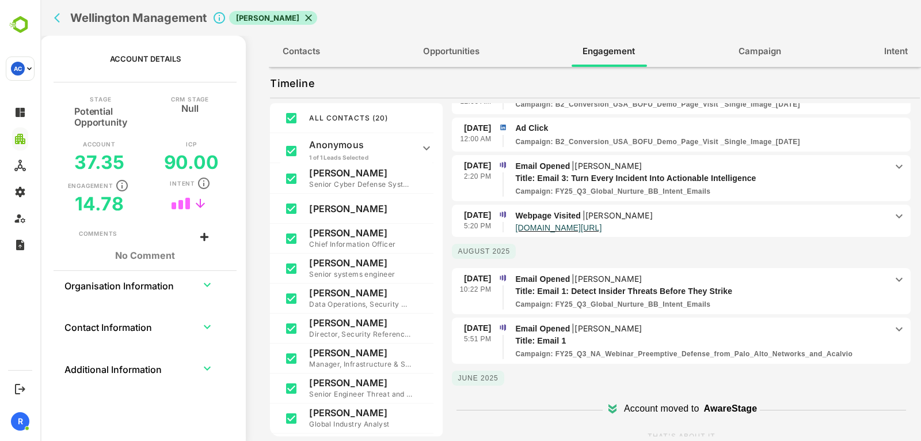
scroll to position [73, 0]
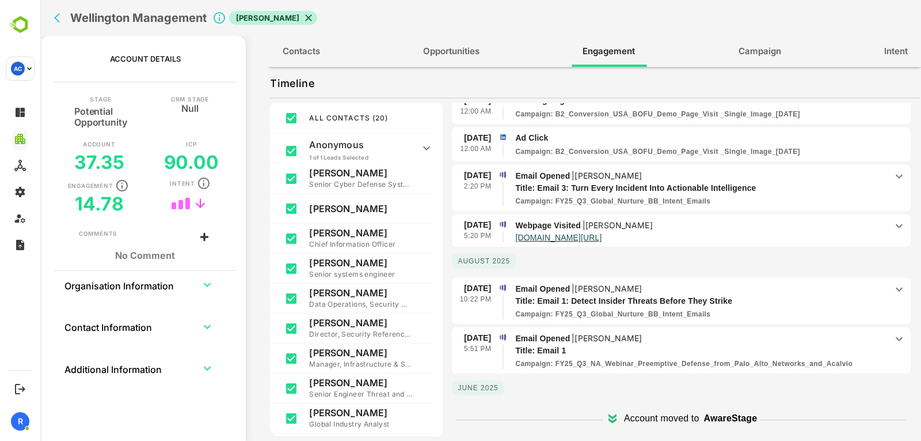
click at [783, 177] on p "Email Opened | James McNay" at bounding box center [700, 175] width 371 height 13
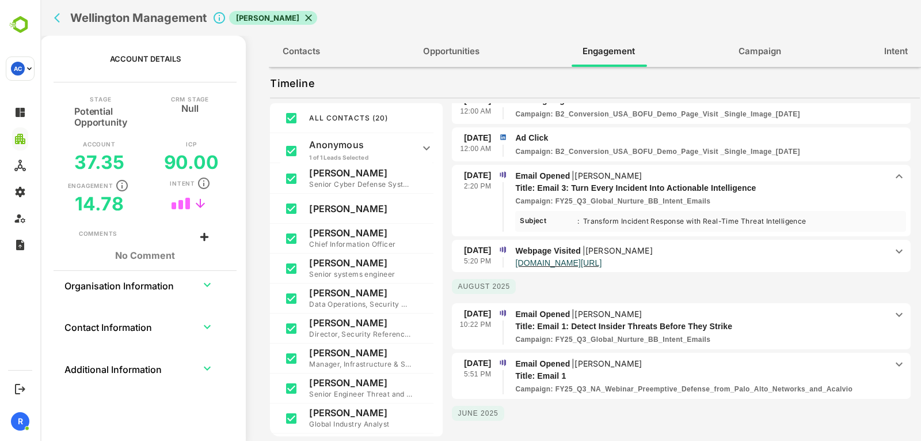
click at [783, 177] on p "Email Opened | James McNay" at bounding box center [700, 175] width 371 height 13
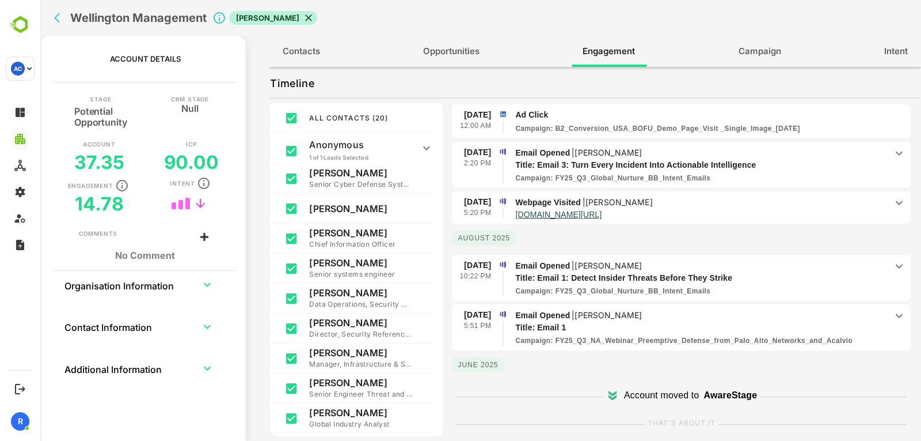
scroll to position [97, 0]
click at [701, 314] on p "Email Opened | James McNay" at bounding box center [700, 314] width 371 height 13
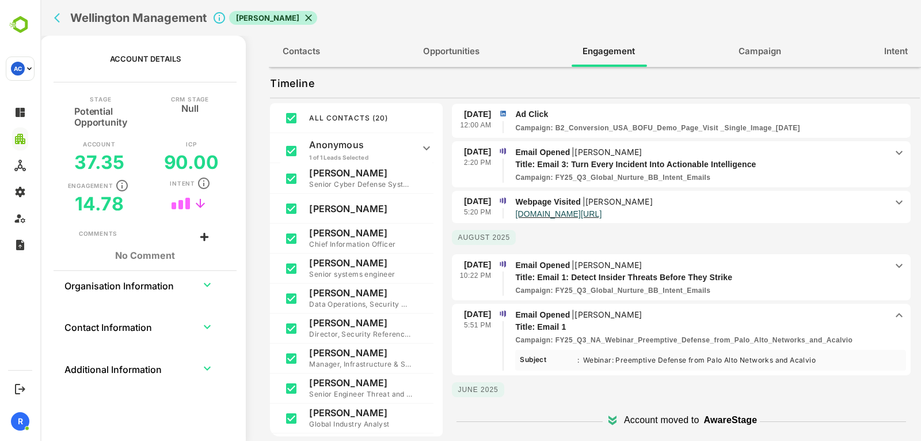
click at [701, 314] on p "Email Opened | James McNay" at bounding box center [700, 314] width 371 height 13
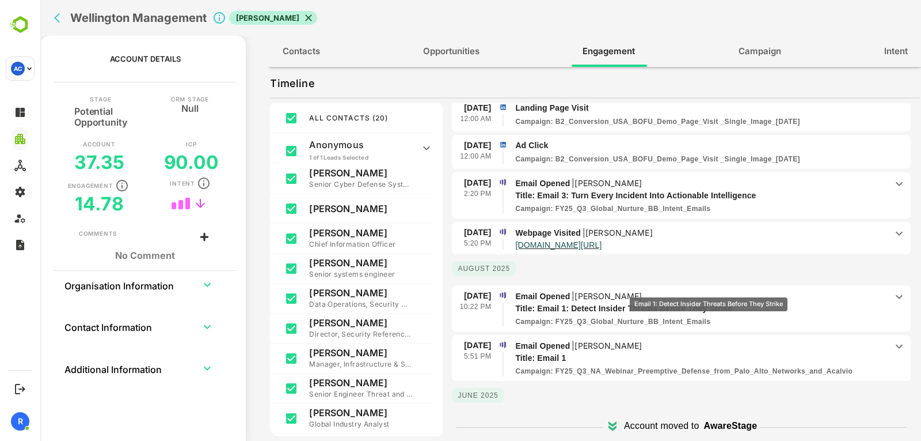
scroll to position [66, 0]
click at [753, 230] on p "Webpage Visited | David Kocis" at bounding box center [700, 232] width 371 height 13
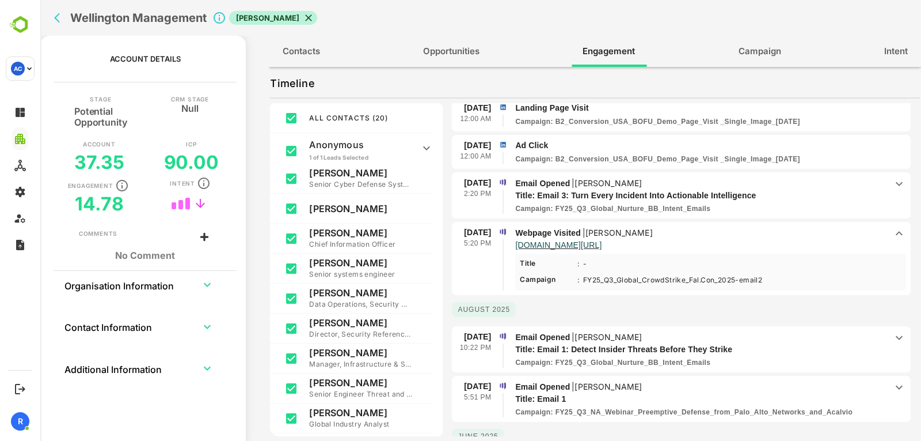
click at [753, 230] on p "Webpage Visited | David Kocis" at bounding box center [700, 232] width 371 height 13
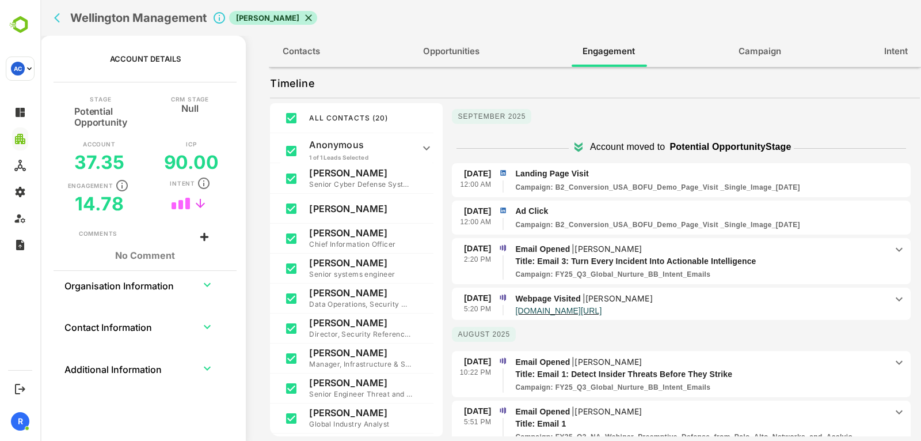
scroll to position [0, 0]
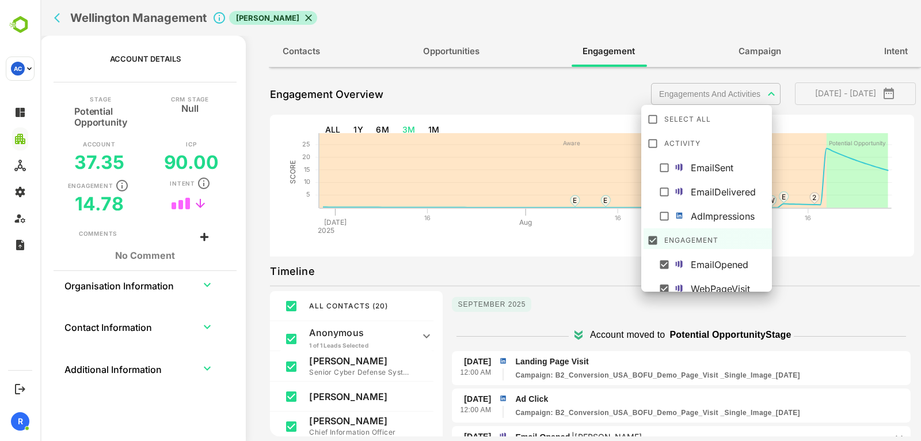
click at [766, 93] on body "**********" at bounding box center [480, 220] width 881 height 441
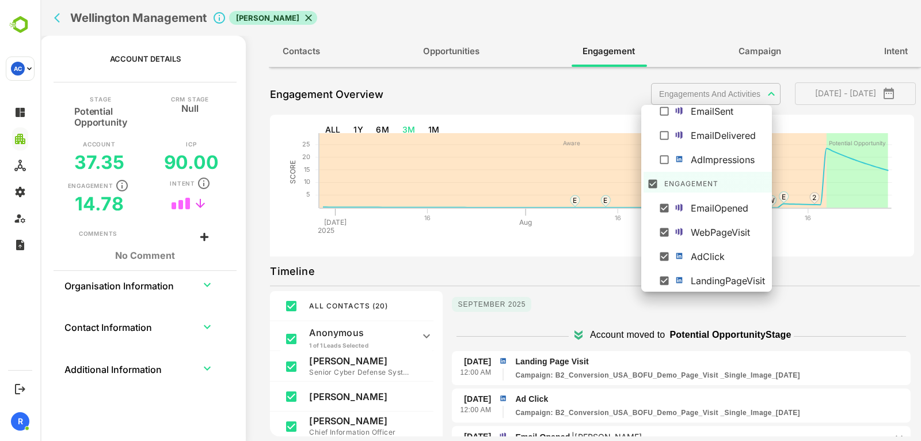
click at [765, 92] on div at bounding box center [480, 220] width 881 height 441
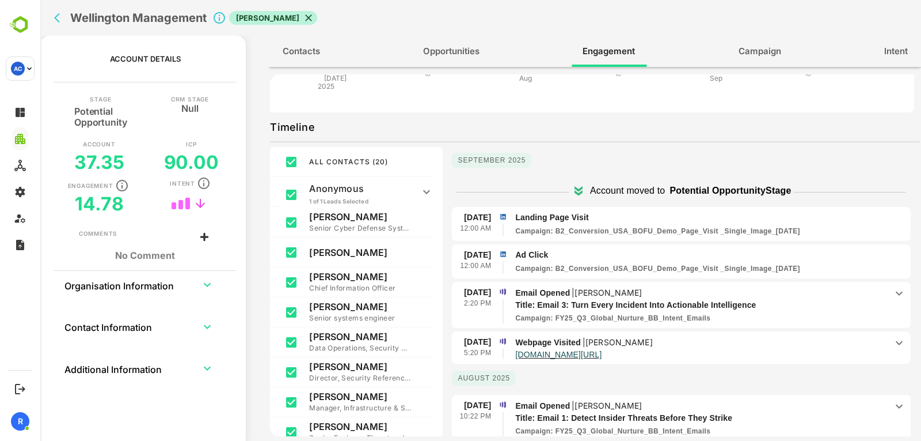
scroll to position [144, 0]
click at [62, 20] on icon "back" at bounding box center [60, 18] width 12 height 12
select select "**"
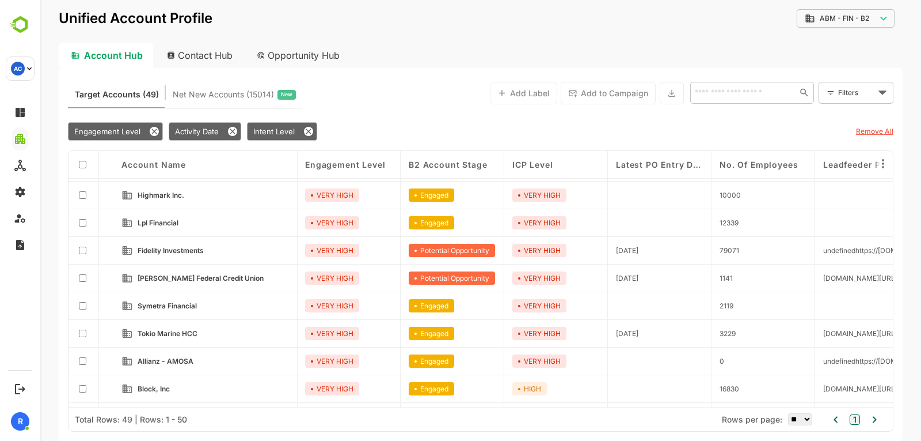
scroll to position [577, 1]
click at [195, 245] on link "Fidelity Investments" at bounding box center [212, 250] width 151 height 13
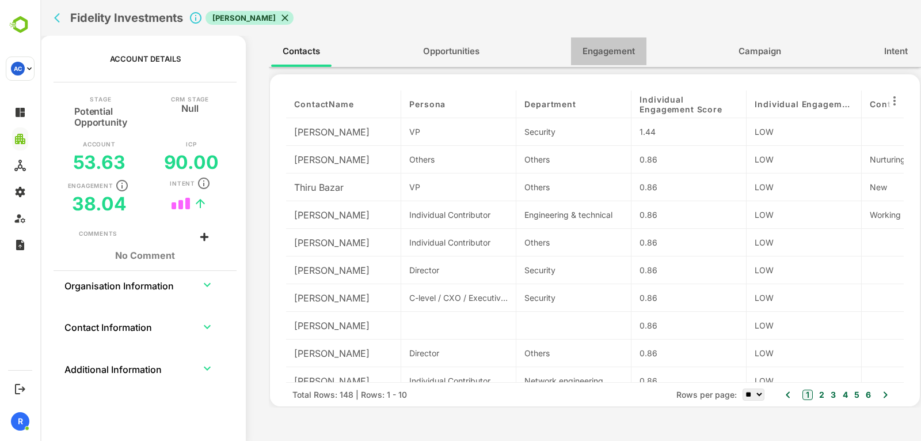
click at [603, 53] on span "Engagement" at bounding box center [609, 51] width 52 height 15
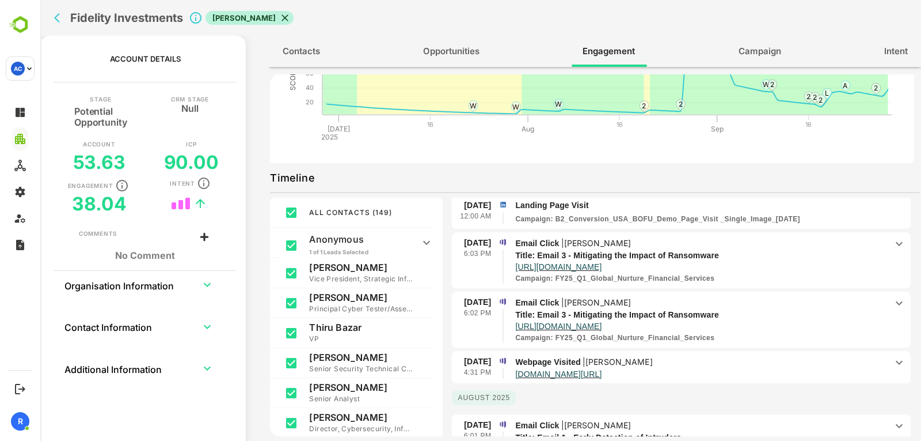
scroll to position [230, 0]
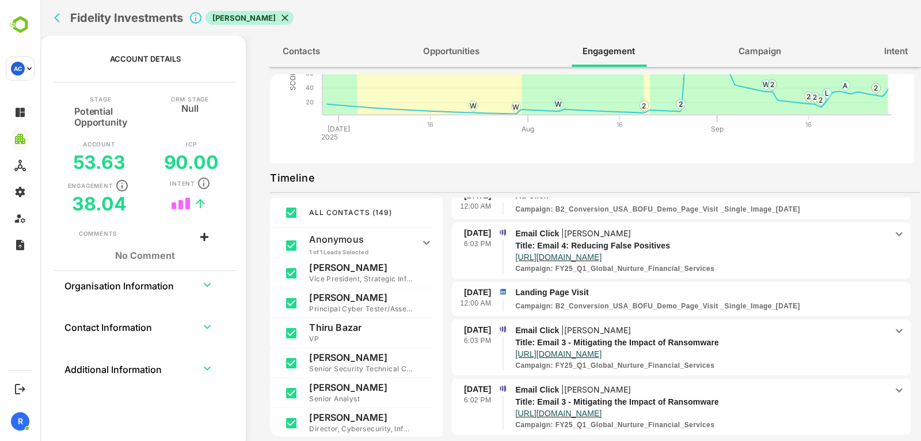
click at [687, 233] on p "Email Click | Sukhi Dhaliwal" at bounding box center [700, 233] width 371 height 13
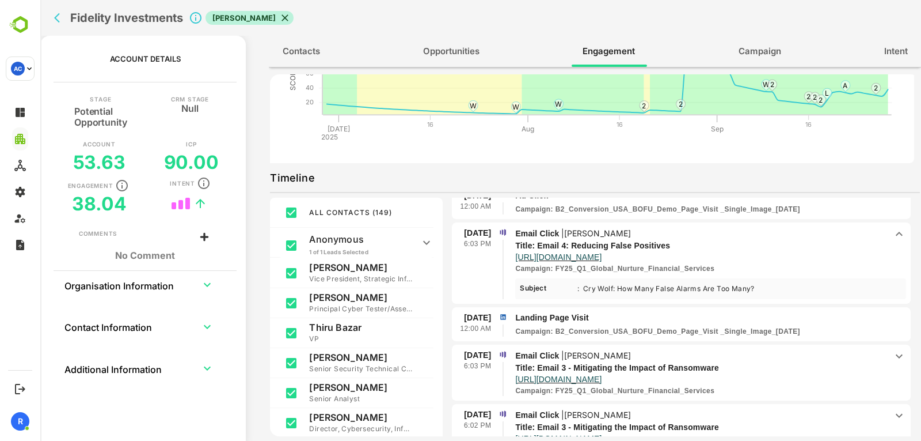
click at [687, 233] on p "Email Click | Sukhi Dhaliwal" at bounding box center [700, 233] width 371 height 13
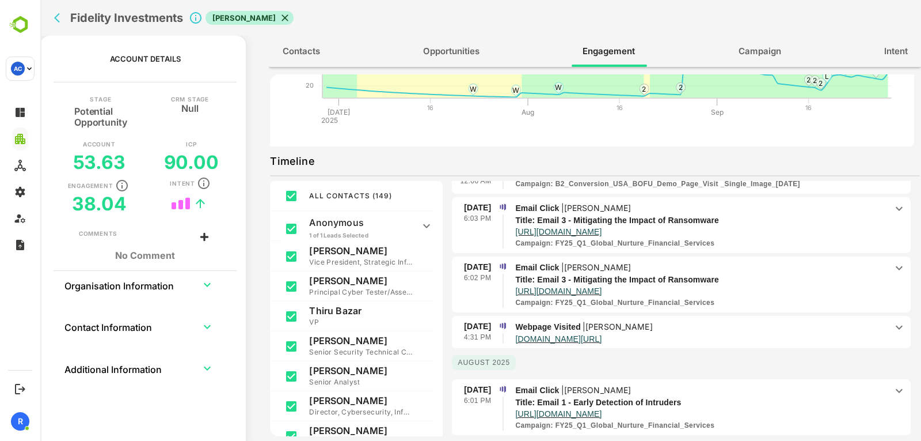
scroll to position [335, 0]
click at [731, 325] on p "Webpage Visited | Manuel Rios" at bounding box center [700, 326] width 371 height 13
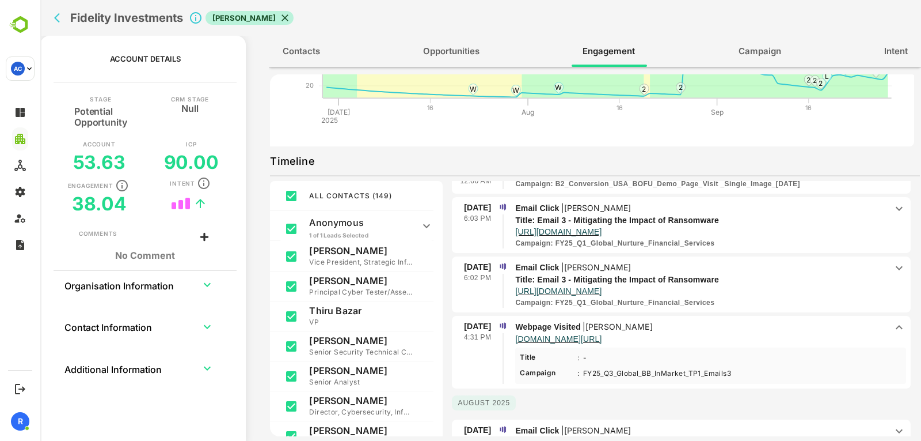
click at [731, 325] on p "Webpage Visited | Manuel Rios" at bounding box center [700, 326] width 371 height 13
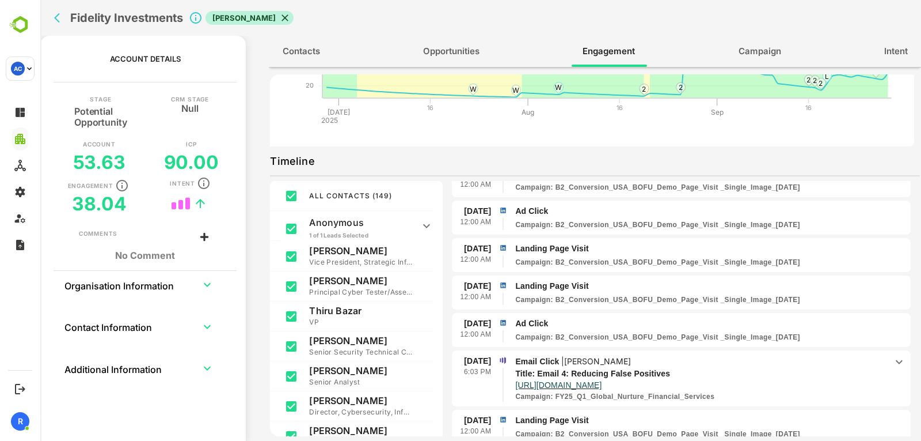
scroll to position [0, 0]
